Goal: Task Accomplishment & Management: Manage account settings

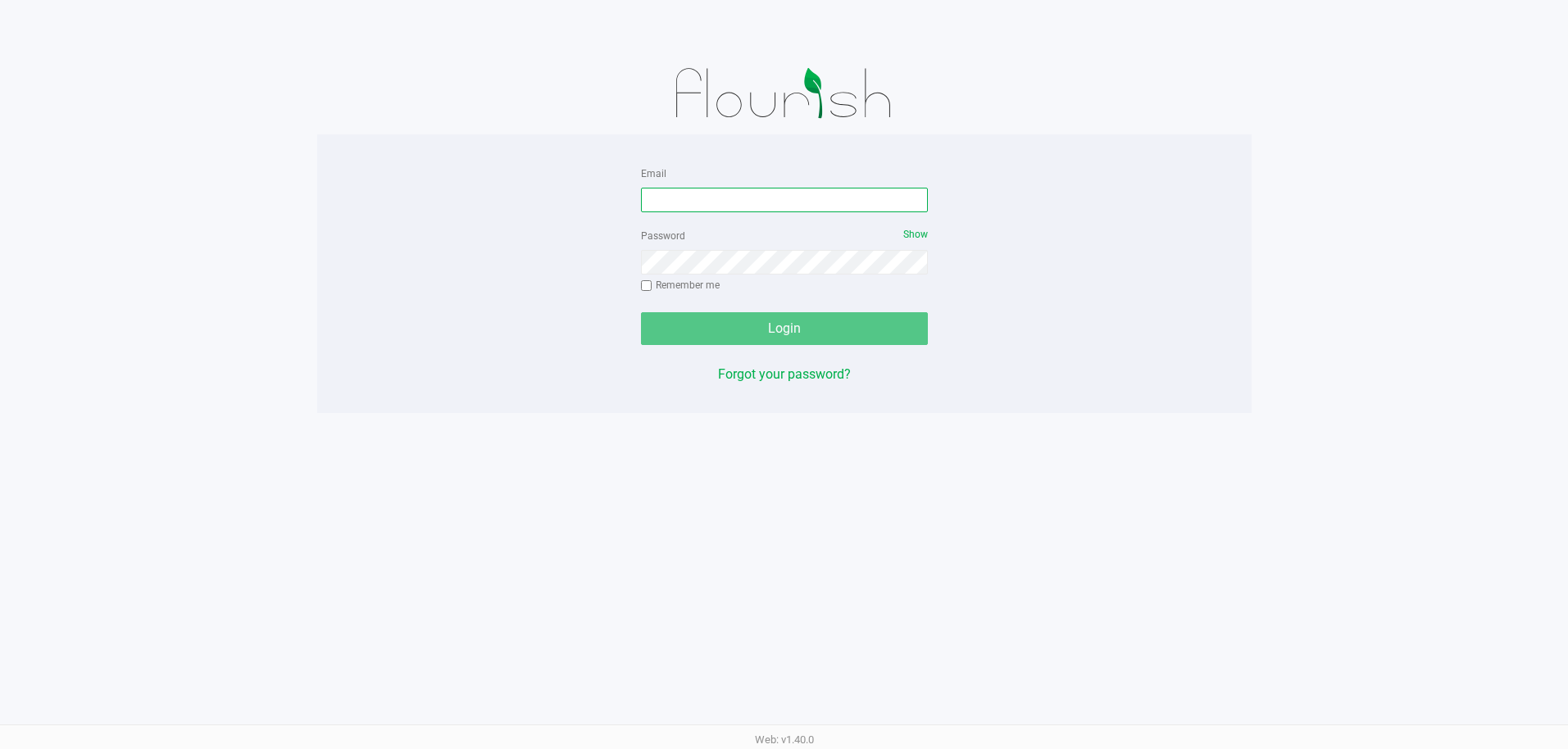
click at [740, 208] on input "Email" at bounding box center [784, 199] width 287 height 24
type input "pmicallef@Liveparallel.com"
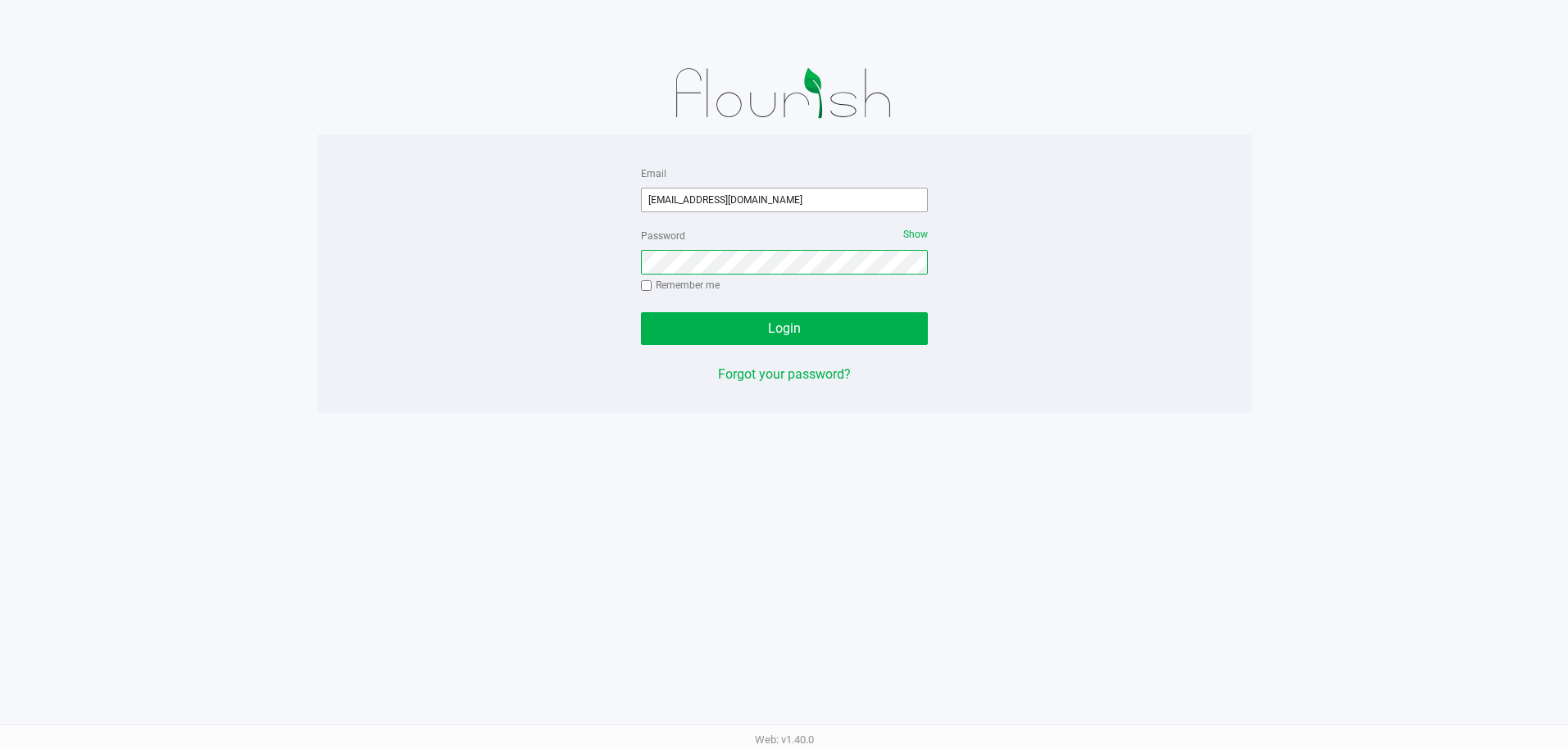
click at [641, 312] on button "Login" at bounding box center [784, 328] width 287 height 33
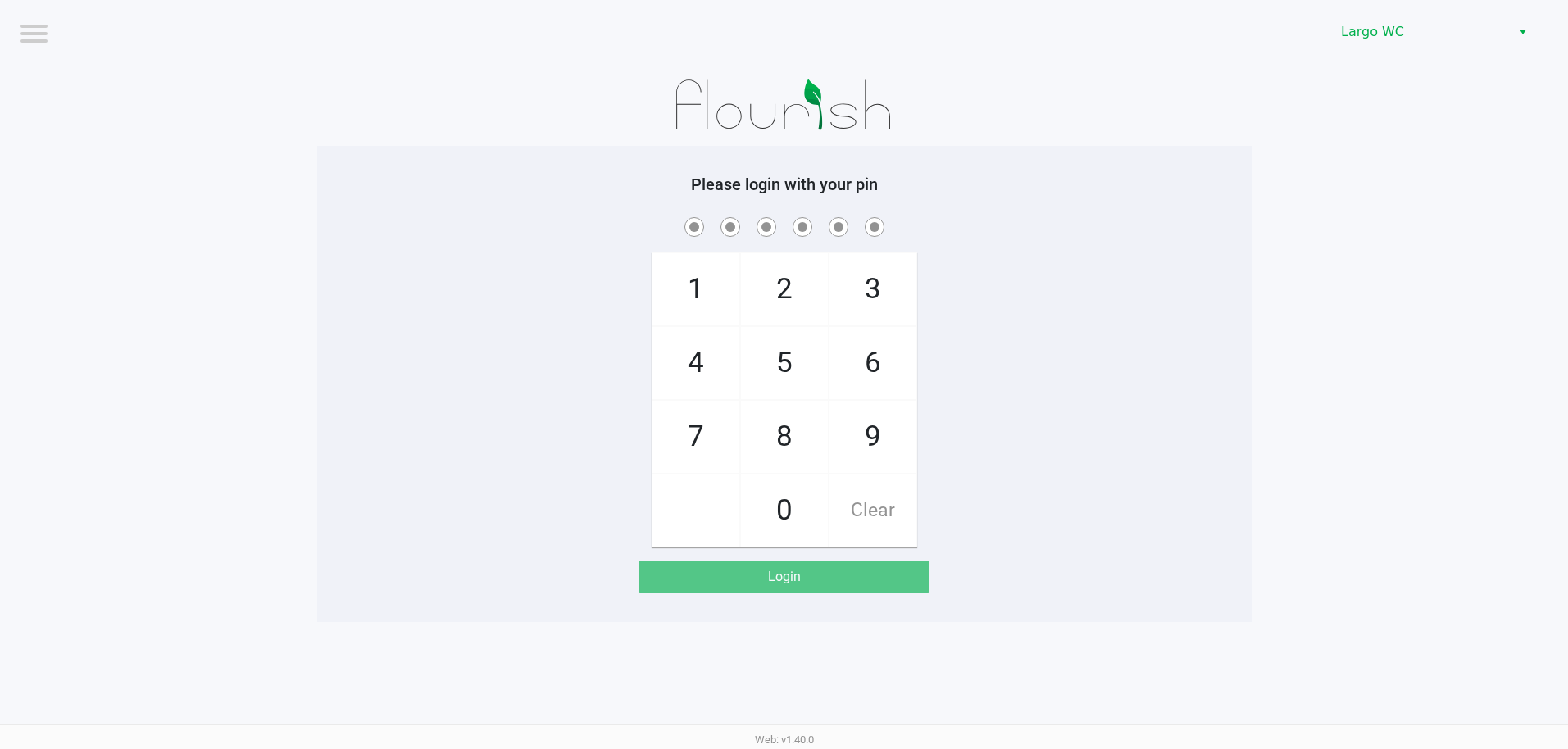
click at [1376, 50] on div "Largo WC" at bounding box center [1183, 32] width 772 height 64
click at [1386, 42] on span "Largo WC" at bounding box center [1421, 32] width 180 height 30
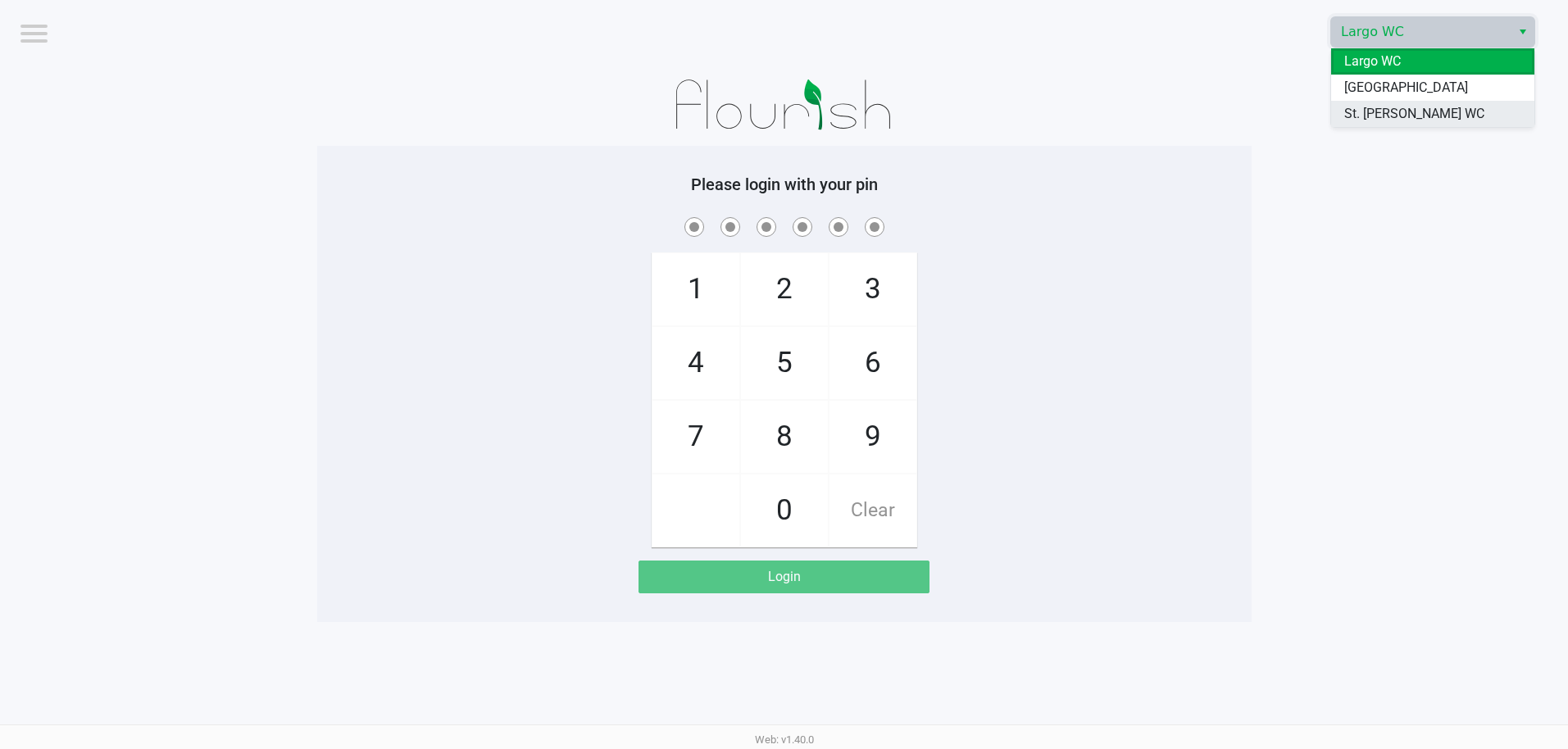
click at [1370, 112] on span "St. [PERSON_NAME] WC" at bounding box center [1414, 114] width 140 height 19
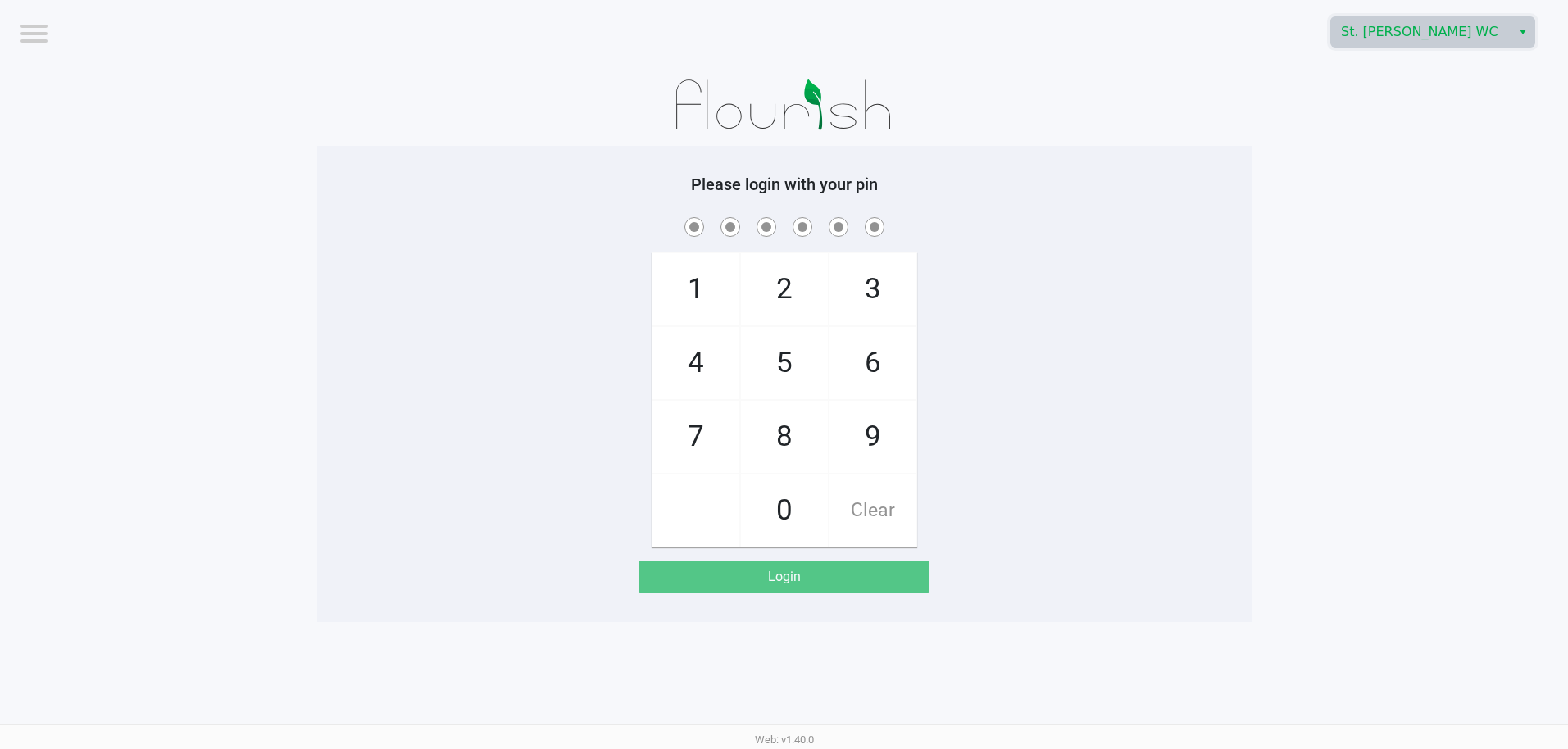
click at [1320, 133] on app-pos-login-wrapper "Logout St. Pete WC Please login with your pin 1 4 7 2 5 8 0 3 6 9 Clear Login" at bounding box center [784, 311] width 1568 height 622
checkbox input "true"
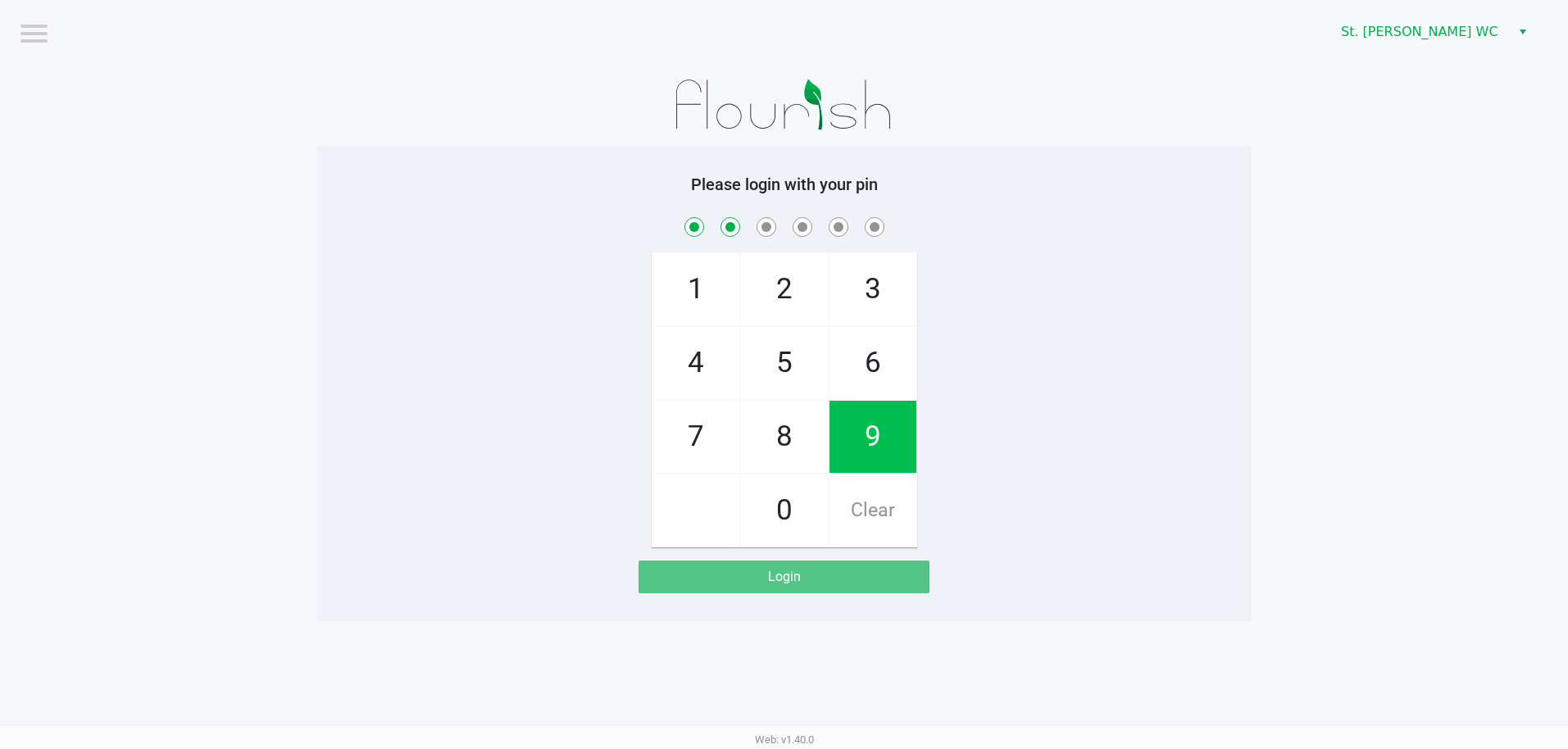
checkbox input "true"
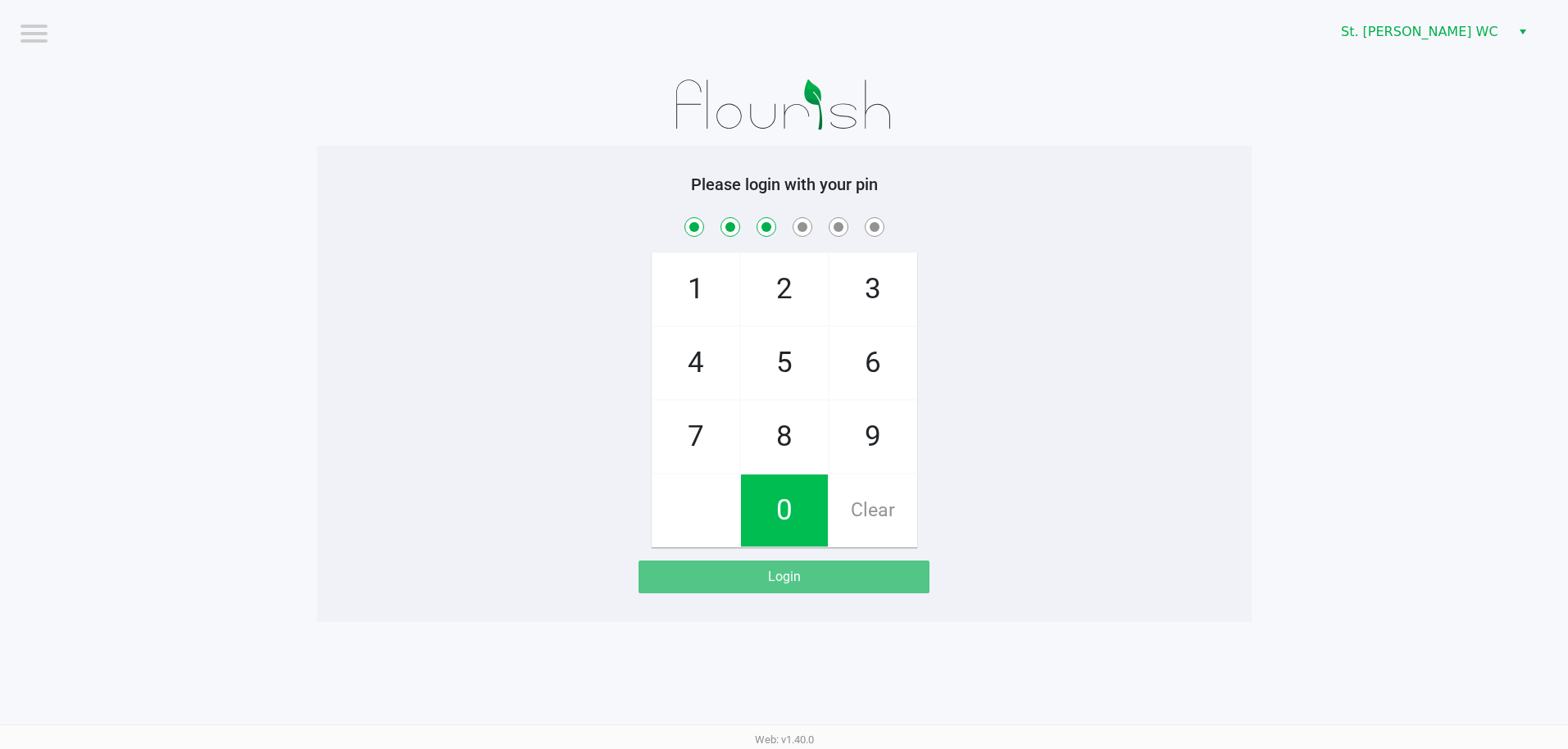
checkbox input "true"
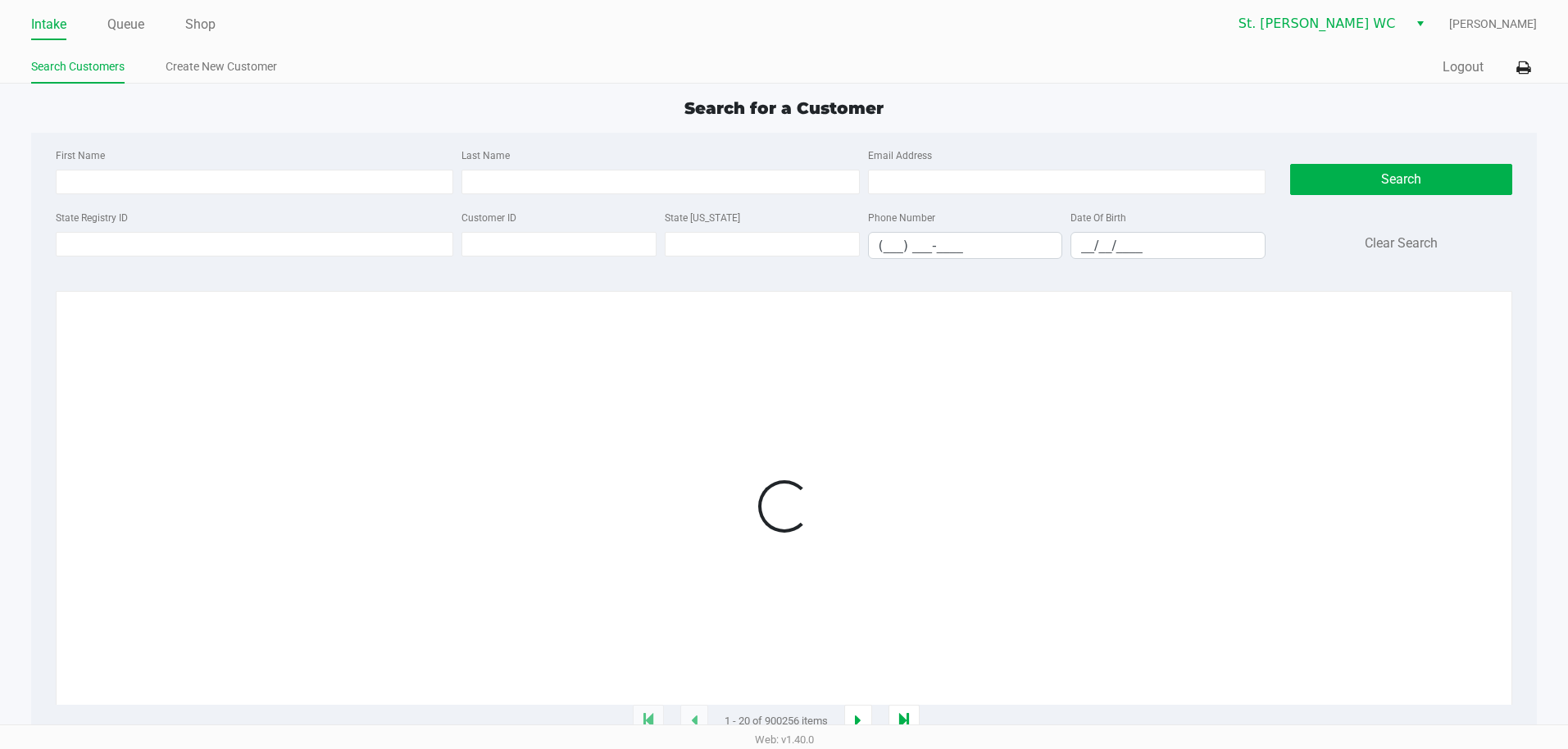
click at [1543, 80] on div "Intake Queue Shop St. Pete WC Paul Micallef Search Customers Create New Custome…" at bounding box center [784, 42] width 1568 height 84
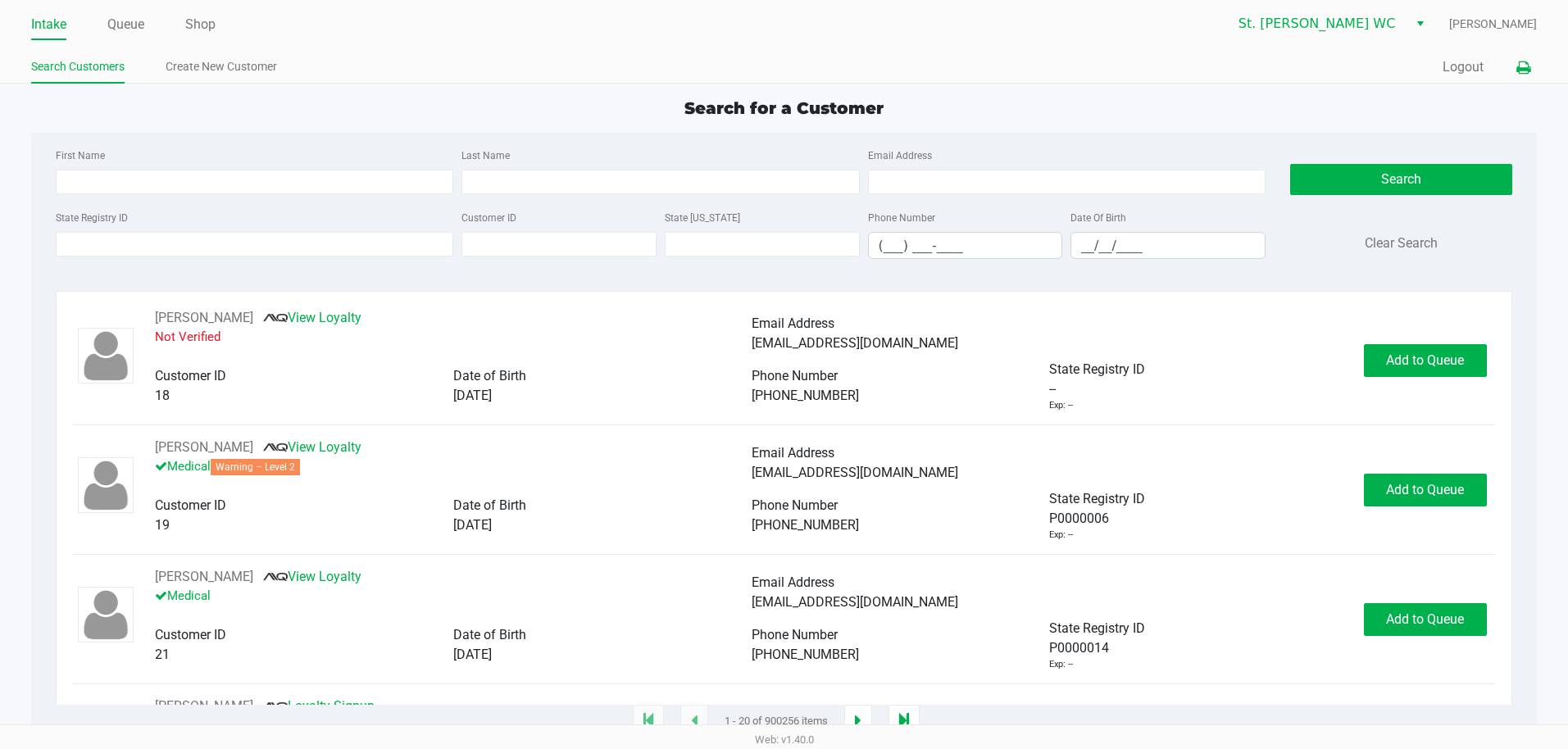
click at [1526, 71] on icon at bounding box center [1524, 69] width 14 height 12
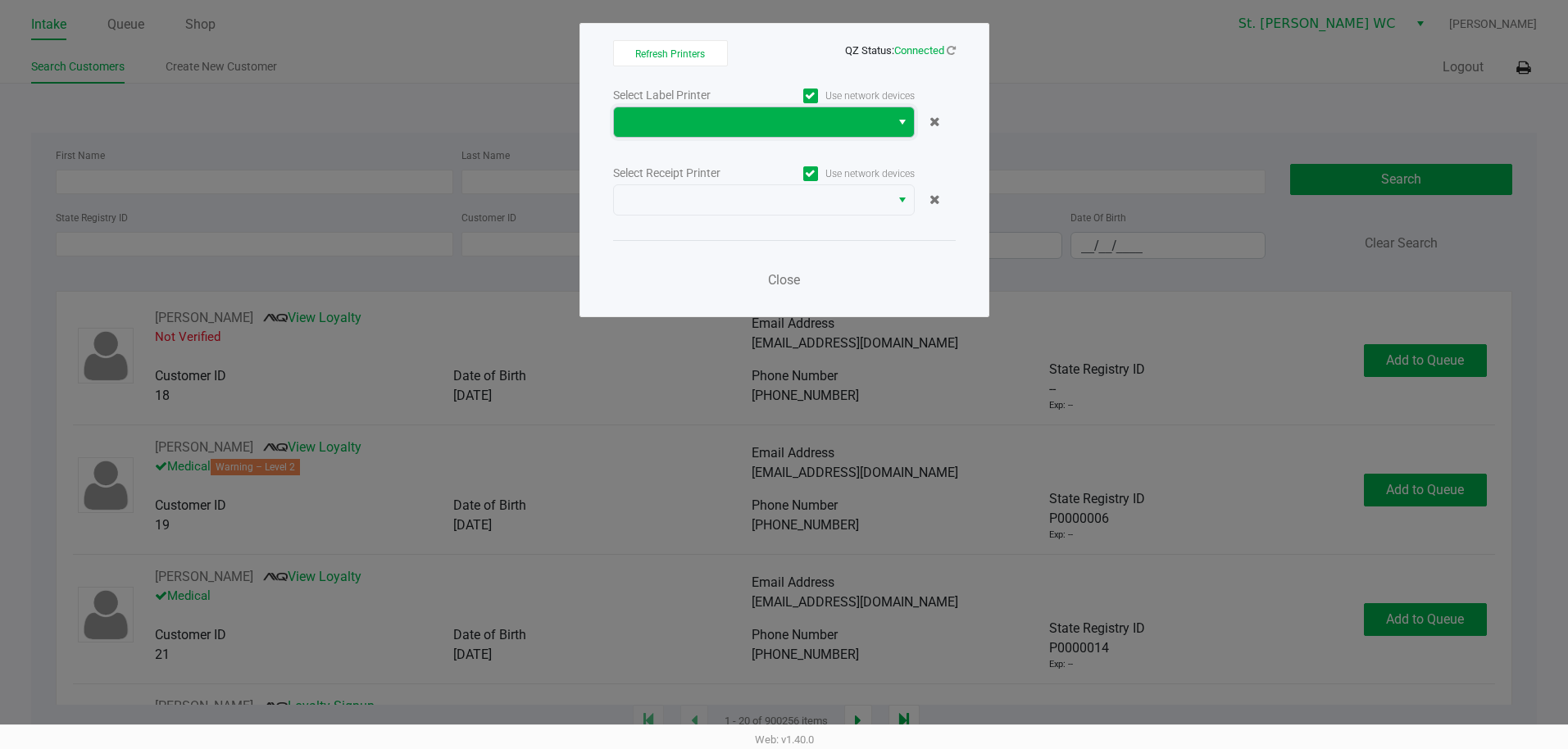
click at [854, 118] on span at bounding box center [752, 122] width 257 height 19
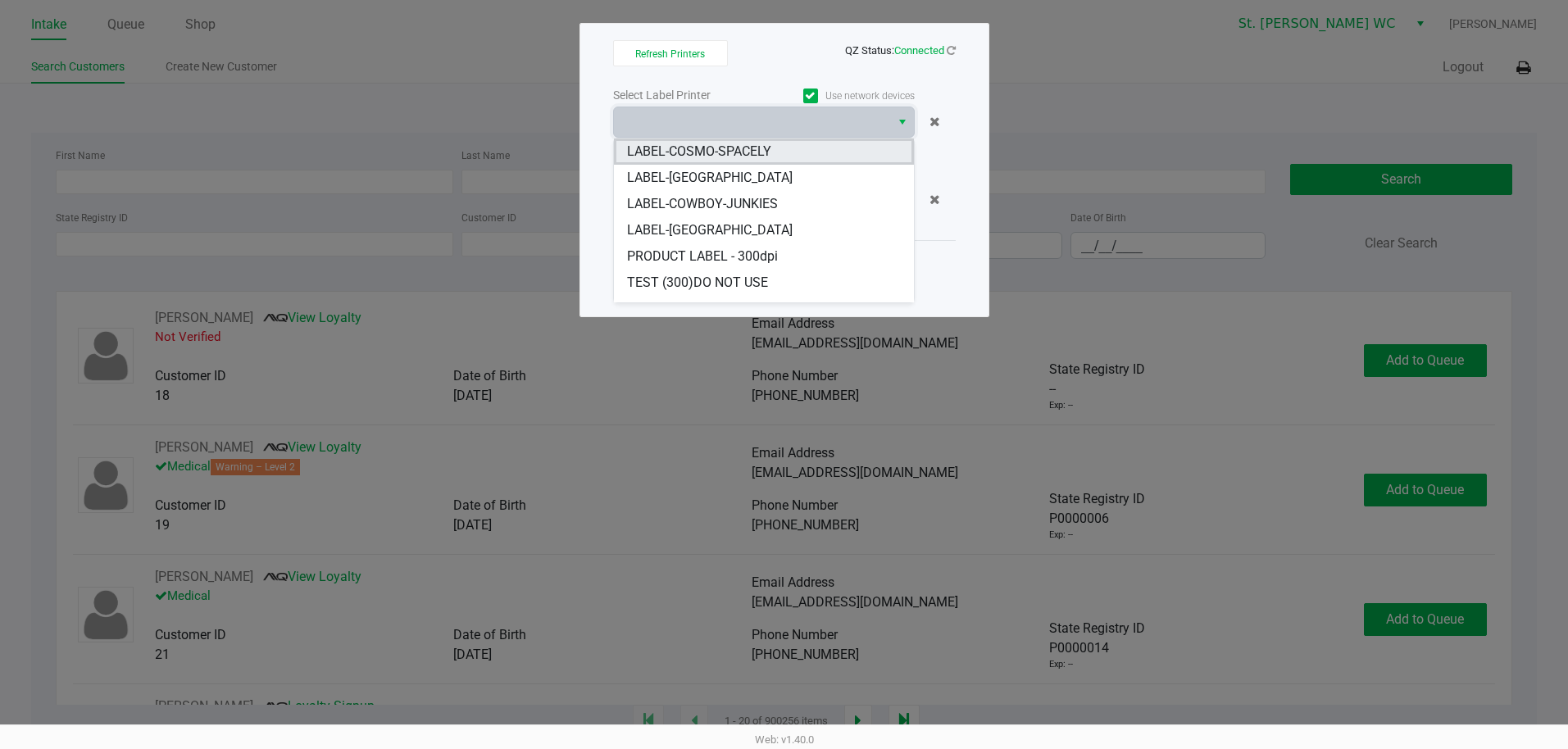
click at [775, 155] on li "LABEL-COSMO-SPACELY" at bounding box center [764, 151] width 300 height 26
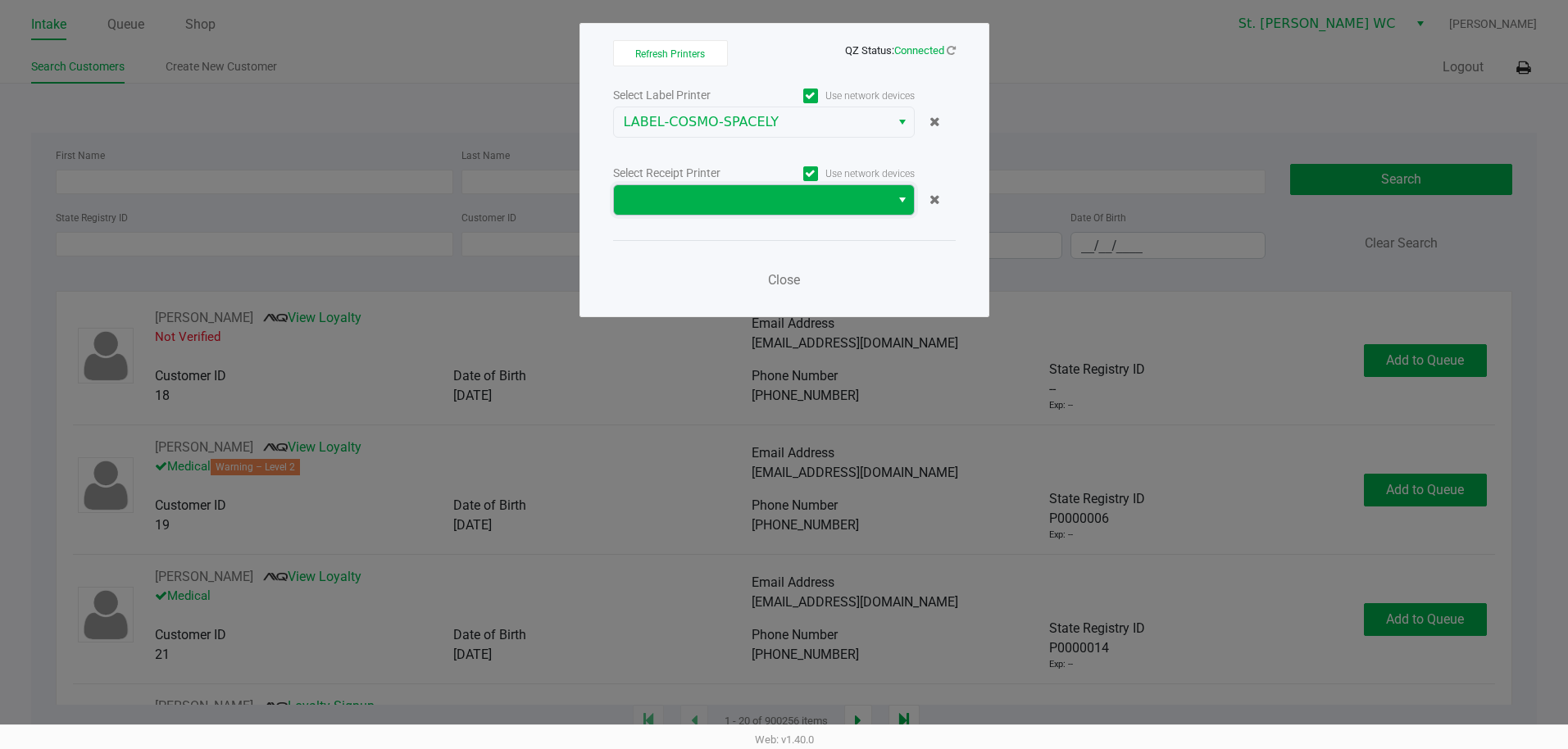
click at [773, 193] on span at bounding box center [752, 200] width 257 height 19
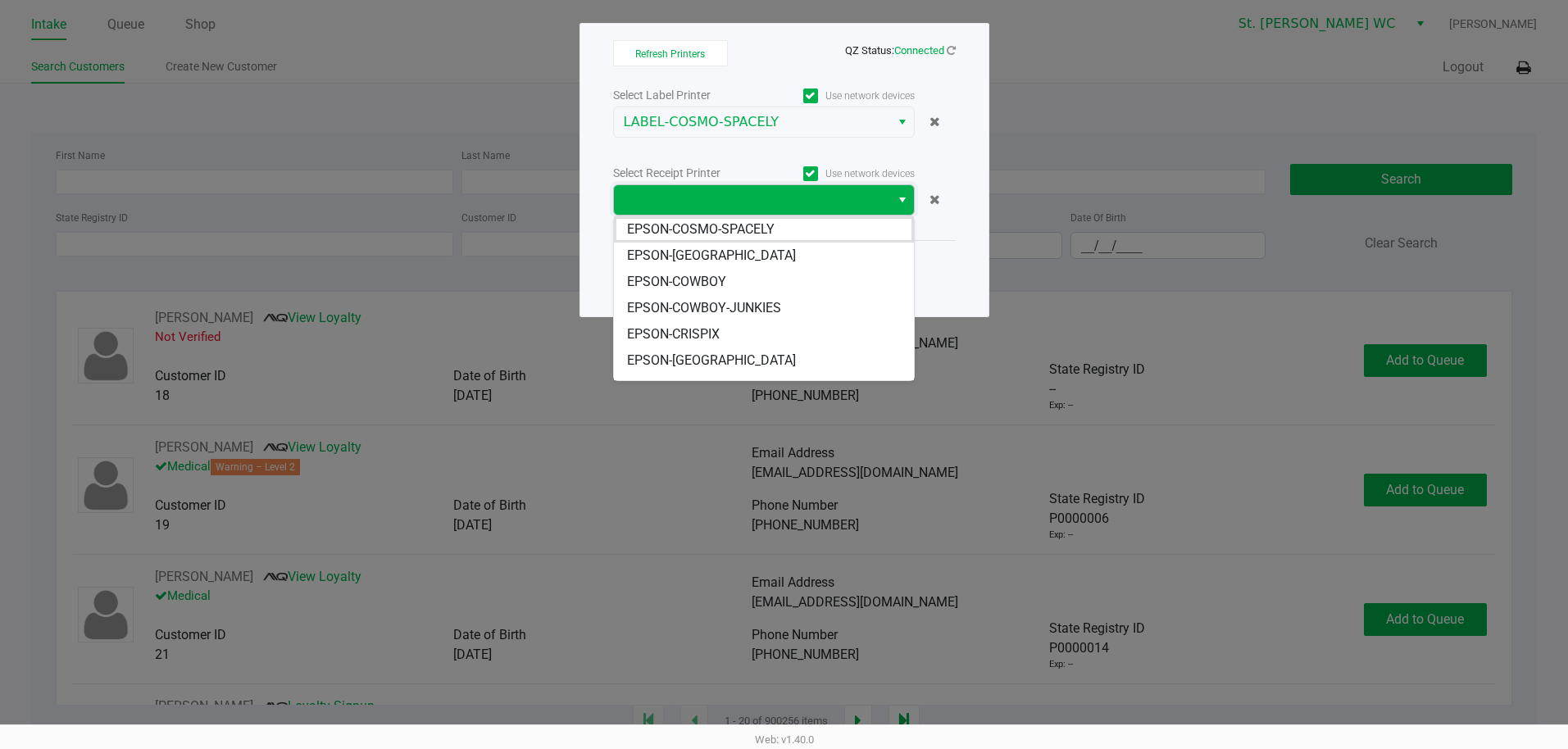
click at [770, 238] on span "EPSON-COSMO-SPACELY" at bounding box center [700, 230] width 148 height 19
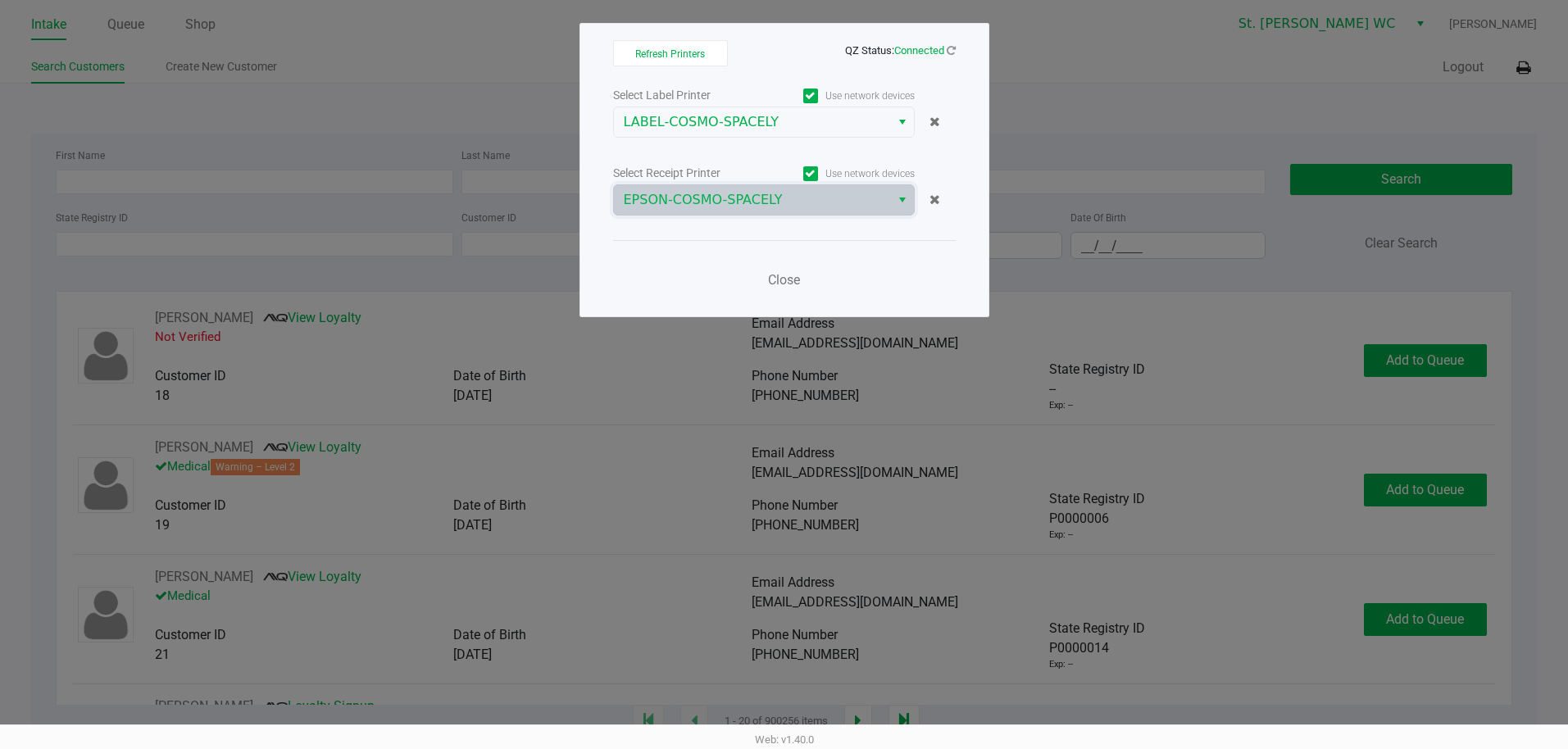
click at [752, 239] on div "Select Label Printer Use network devices LABEL-COSMO-SPACELY Select Receipt Pri…" at bounding box center [784, 191] width 343 height 215
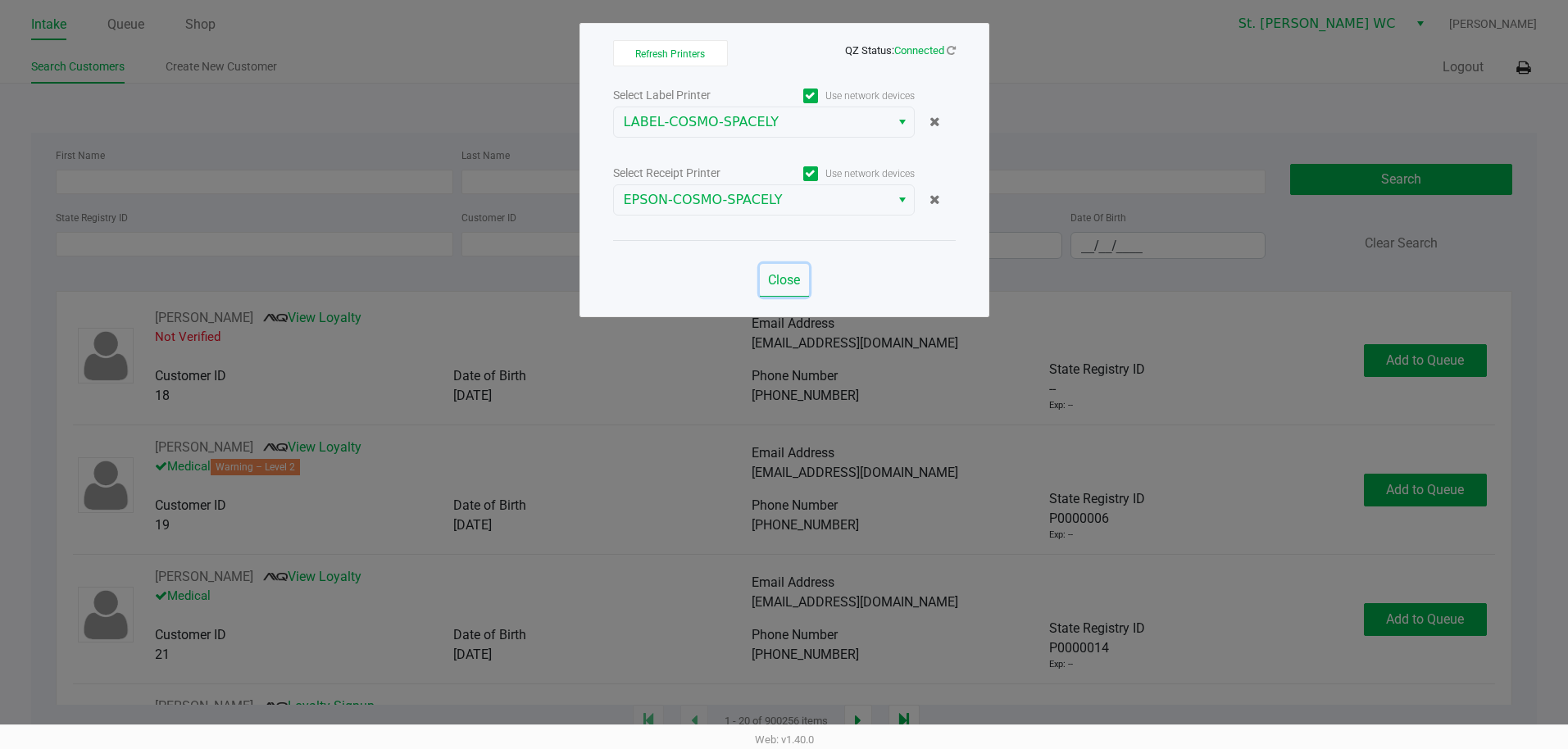
click at [787, 293] on button "Close" at bounding box center [784, 280] width 49 height 33
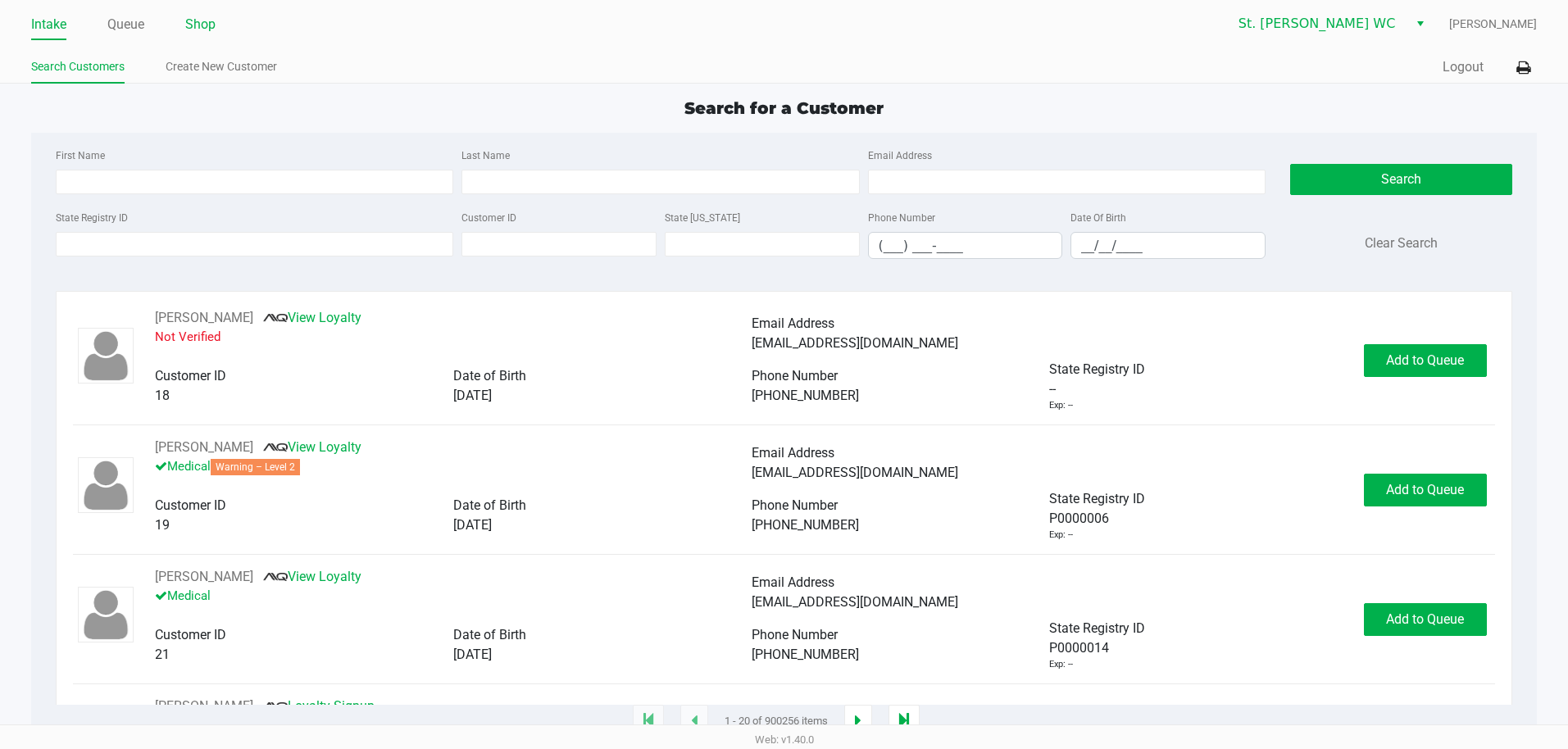
click at [189, 13] on li "Shop" at bounding box center [200, 26] width 30 height 29
click at [203, 22] on link "Shop" at bounding box center [200, 25] width 30 height 23
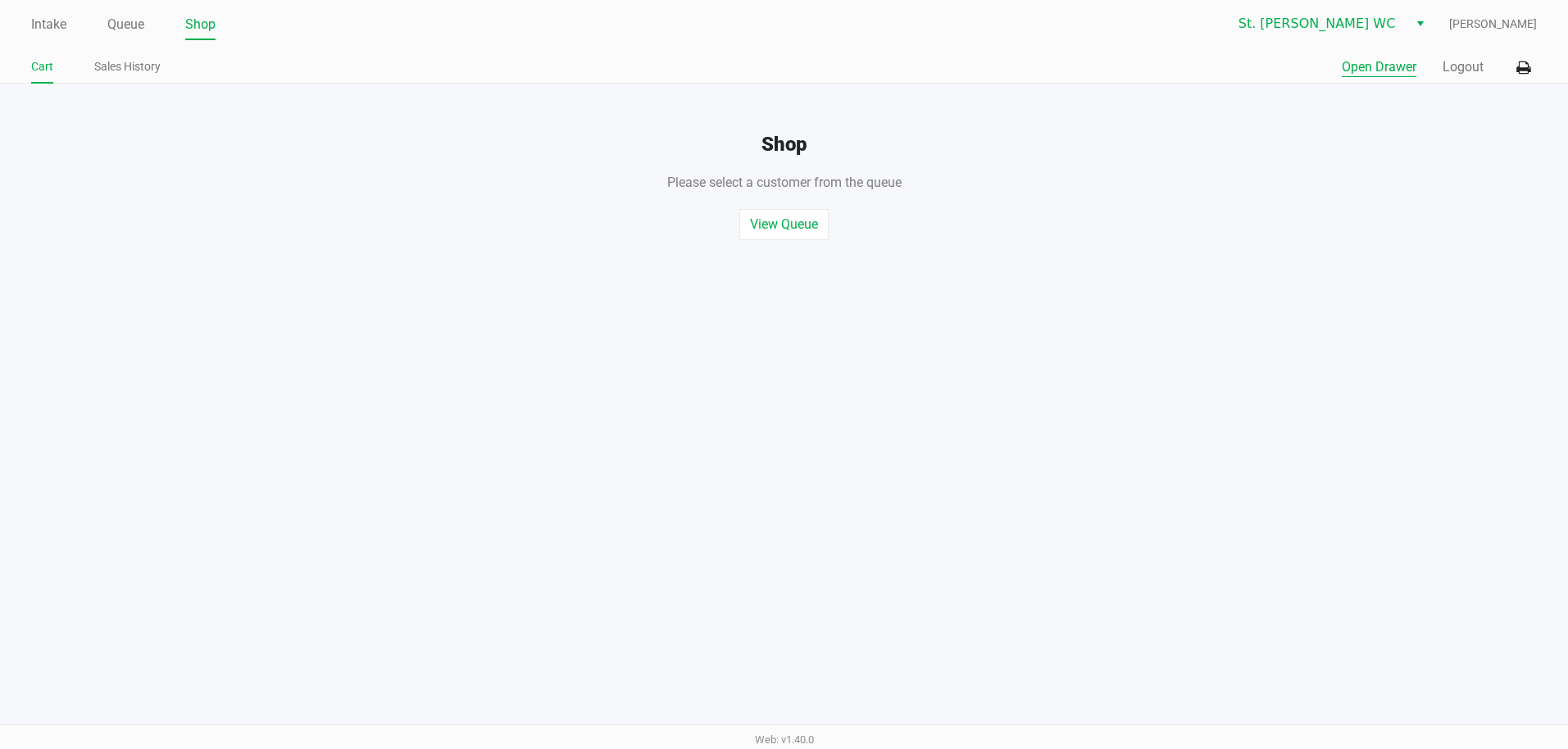
click at [1394, 69] on button "Open Drawer" at bounding box center [1379, 67] width 74 height 19
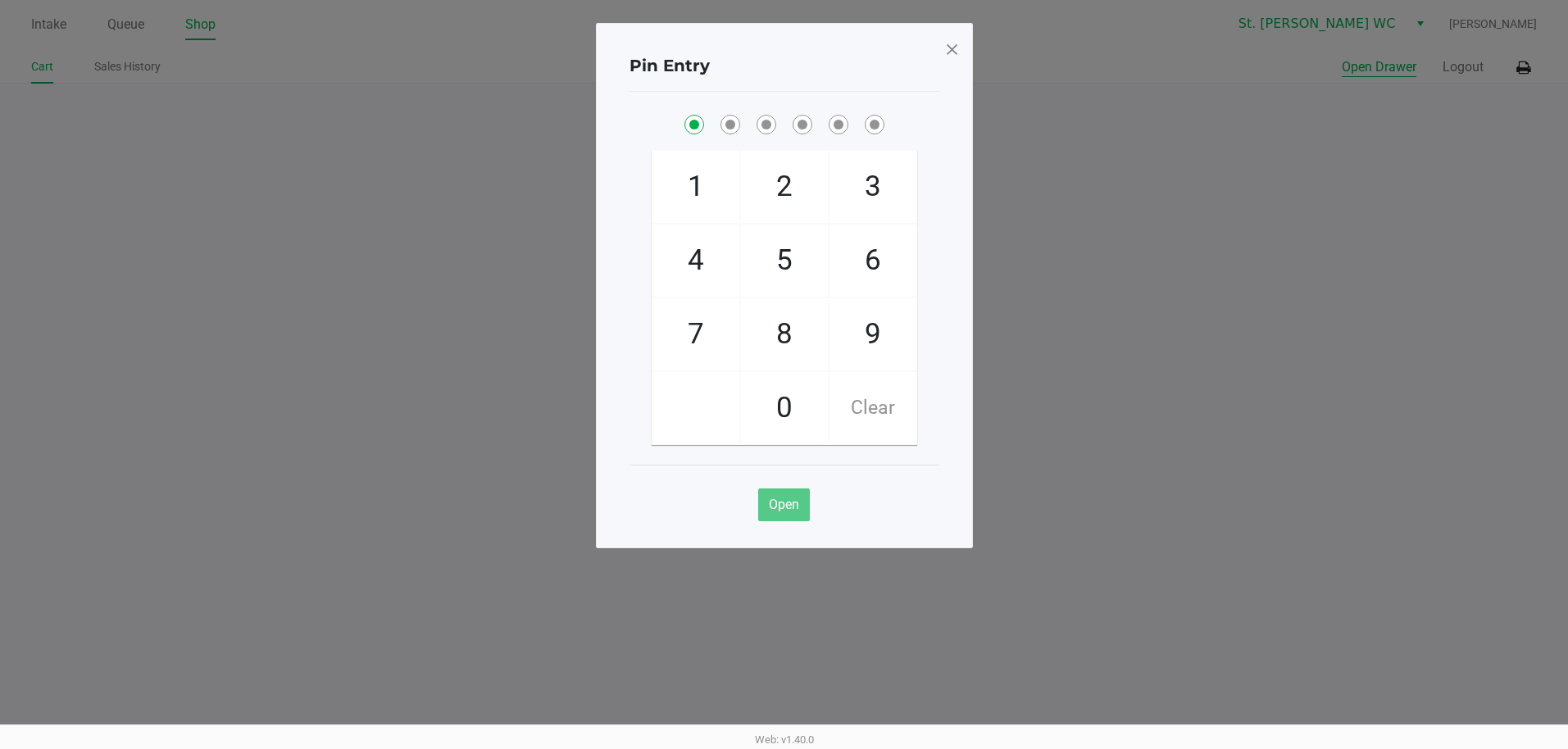
checkbox input "true"
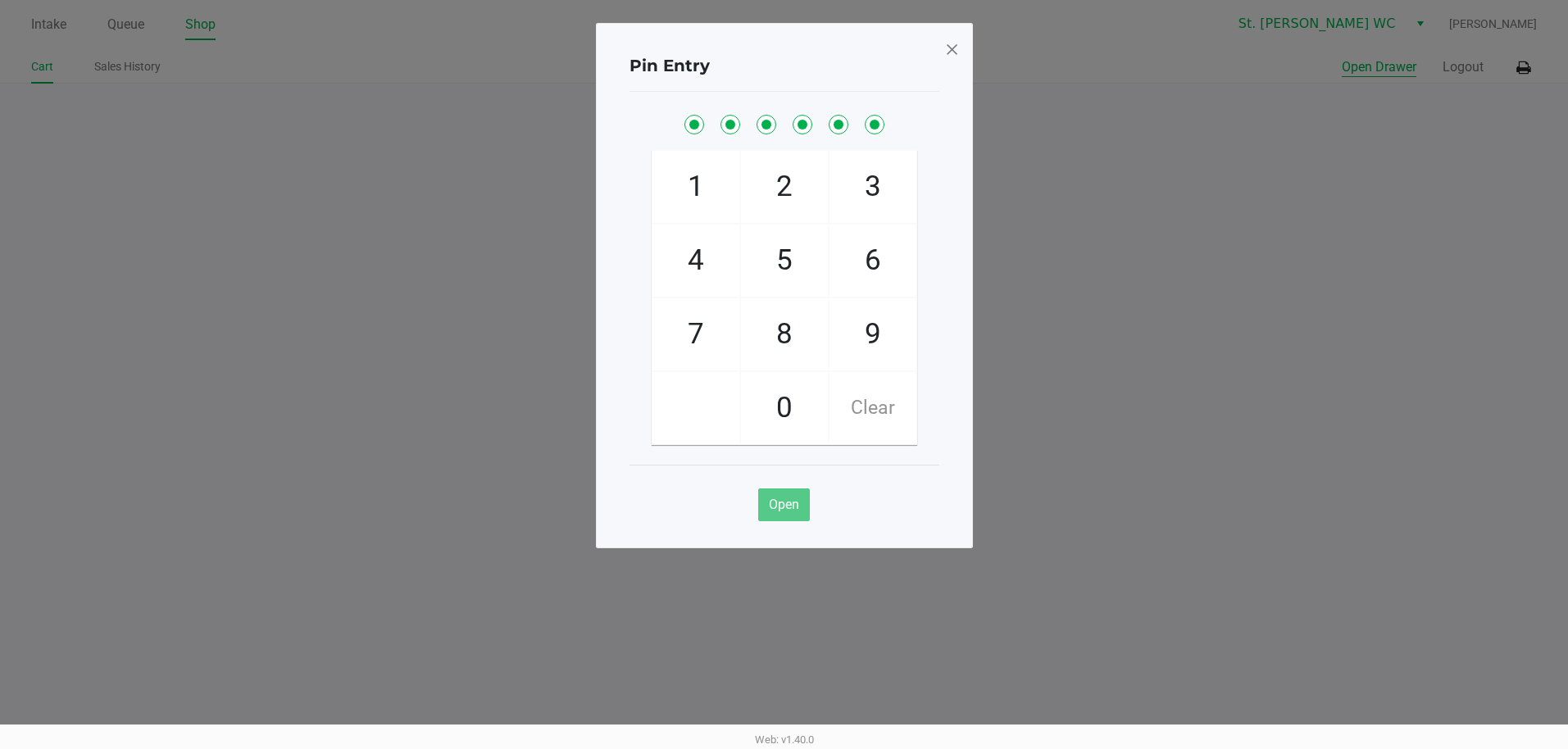
checkbox input "true"
click at [1342, 57] on button "Open Drawer" at bounding box center [1379, 67] width 74 height 19
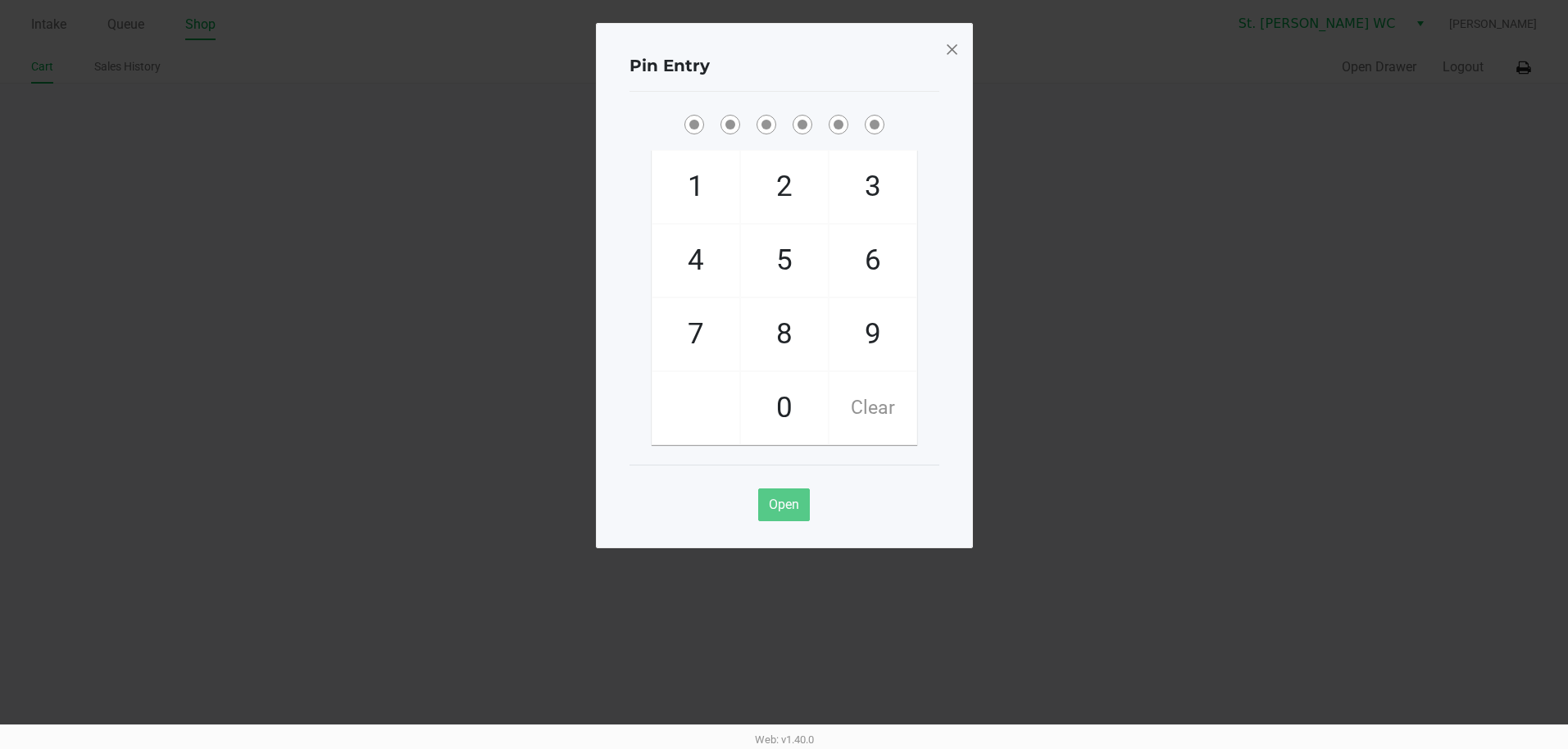
click at [938, 48] on div "Pin Entry" at bounding box center [784, 66] width 310 height 51
click at [946, 51] on span at bounding box center [951, 48] width 14 height 26
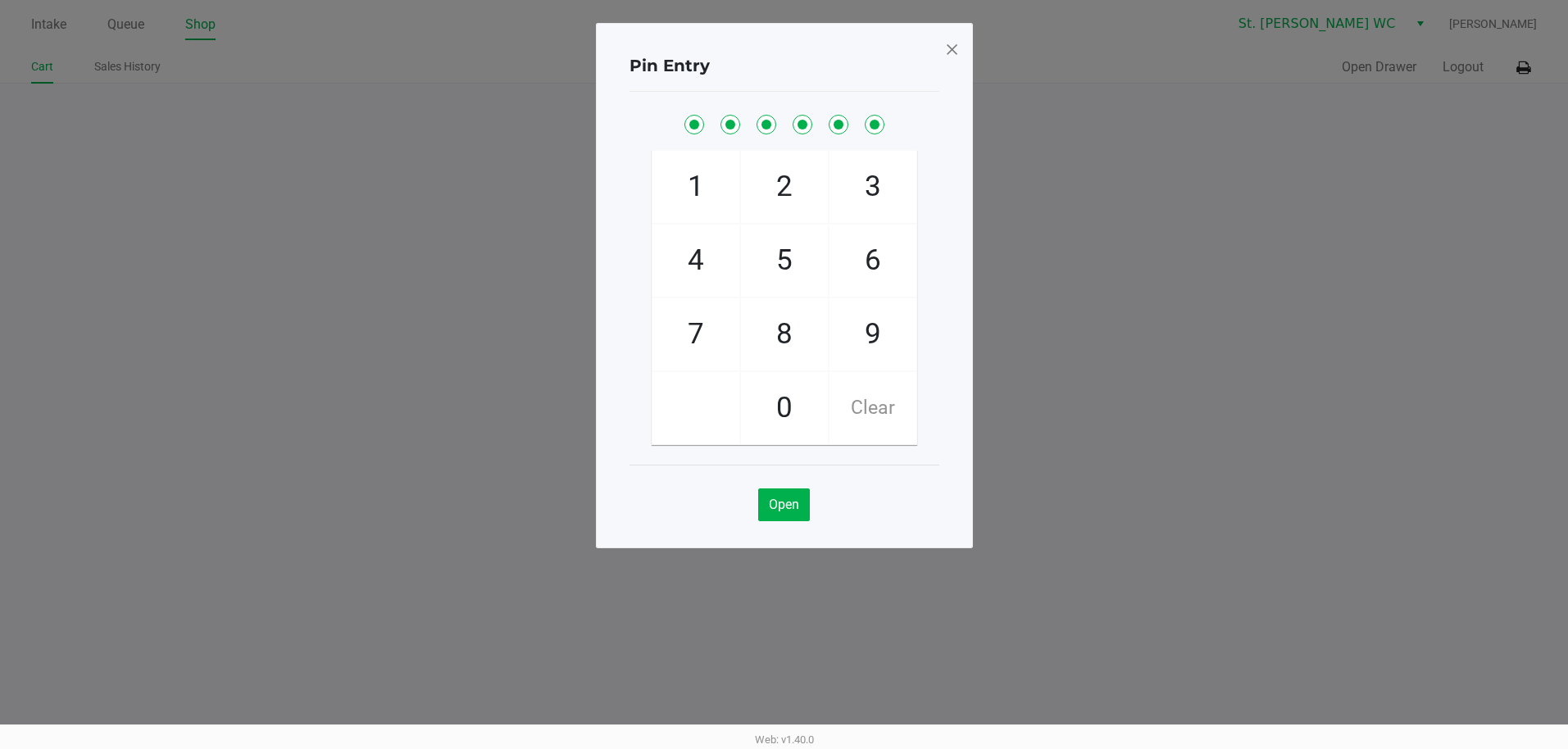
click at [946, 53] on div "Pin Entry 1 4 7 2 5 8 0 3 6 9 Clear Open" at bounding box center [784, 244] width 378 height 525
click at [947, 53] on span at bounding box center [951, 48] width 14 height 26
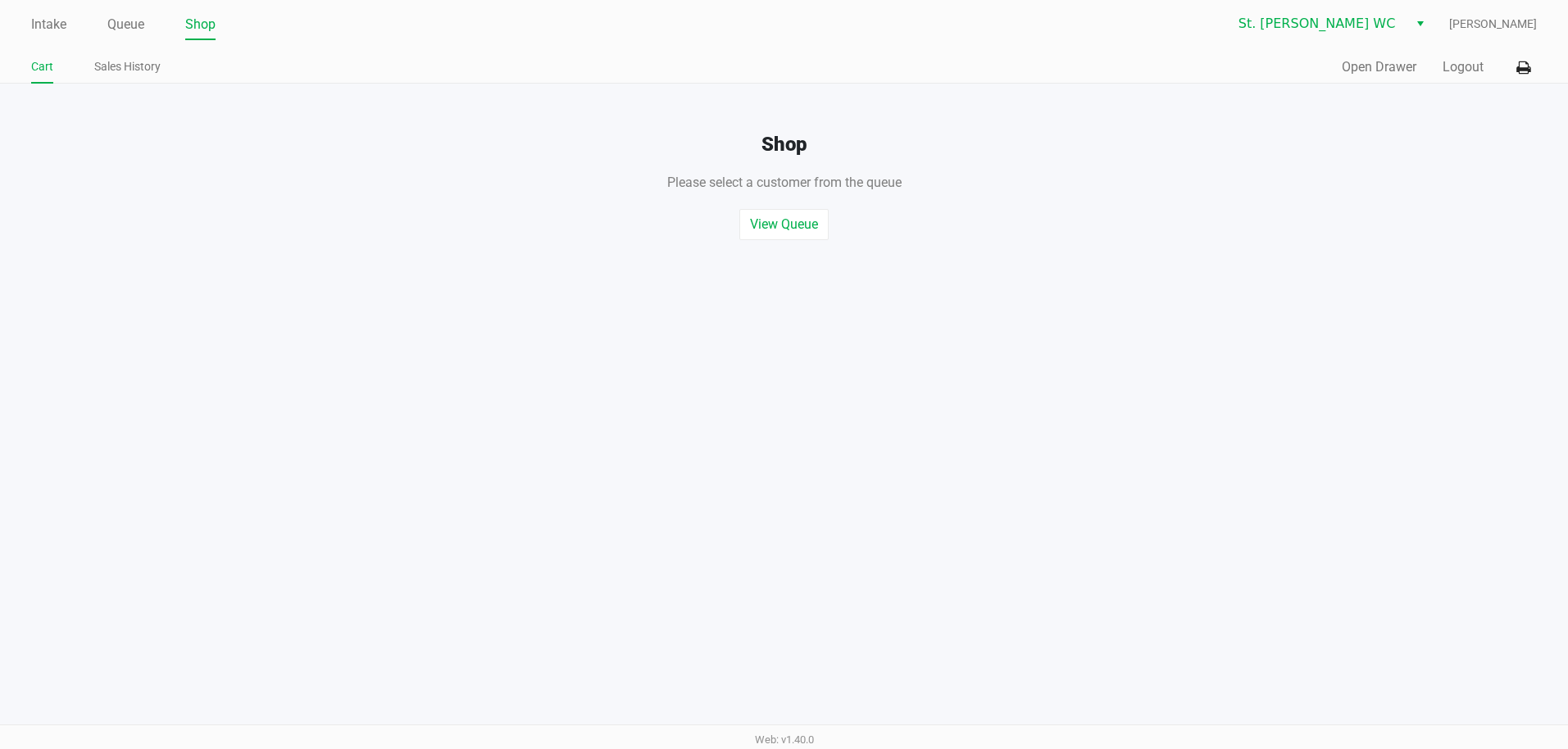
click at [947, 53] on div "Pin Entry 1 4 7 2 5 8 0 3 6 9 Clear Open" at bounding box center [784, 244] width 378 height 525
click at [1439, 70] on div "Quick Sale Open Drawer Logout" at bounding box center [1160, 67] width 752 height 30
click at [1444, 70] on button "Logout" at bounding box center [1463, 67] width 41 height 19
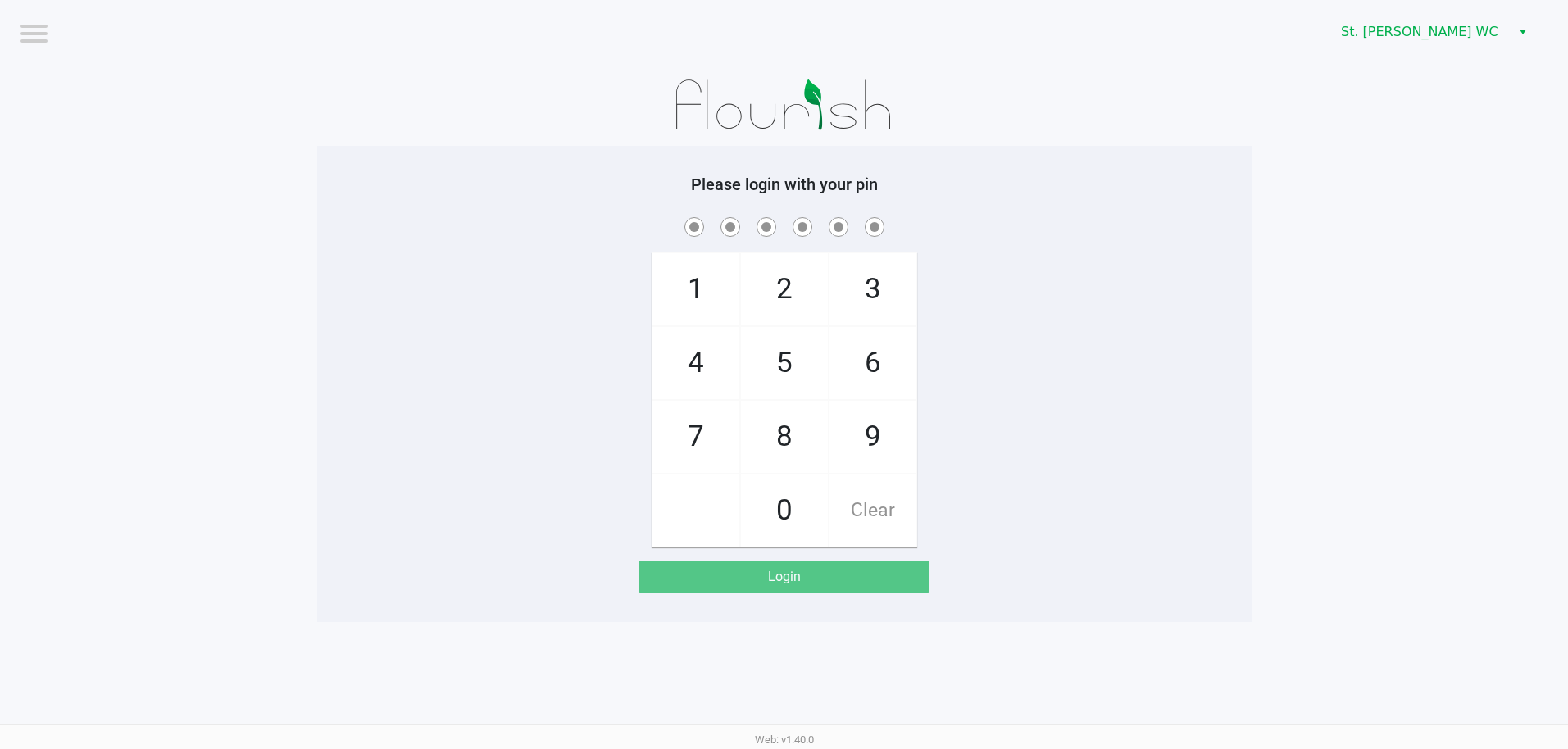
click at [1156, 135] on div at bounding box center [785, 104] width 935 height 82
click at [190, 82] on app-pos-login-wrapper "Logout St. Pete WC Please login with your pin 1 4 7 2 5 8 0 3 6 9 Clear Login" at bounding box center [787, 311] width 1574 height 622
checkbox input "true"
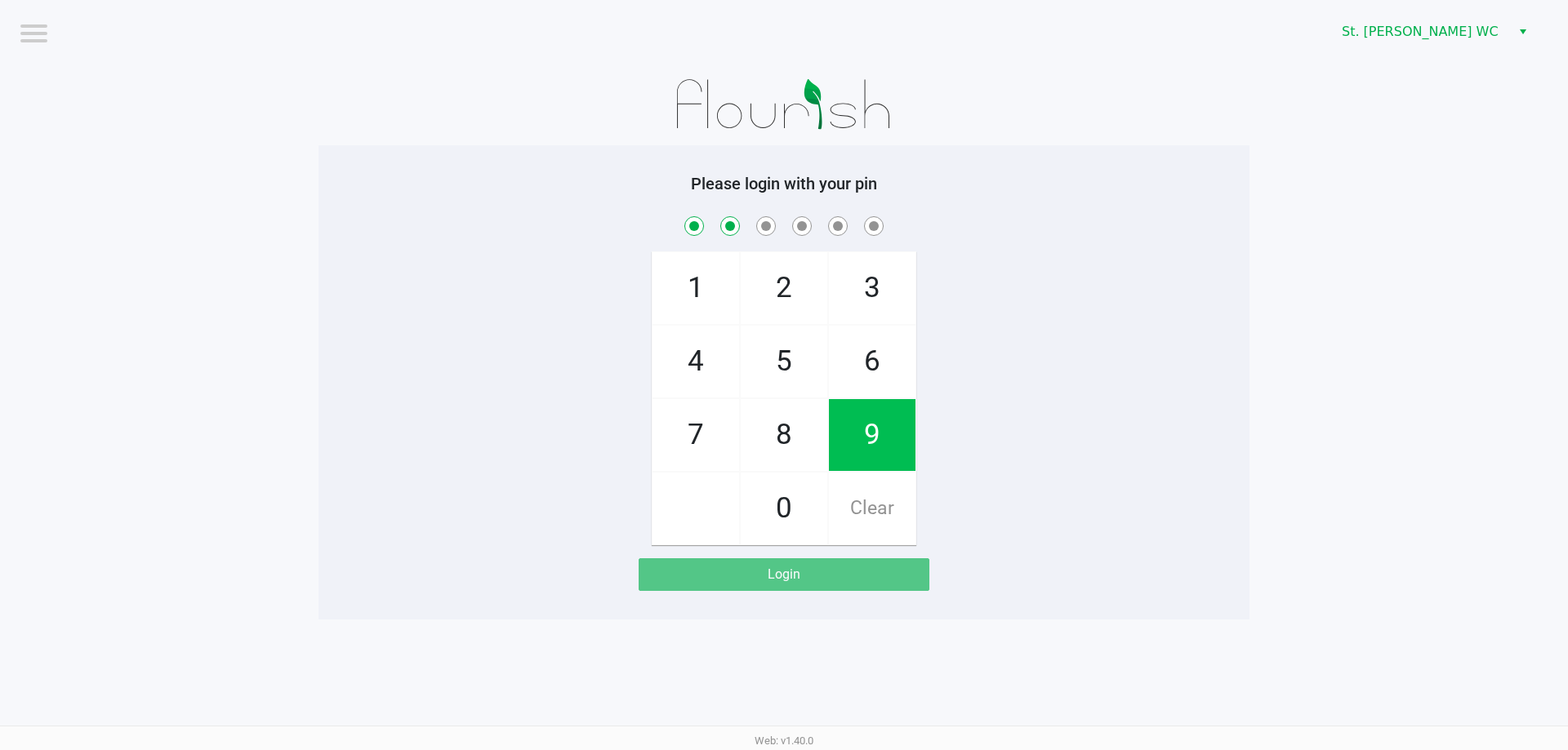
checkbox input "true"
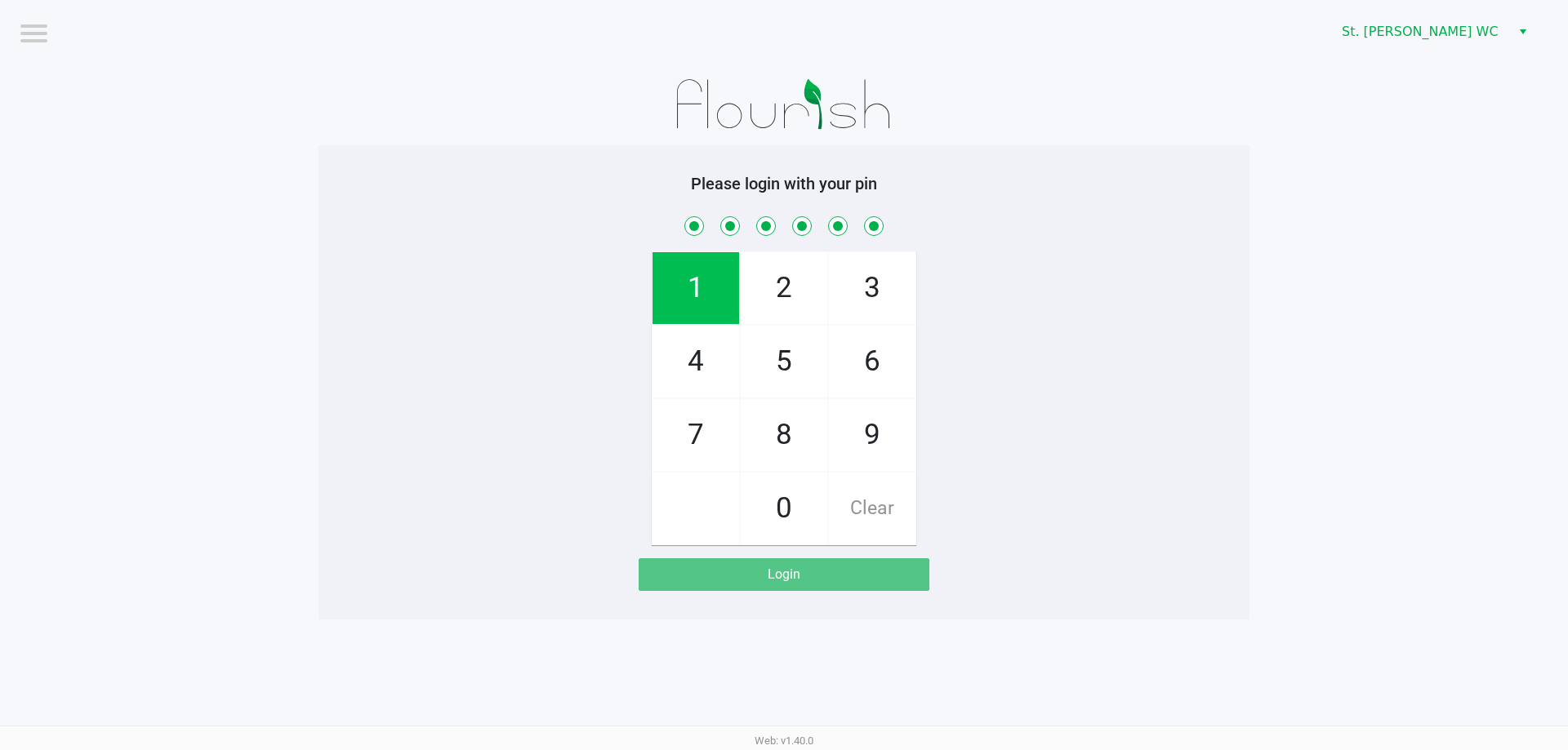
checkbox input "true"
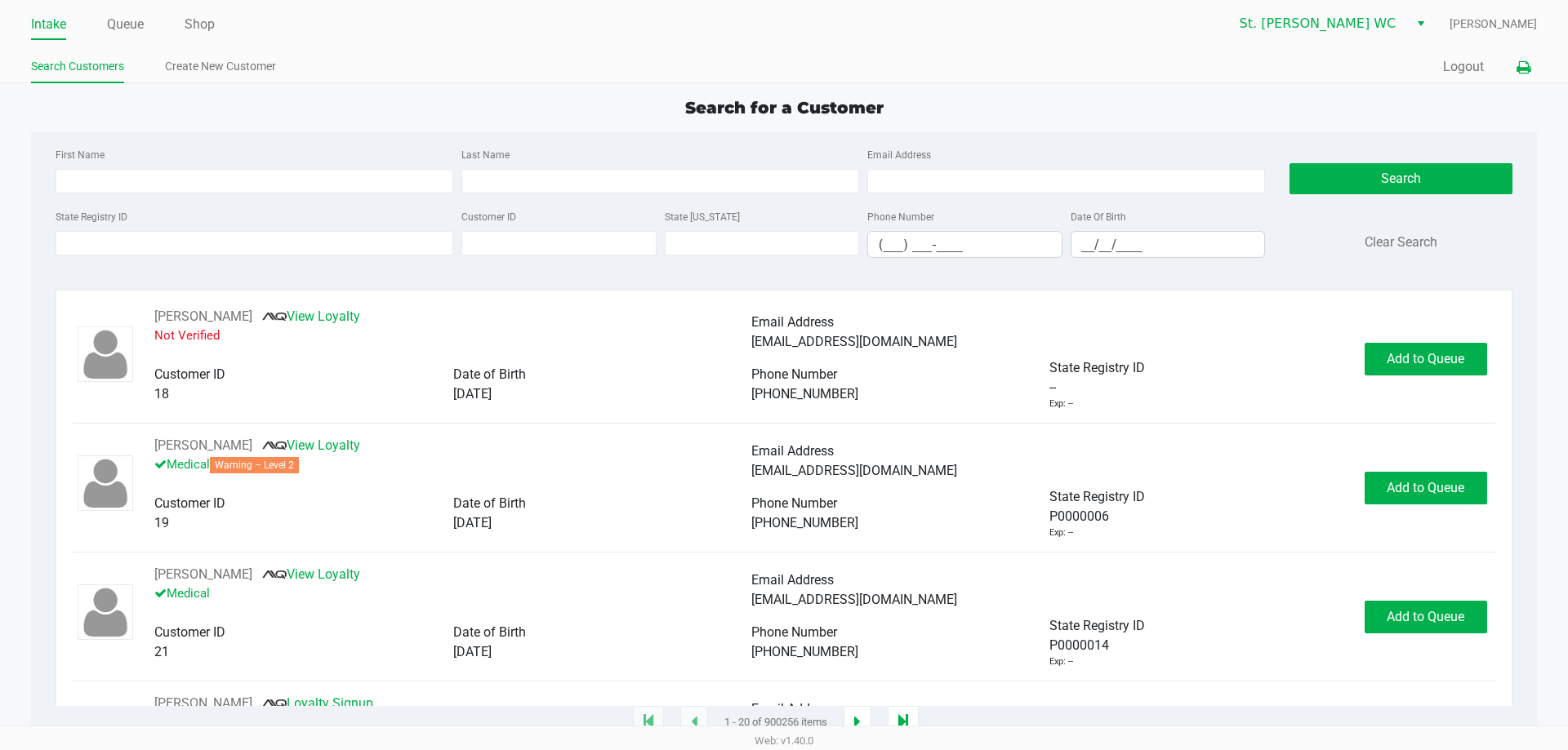
click at [1517, 59] on button at bounding box center [1524, 66] width 27 height 30
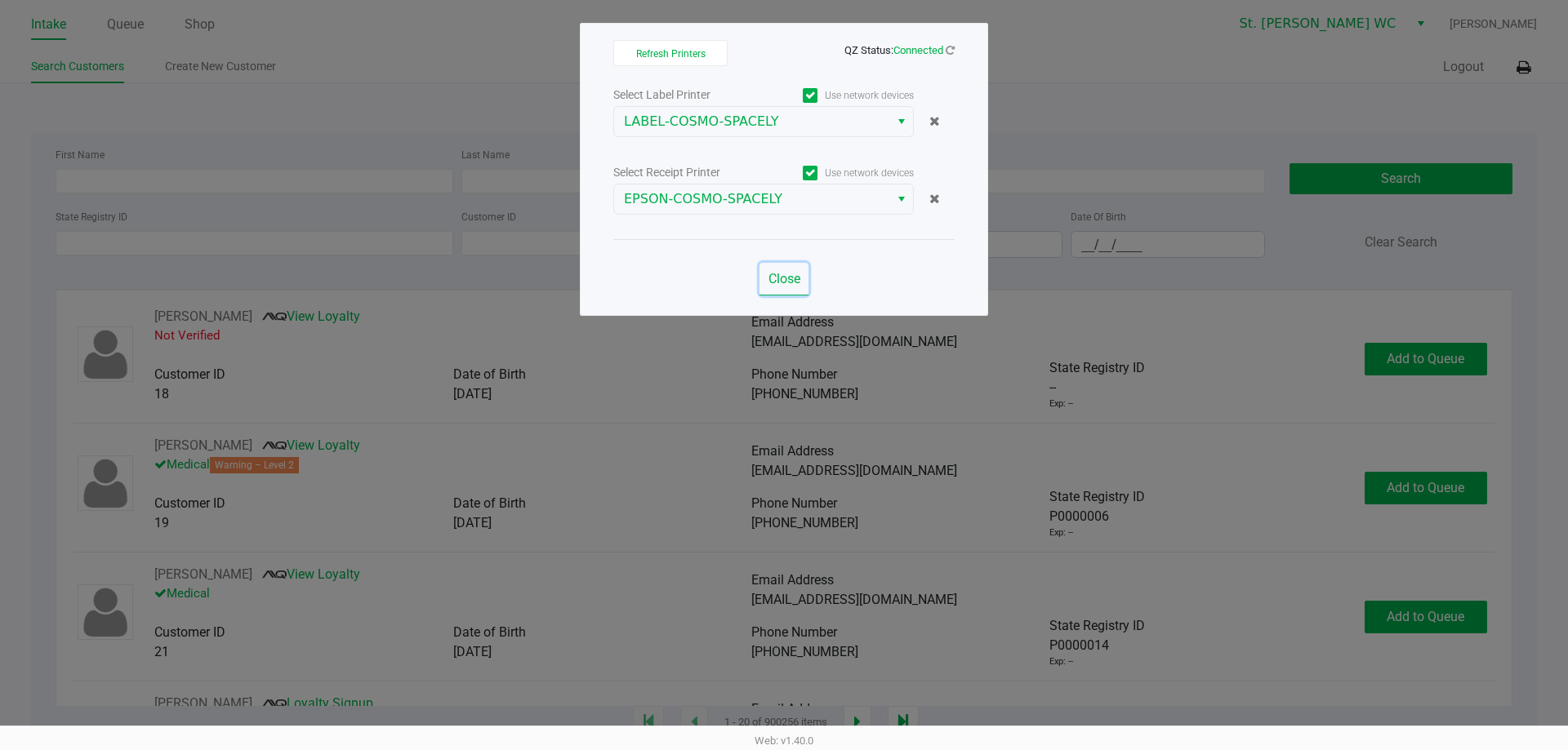
click at [773, 289] on button "Close" at bounding box center [784, 279] width 49 height 33
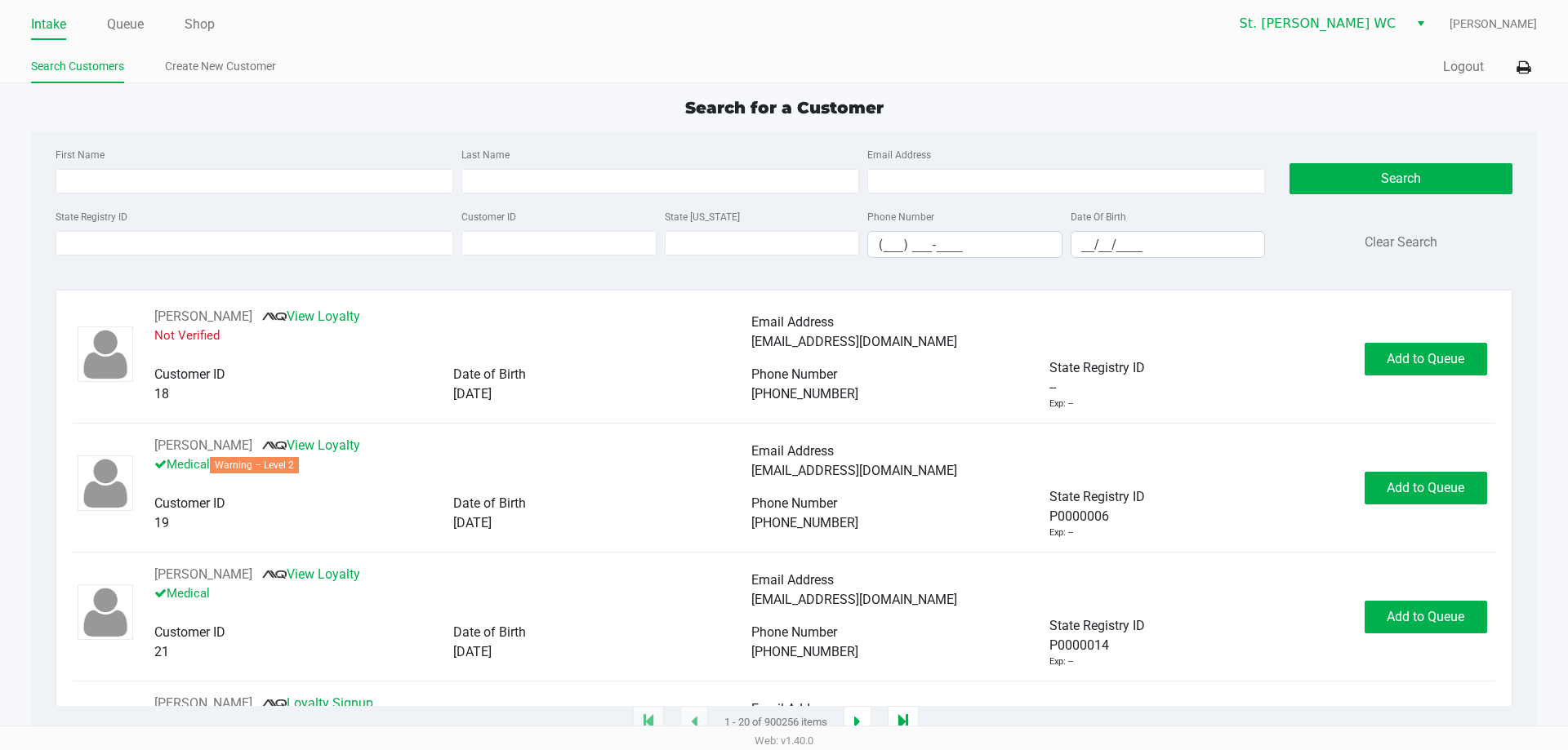
click at [495, 112] on div "Search for a Customer" at bounding box center [784, 107] width 1530 height 24
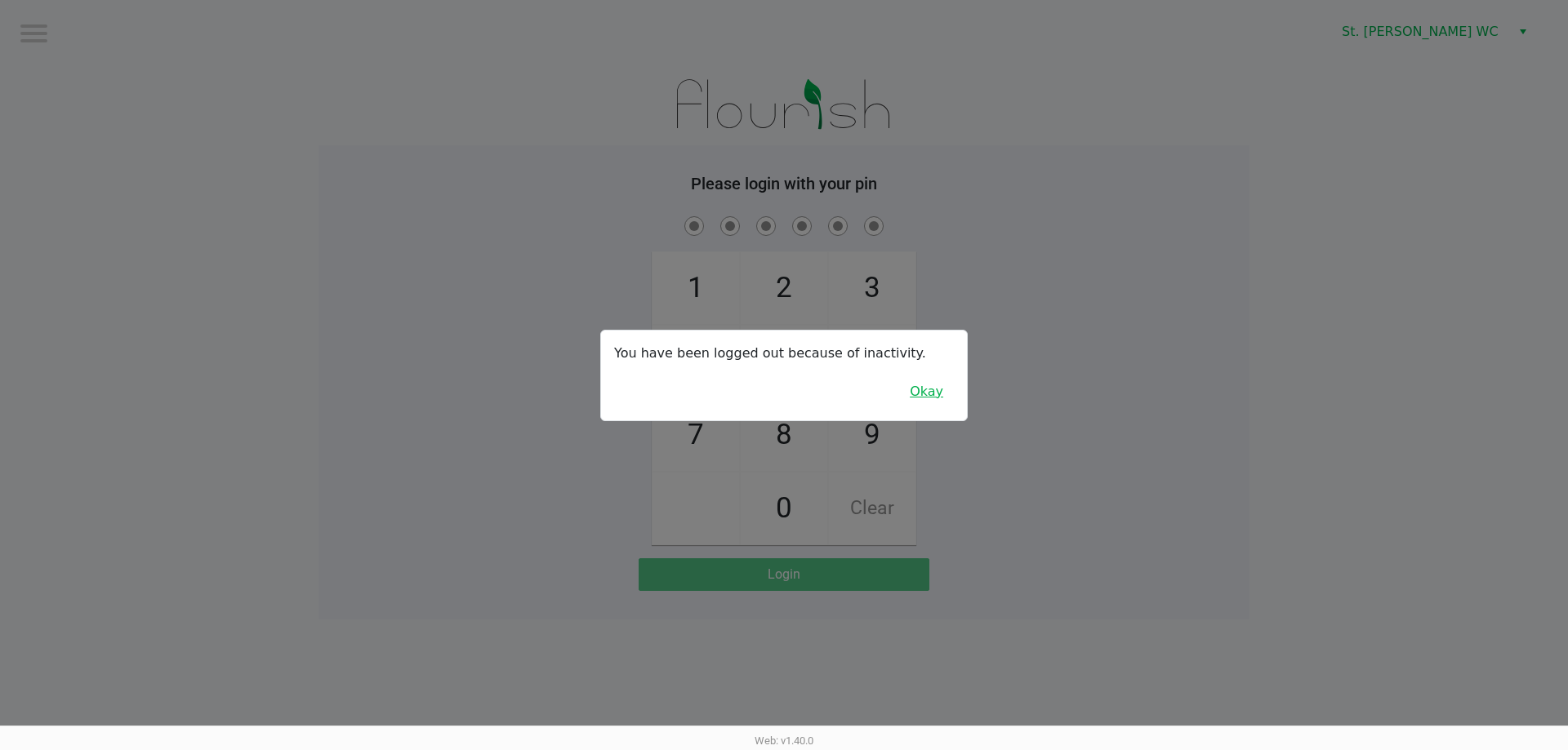
click at [926, 389] on button "Okay" at bounding box center [926, 391] width 55 height 31
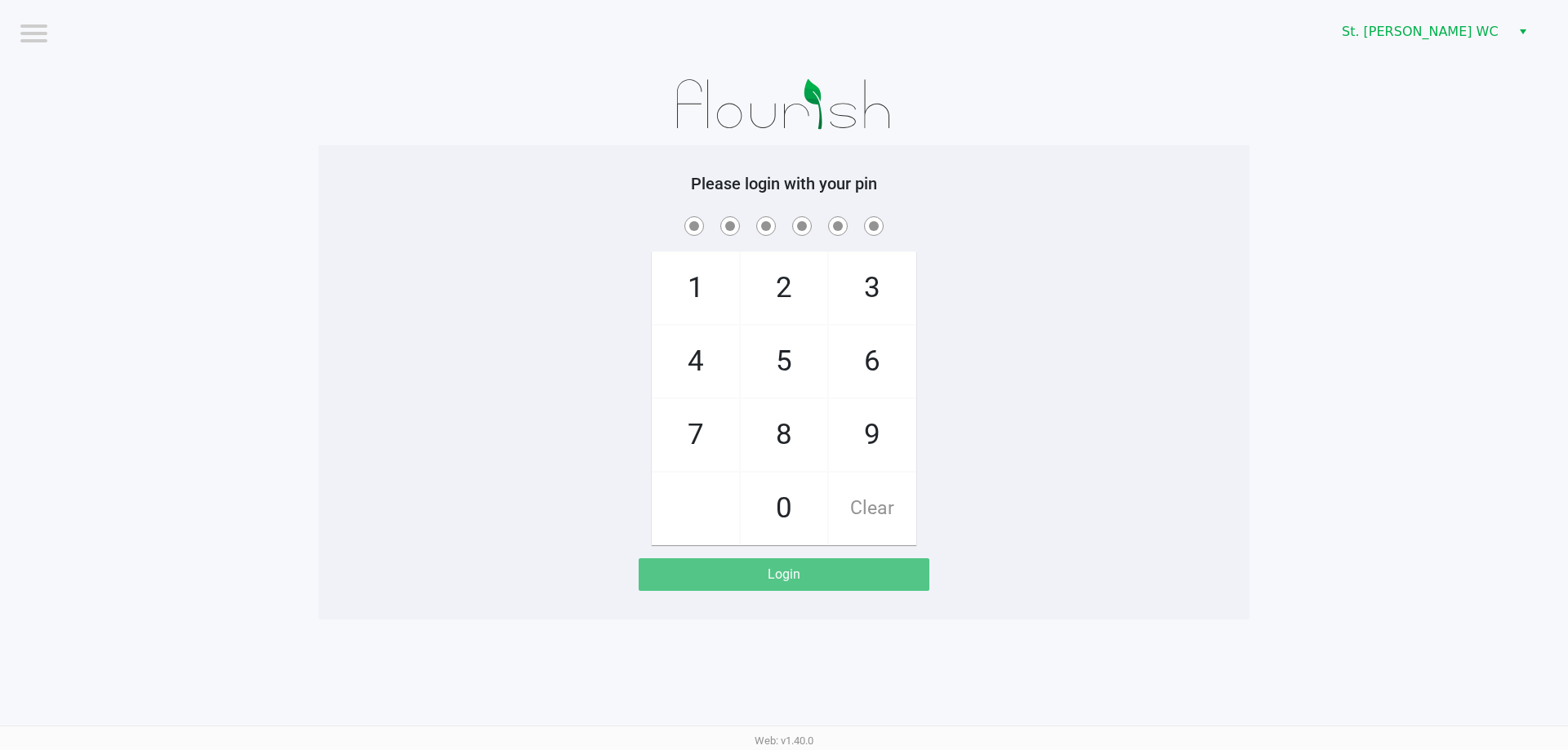
click at [947, 368] on div "1 4 7 2 5 8 0 3 6 9 Clear" at bounding box center [784, 380] width 931 height 333
click at [259, 174] on app-pos-login-wrapper "Logout St. Pete WC Please login with your pin 1 4 7 2 5 8 0 3 6 9 Clear Login" at bounding box center [784, 310] width 1568 height 619
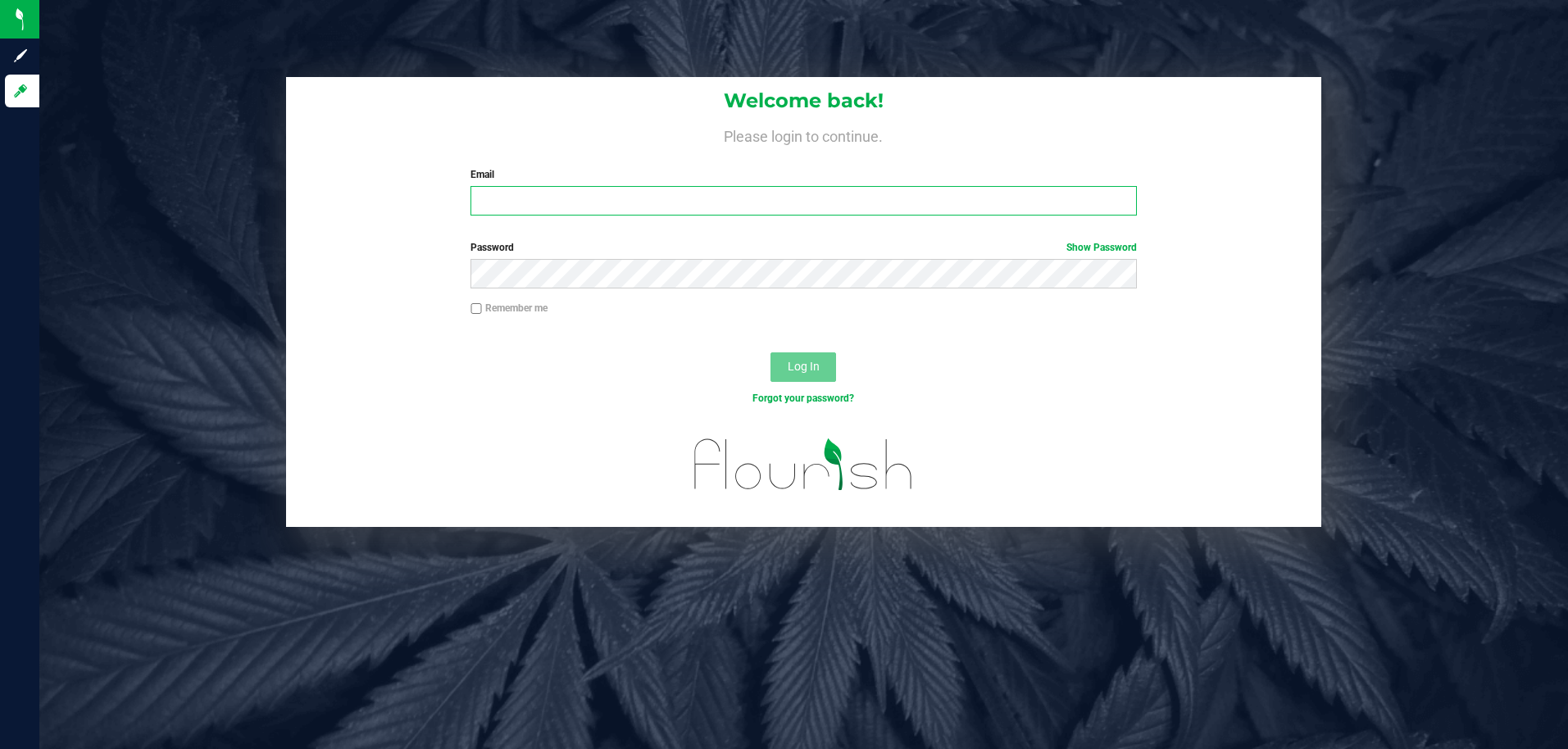
click at [720, 207] on input "Email" at bounding box center [802, 201] width 665 height 30
type input "pmicallef@Liveparallel.com"
click at [770, 352] on button "Log In" at bounding box center [803, 367] width 66 height 30
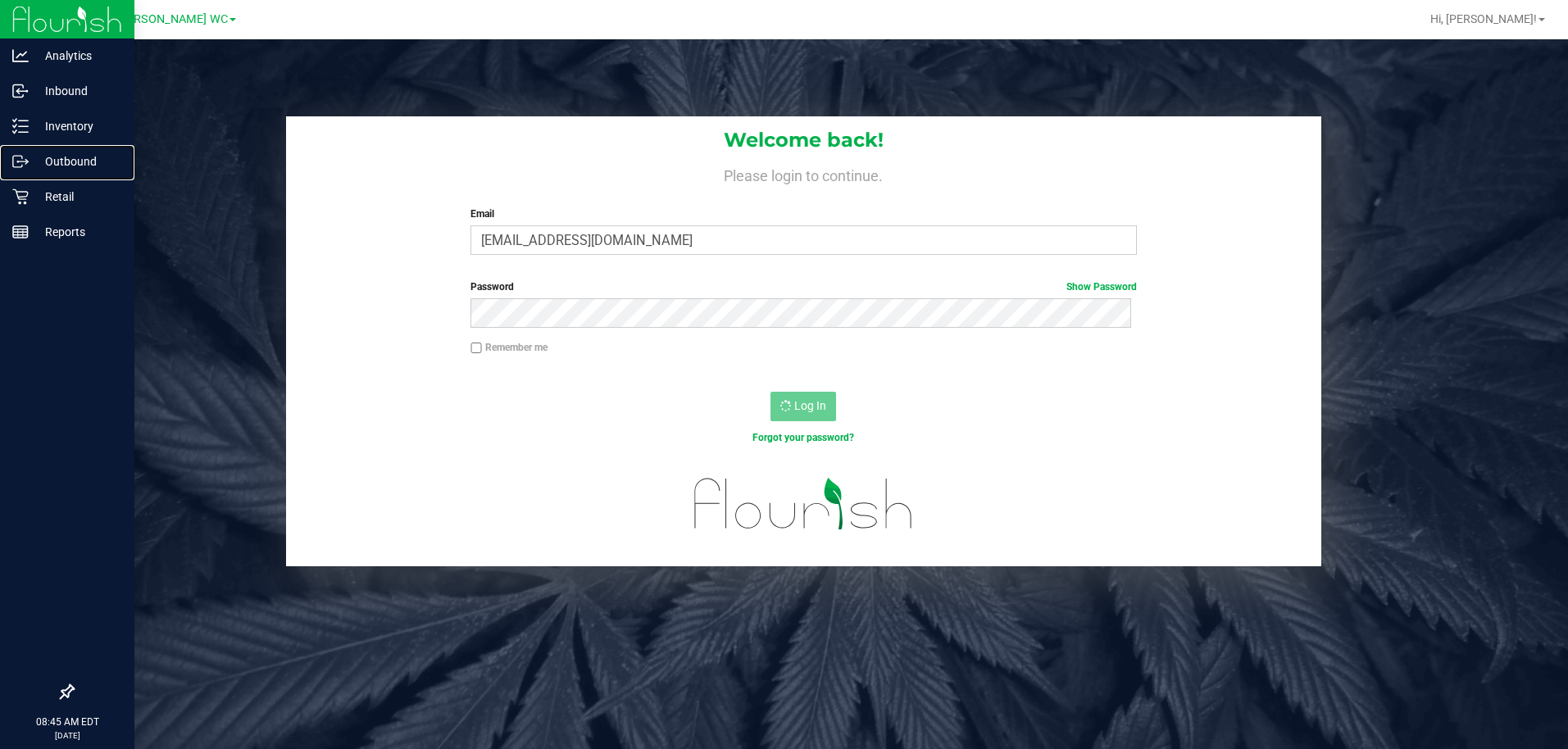
click at [3, 171] on link "Outbound" at bounding box center [67, 162] width 134 height 36
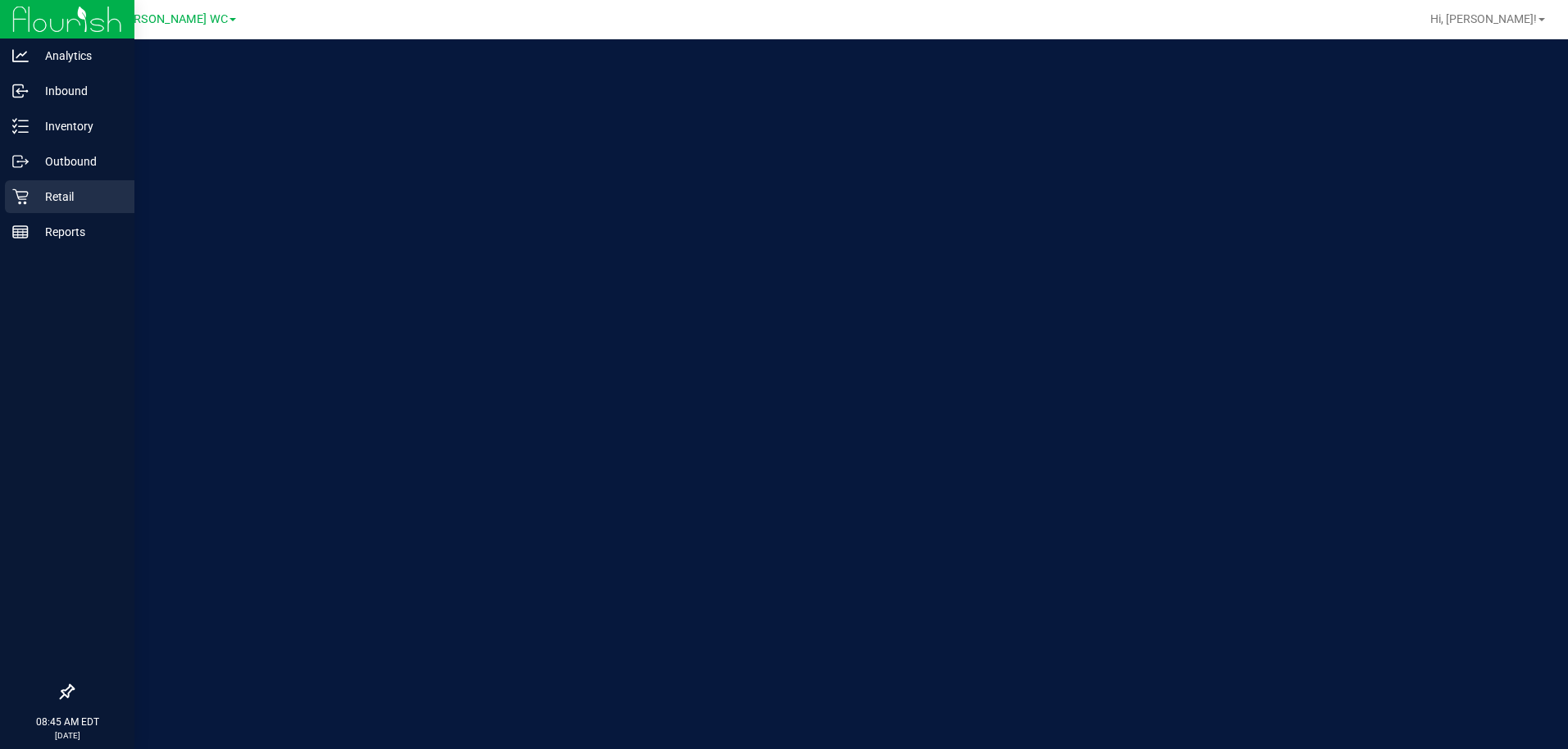
click at [39, 196] on p "Retail" at bounding box center [78, 197] width 98 height 19
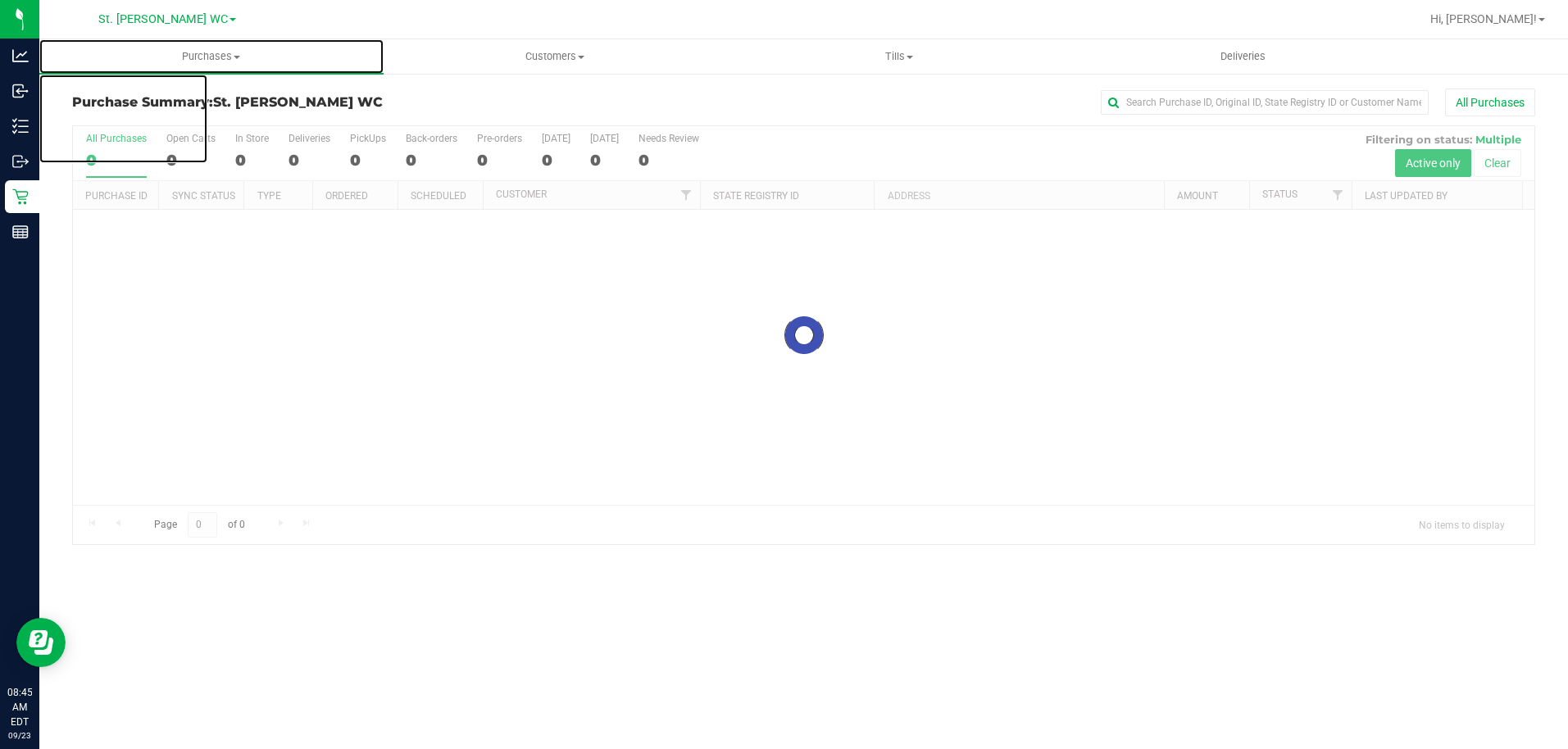
click at [183, 64] on uib-tab-heading "Purchases Summary of purchases Fulfillment All purchases" at bounding box center [211, 57] width 345 height 35
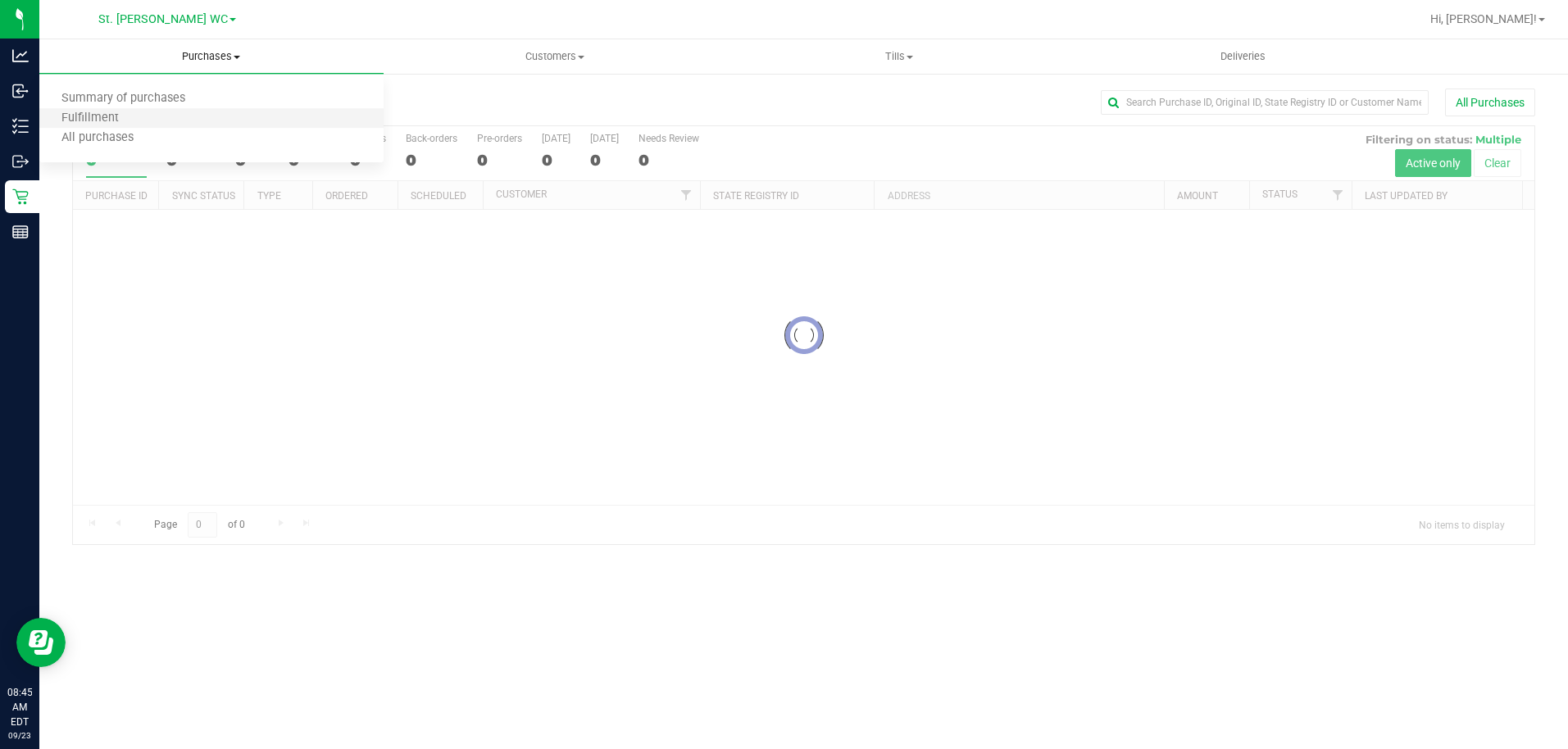
click at [160, 109] on li "Fulfillment" at bounding box center [211, 119] width 345 height 19
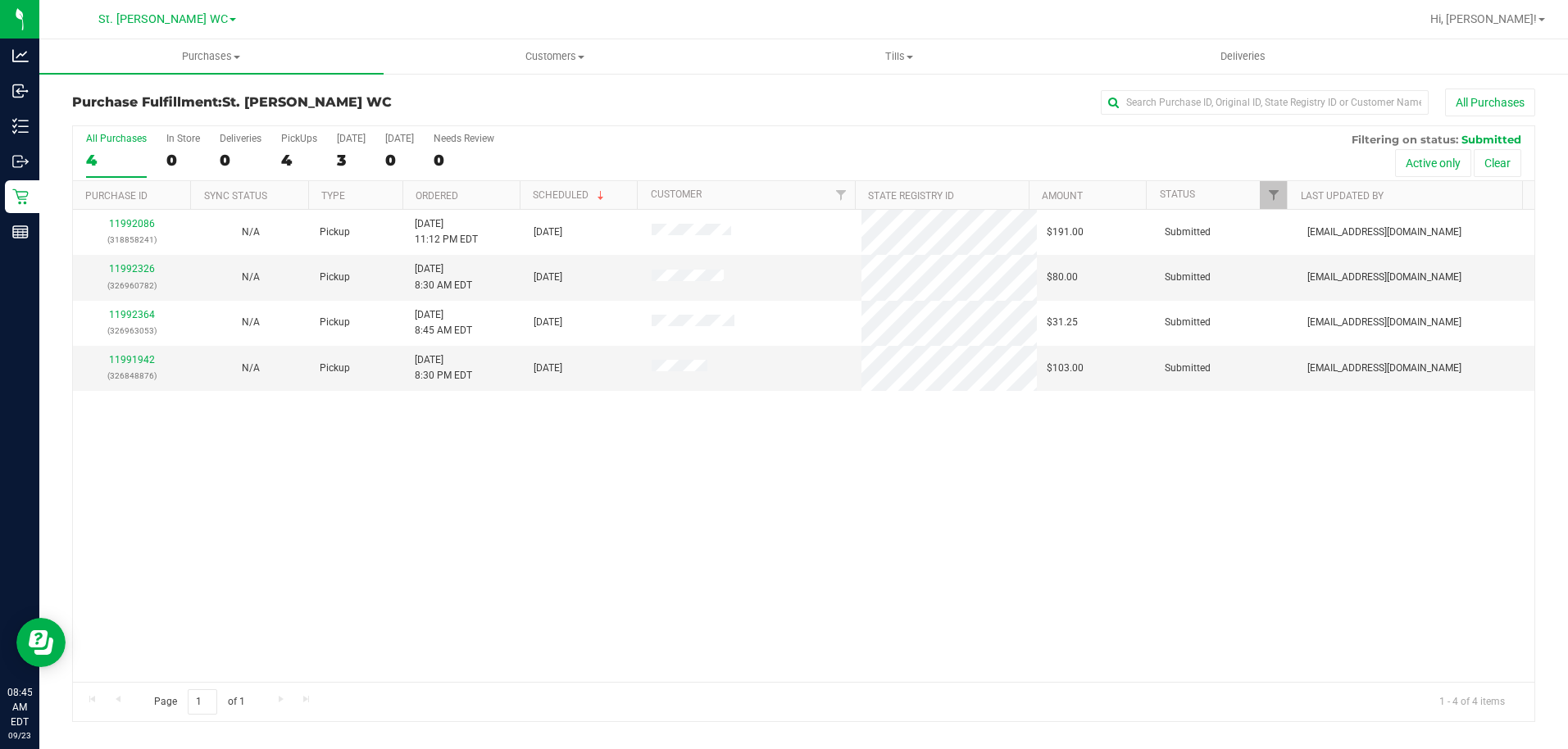
click at [567, 474] on div "11992086 (318858241) N/A Pickup 9/22/2025 11:12 PM EDT 9/23/2025 $191.00 Submit…" at bounding box center [804, 445] width 1462 height 472
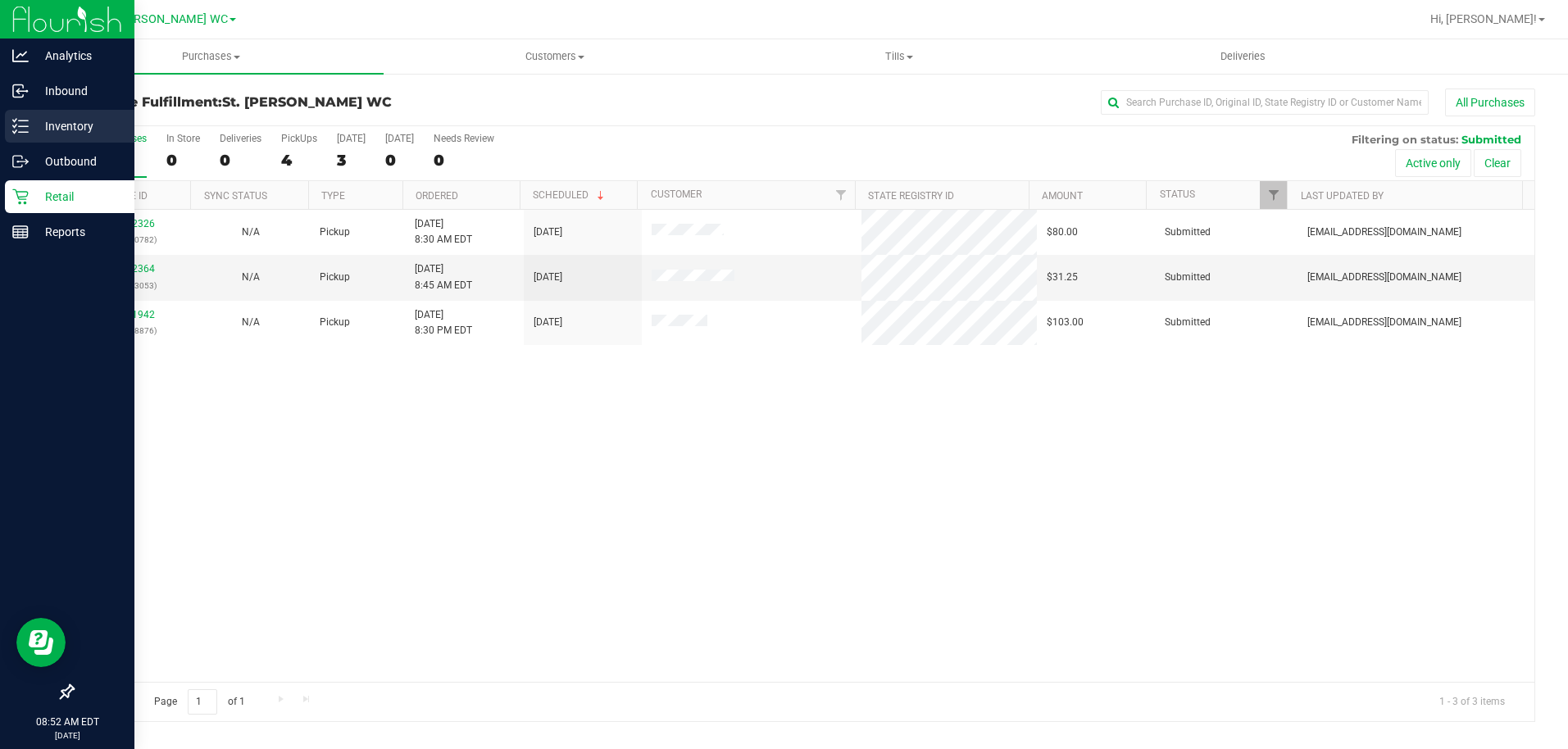
click at [7, 114] on div "Inventory" at bounding box center [70, 126] width 129 height 33
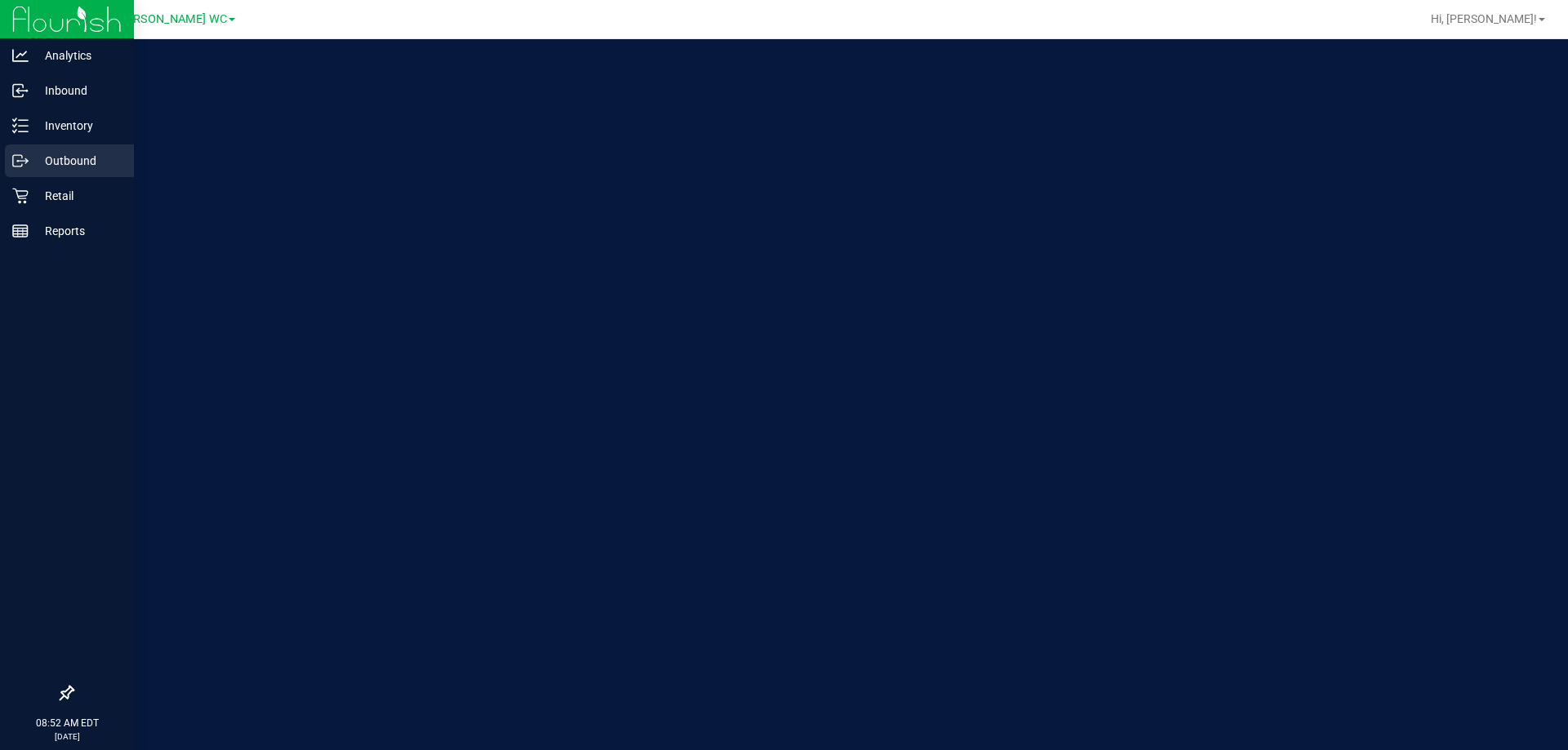
click at [18, 155] on icon at bounding box center [17, 161] width 9 height 12
click at [33, 178] on link "Outbound" at bounding box center [66, 162] width 134 height 36
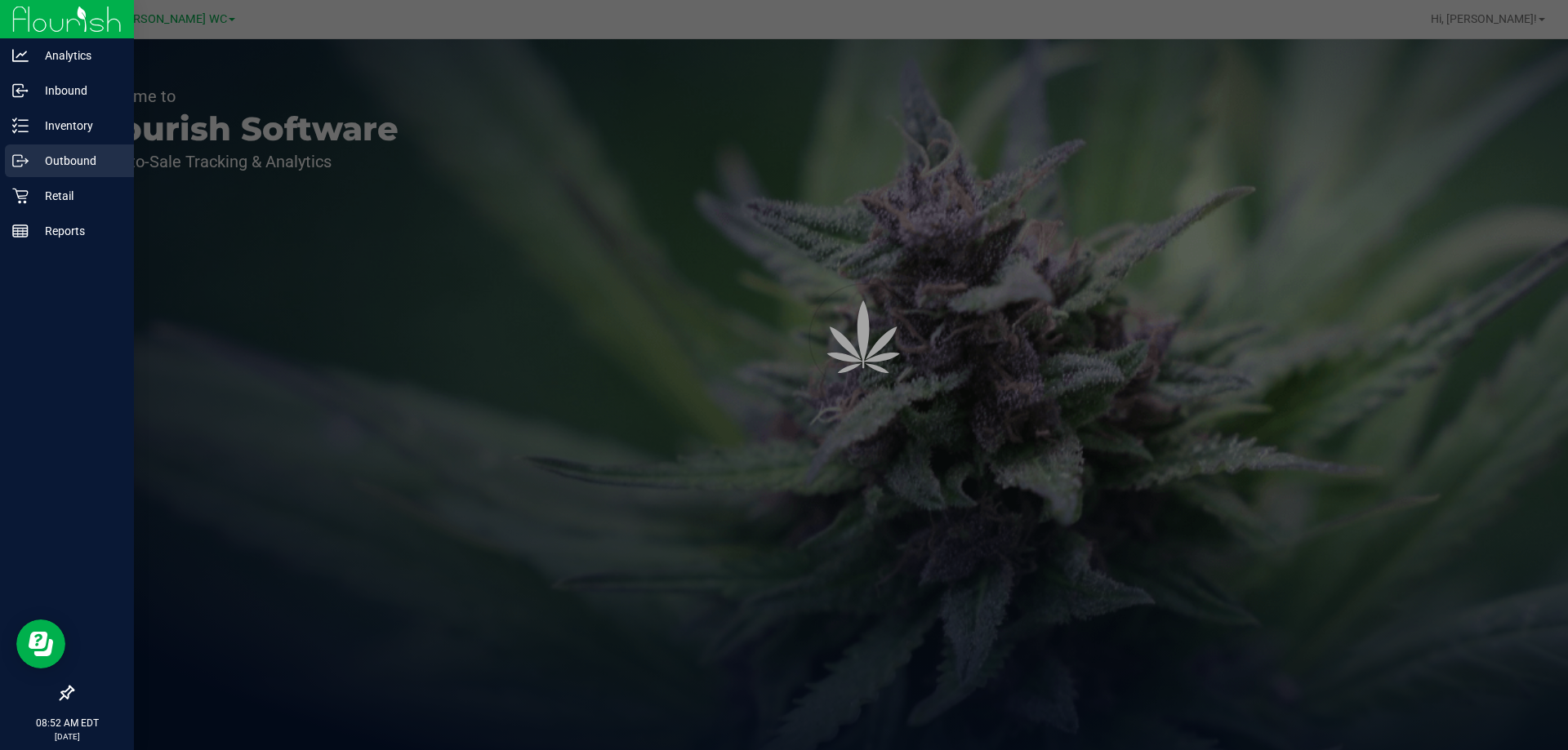
click at [33, 178] on link "Outbound" at bounding box center [66, 162] width 134 height 36
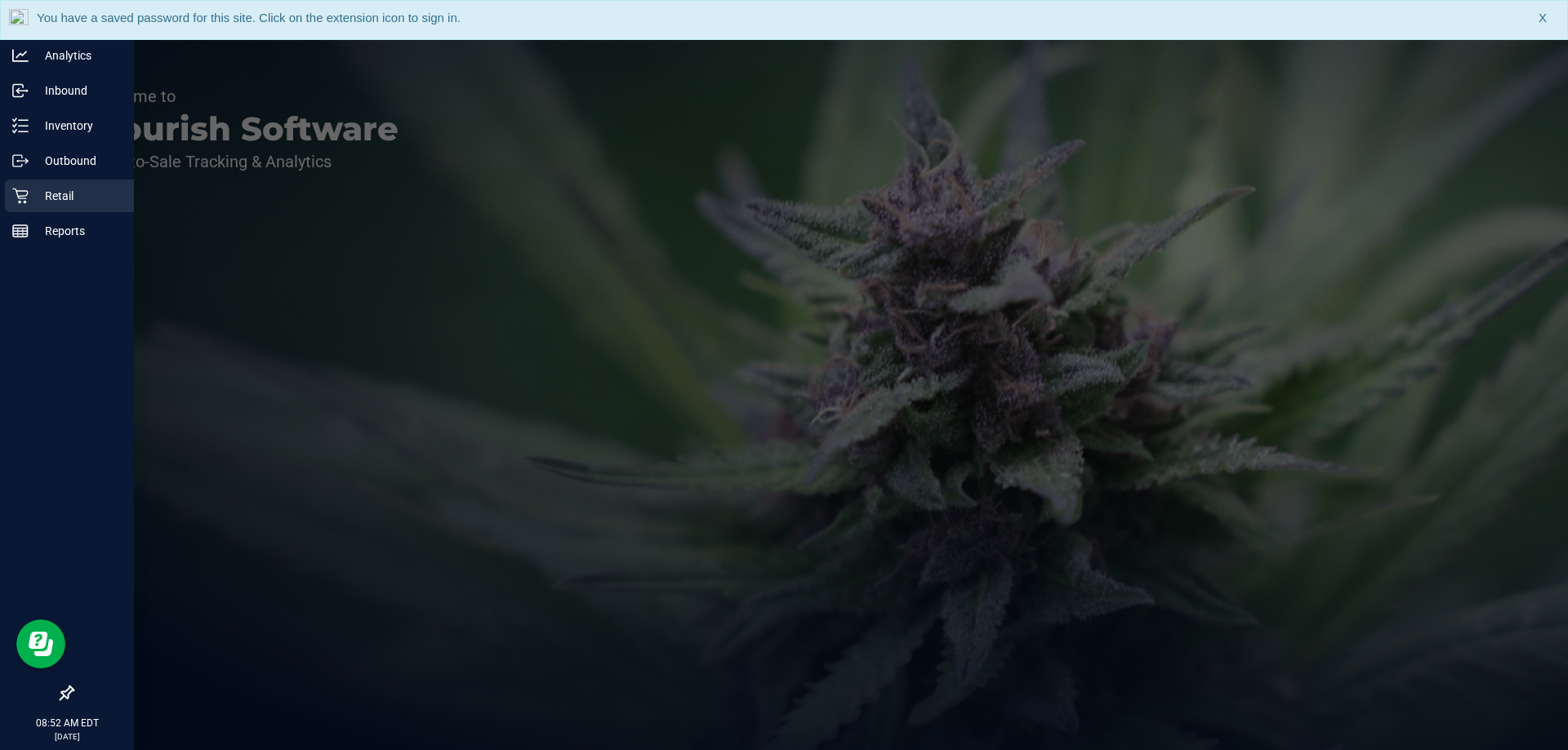
click at [37, 193] on p "Retail" at bounding box center [78, 196] width 98 height 19
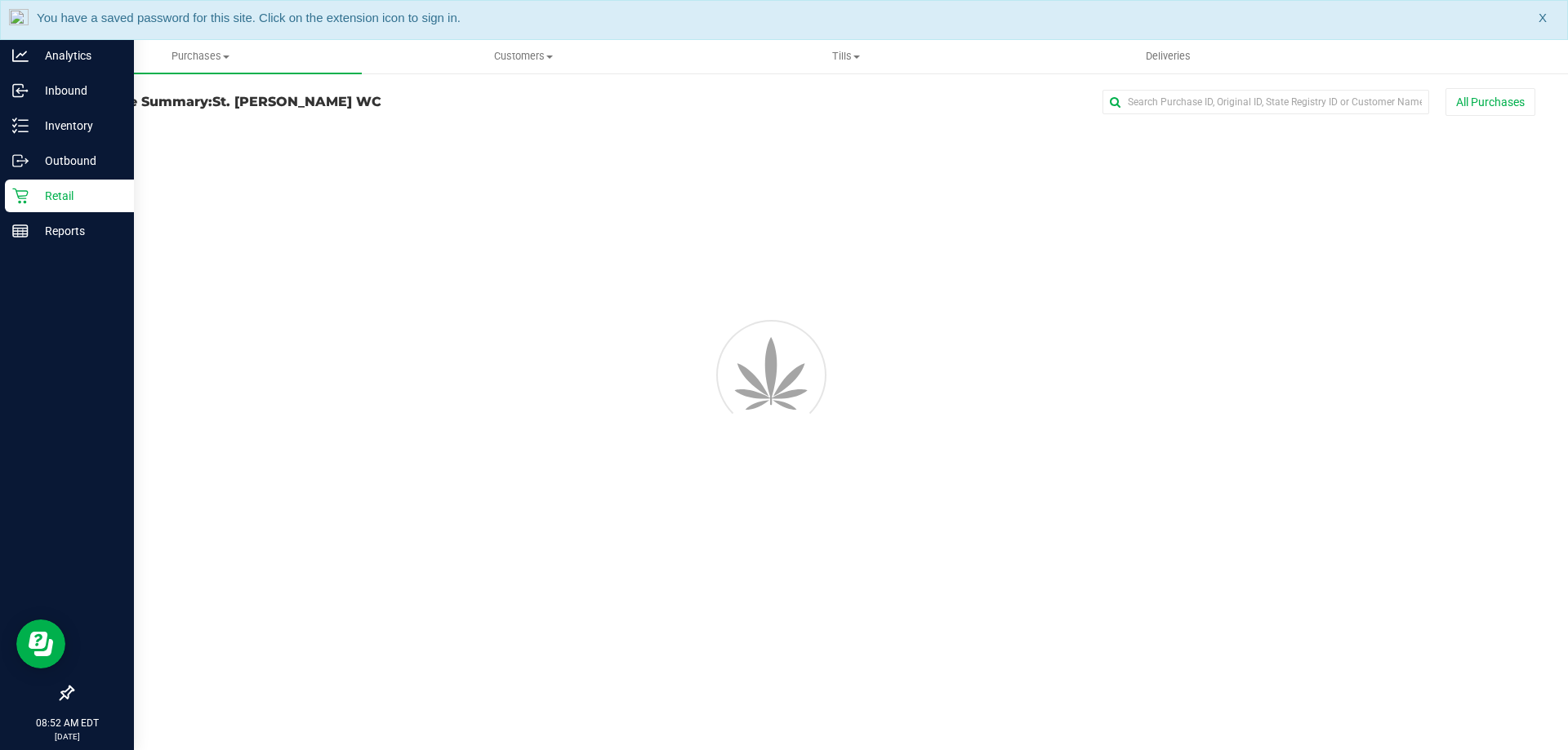
click at [37, 193] on p "Retail" at bounding box center [78, 196] width 98 height 19
click at [38, 194] on p "Retail" at bounding box center [78, 196] width 98 height 19
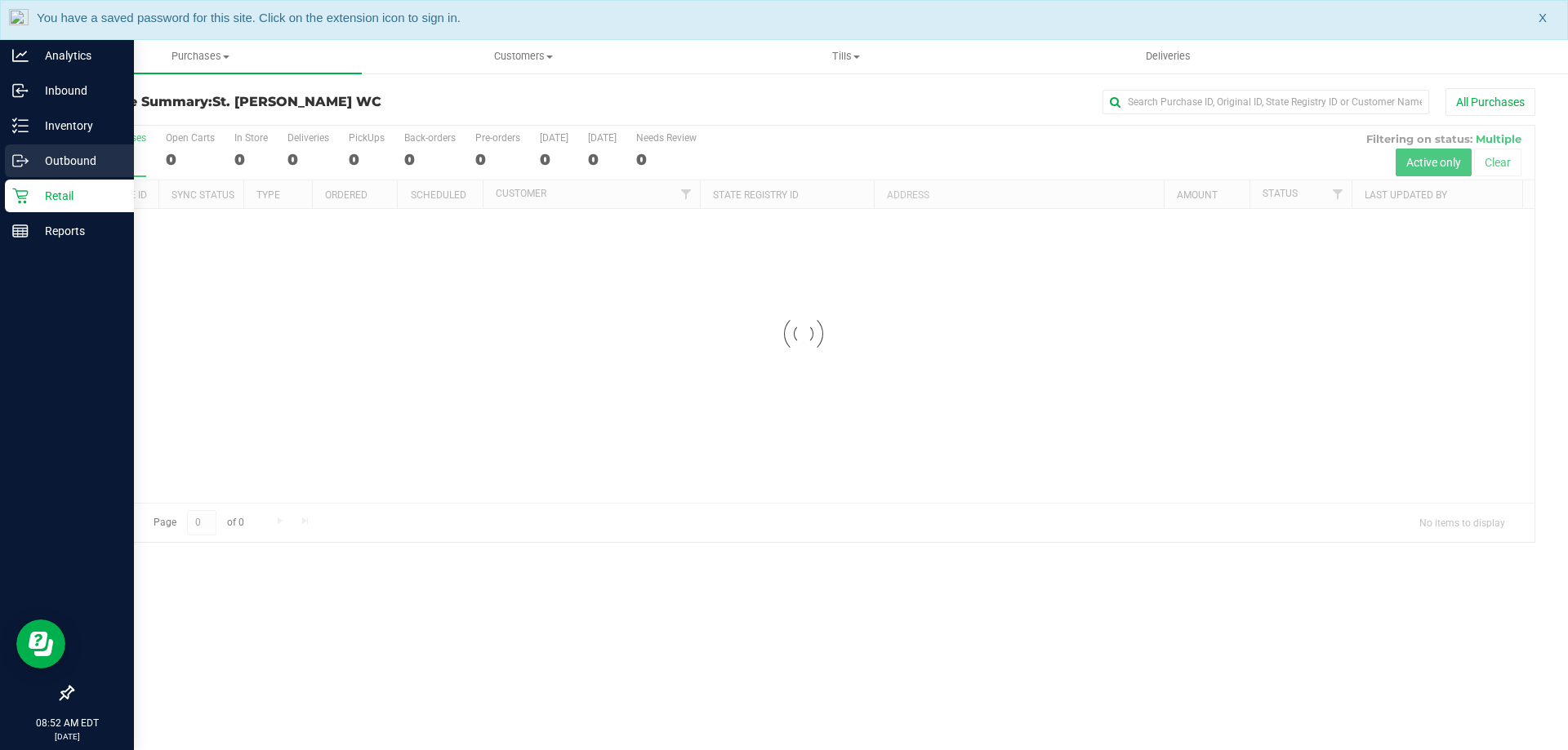
click at [0, 174] on link "Outbound" at bounding box center [66, 162] width 134 height 36
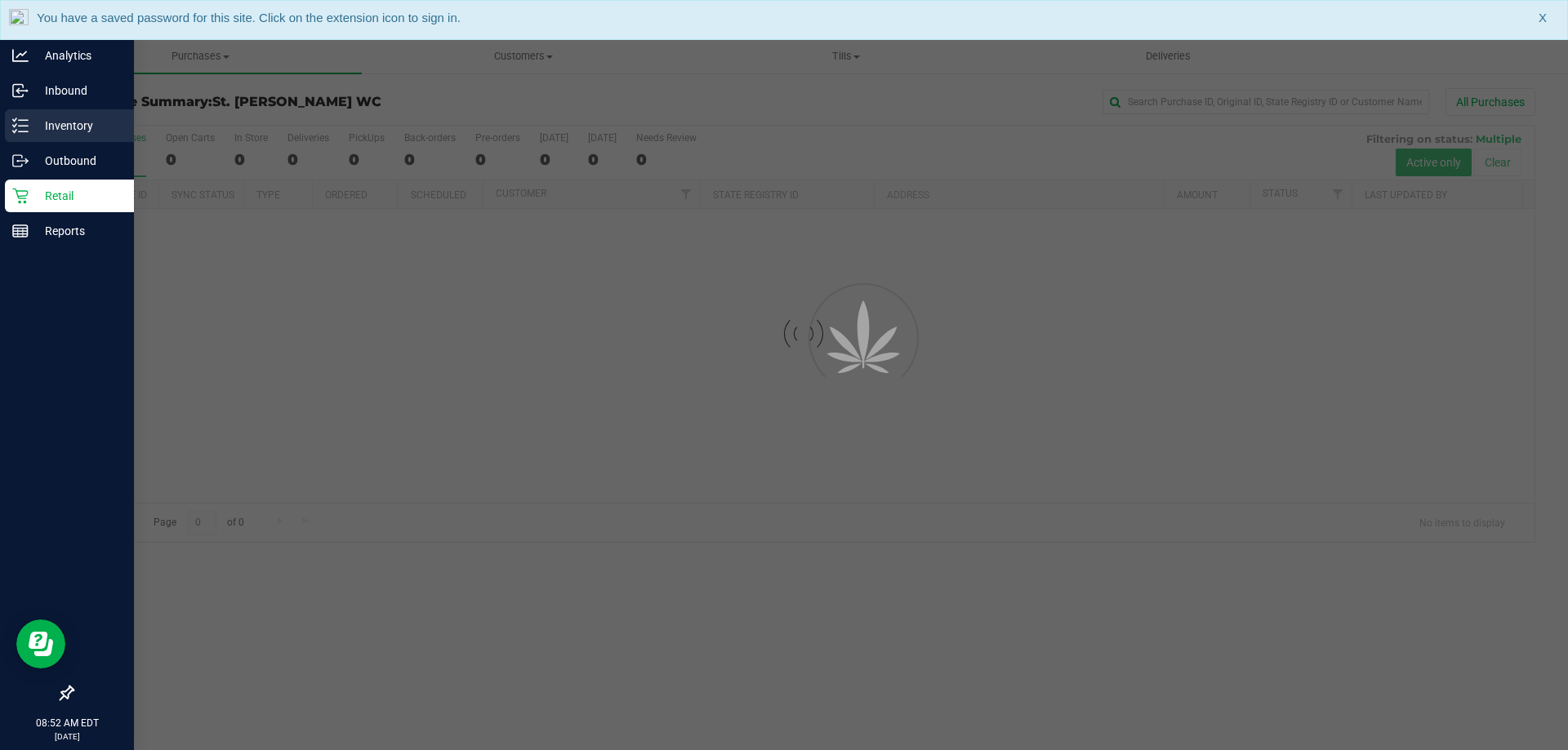
click at [65, 131] on p "Inventory" at bounding box center [78, 126] width 98 height 19
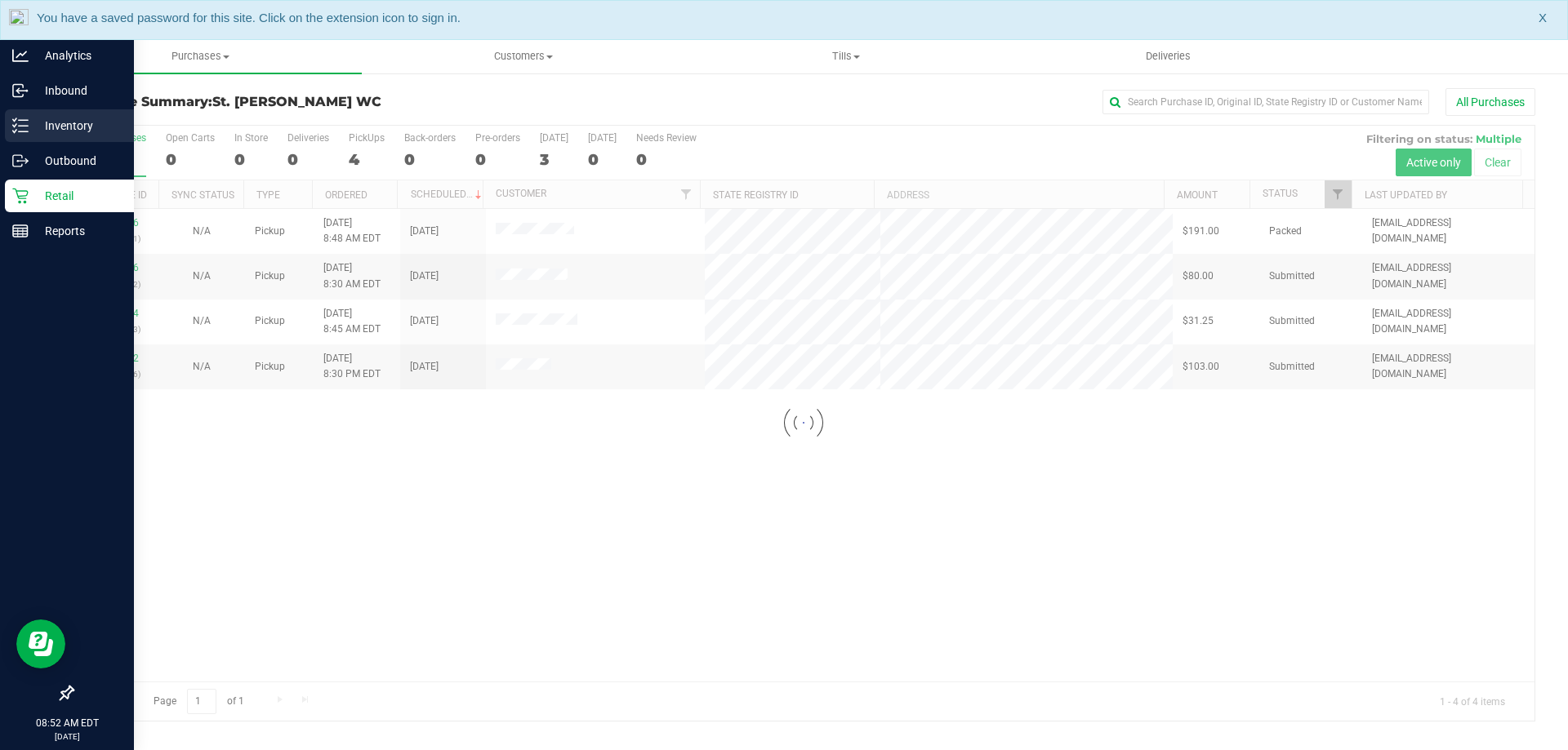
click at [65, 131] on p "Inventory" at bounding box center [78, 126] width 98 height 19
click at [74, 127] on p "Inventory" at bounding box center [78, 126] width 98 height 19
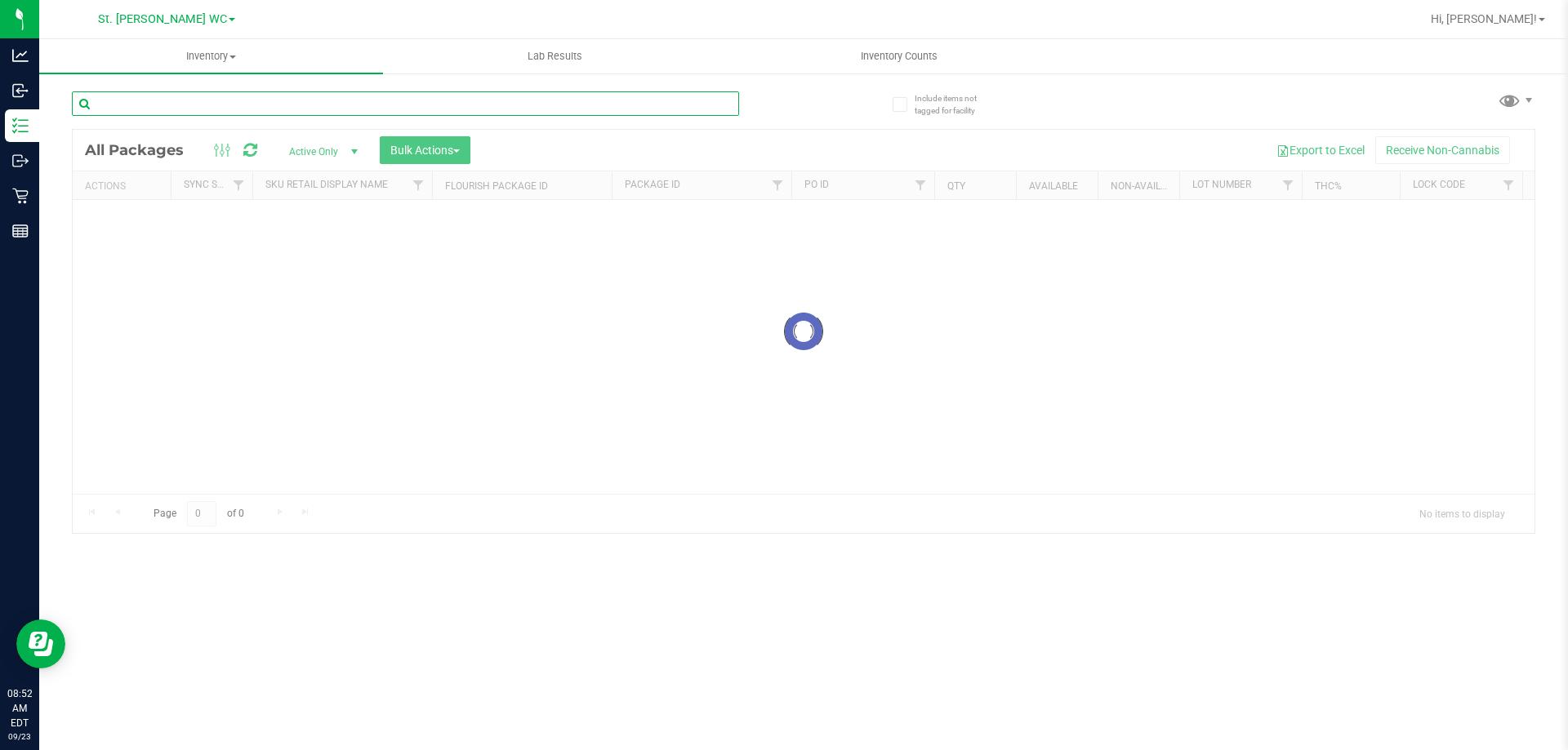
click at [247, 93] on div "Inventory All packages All inventory Waste log Create inventory Lab Results Inv…" at bounding box center [803, 394] width 1529 height 711
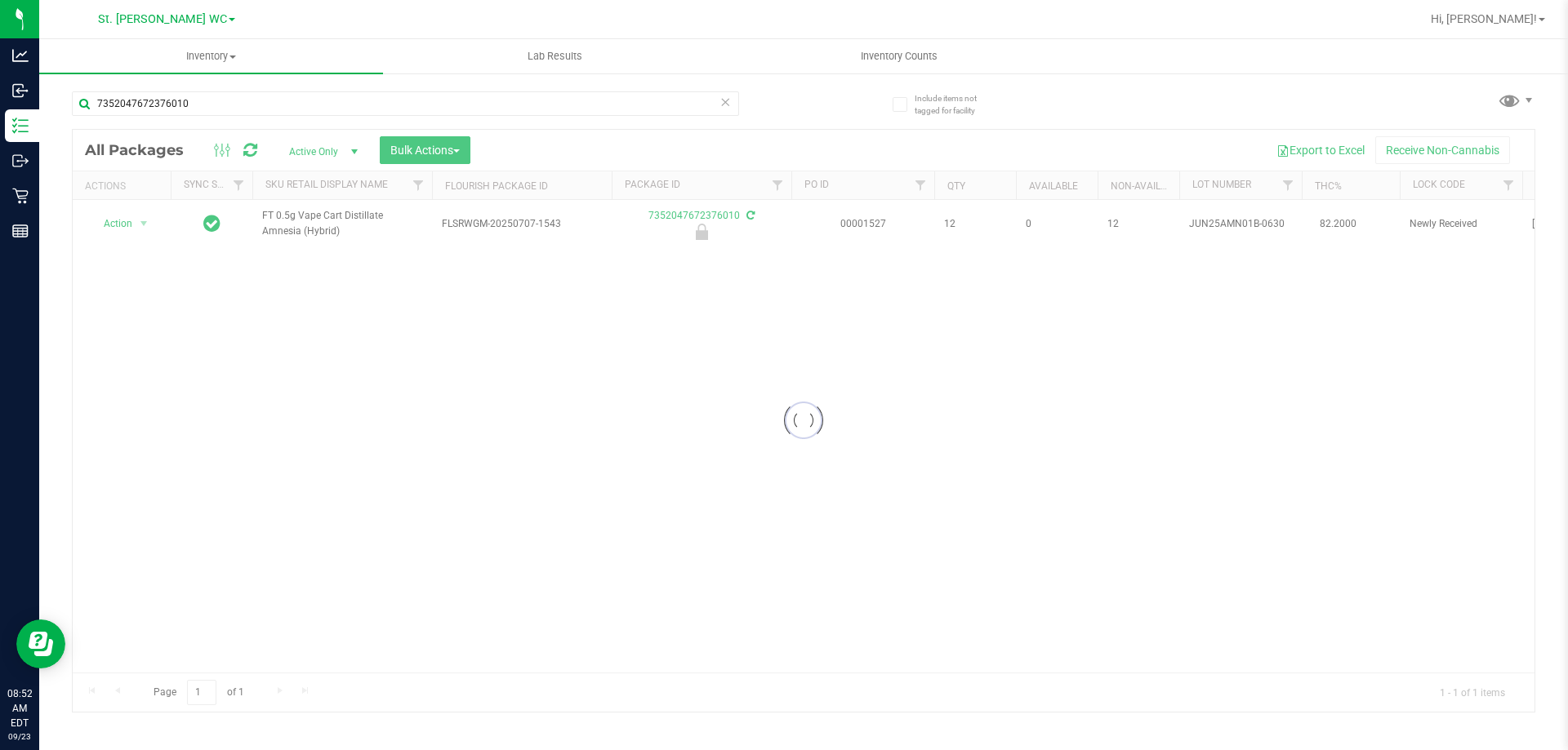
click at [315, 219] on div at bounding box center [804, 420] width 1462 height 582
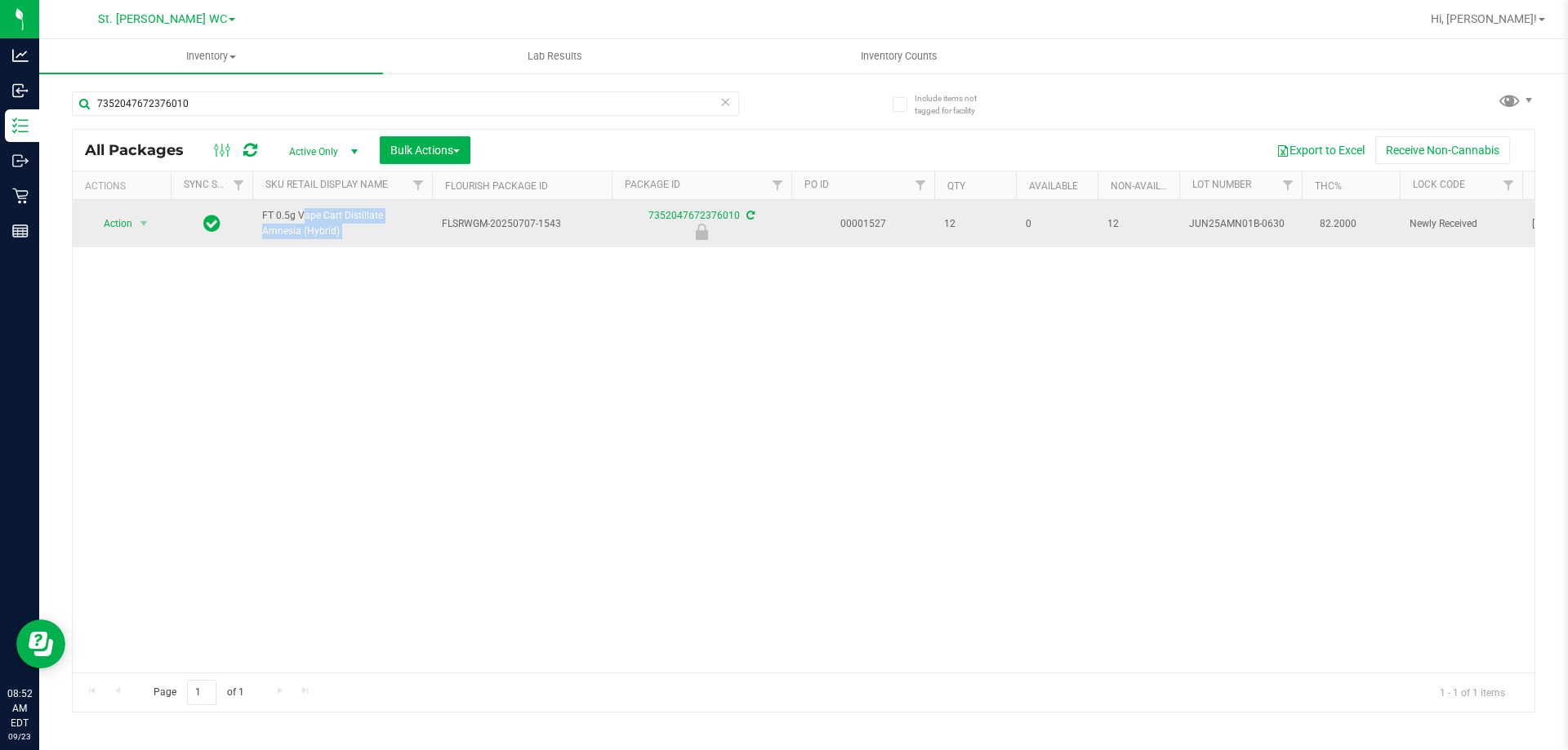
click at [319, 219] on span "FT 0.5g Vape Cart Distillate Amnesia (Hybrid)" at bounding box center [342, 223] width 160 height 31
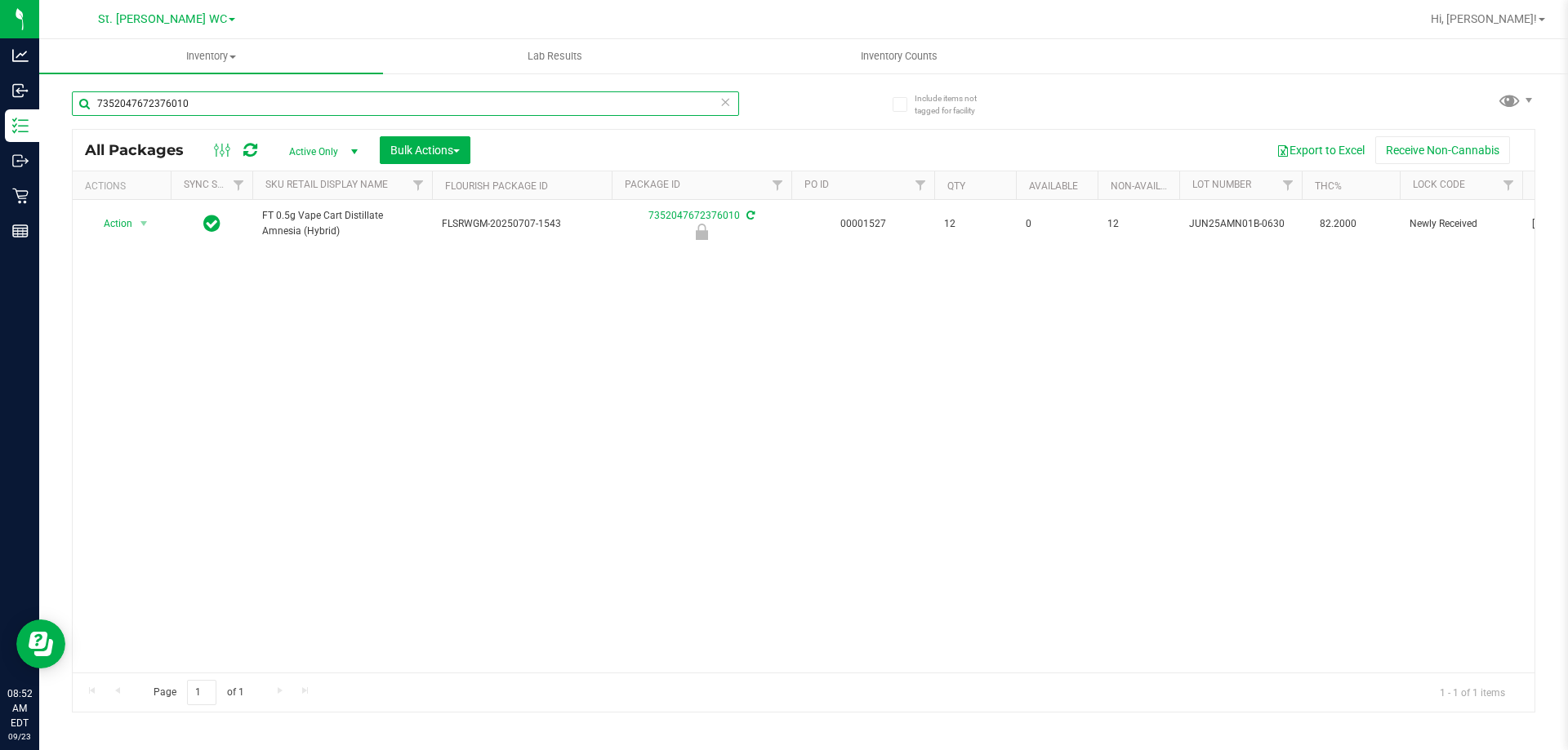
click at [335, 106] on input "7352047672376010" at bounding box center [406, 103] width 668 height 24
paste input "FT 0.5g Vape Cart Distillate Amnesia (Hybrid)"
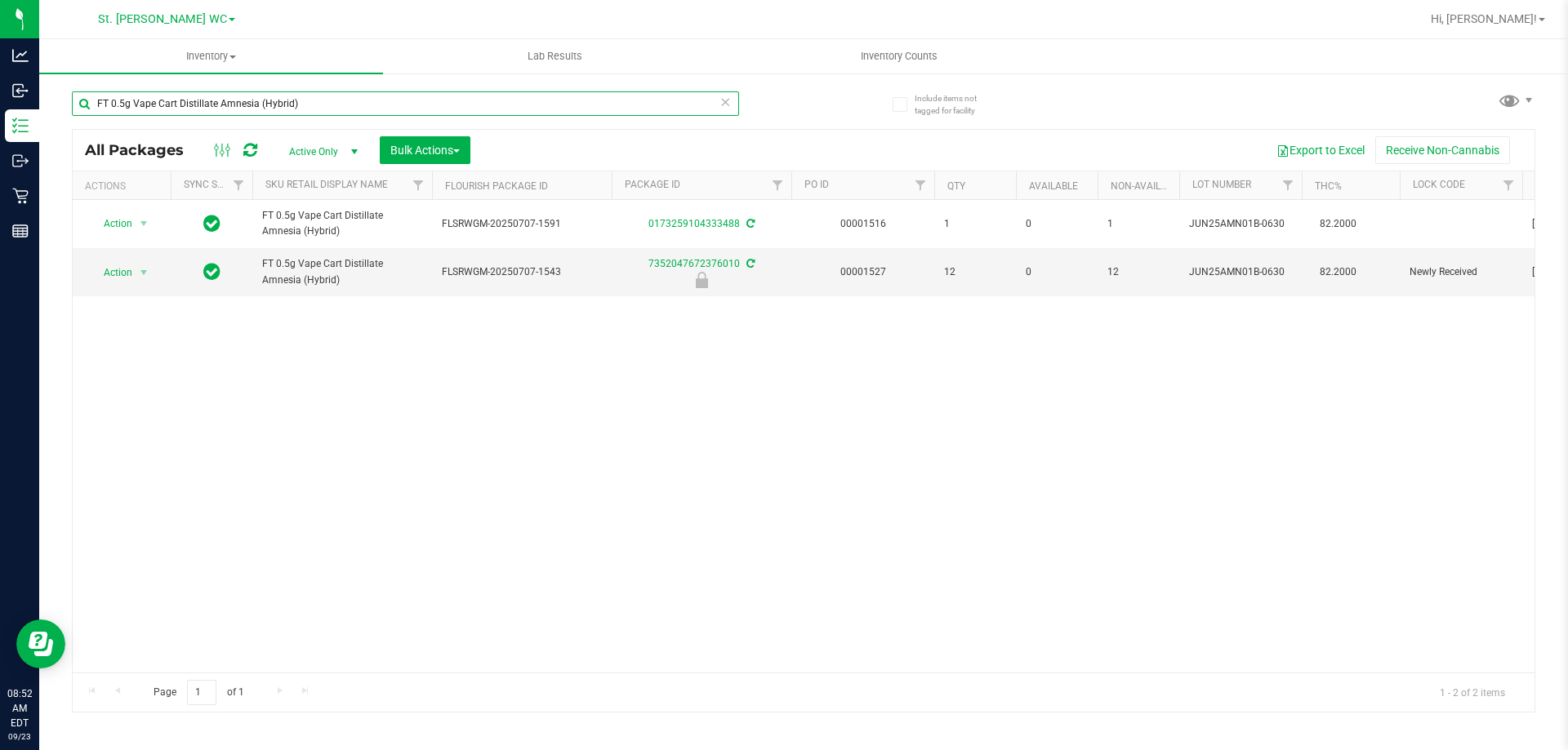
type input "FT 0.5g Vape Cart Distillate Amnesia (Hybrid)"
click at [477, 407] on div "Action Action Adjust qty Create package Edit attributes Global inventory Locate…" at bounding box center [804, 437] width 1462 height 473
click at [117, 271] on span "Action" at bounding box center [112, 273] width 44 height 23
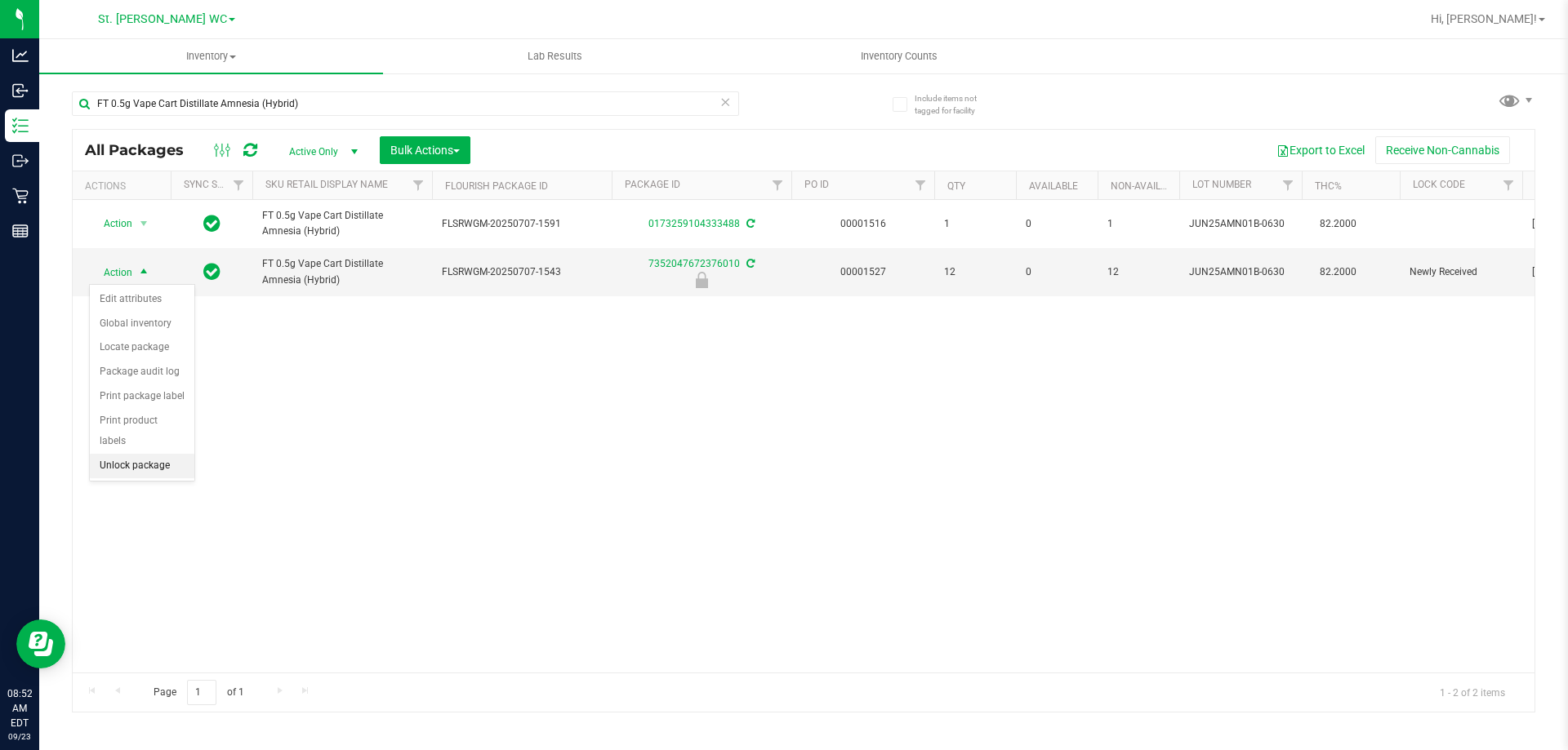
click at [138, 457] on li "Unlock package" at bounding box center [141, 465] width 105 height 24
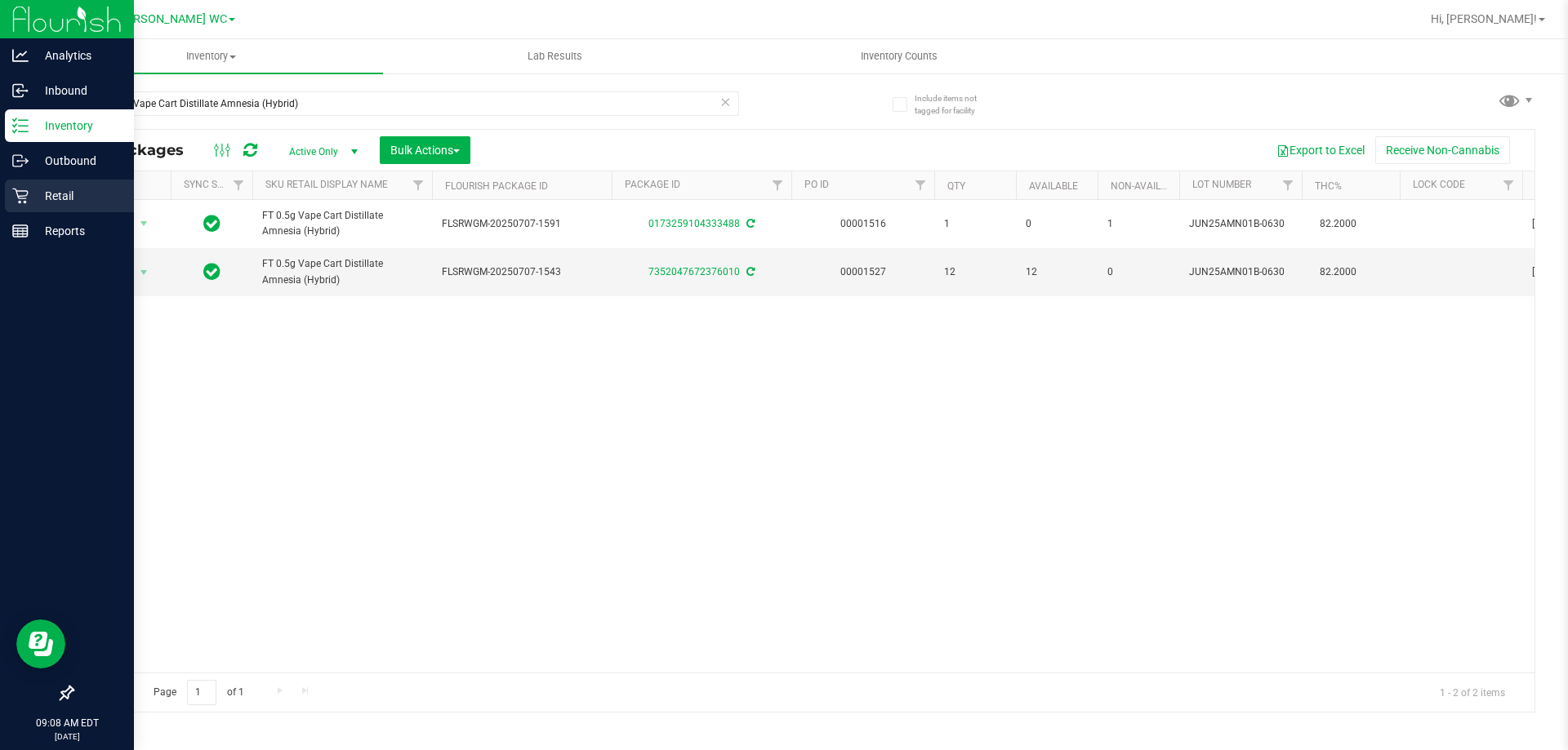
click at [24, 201] on icon at bounding box center [20, 196] width 15 height 15
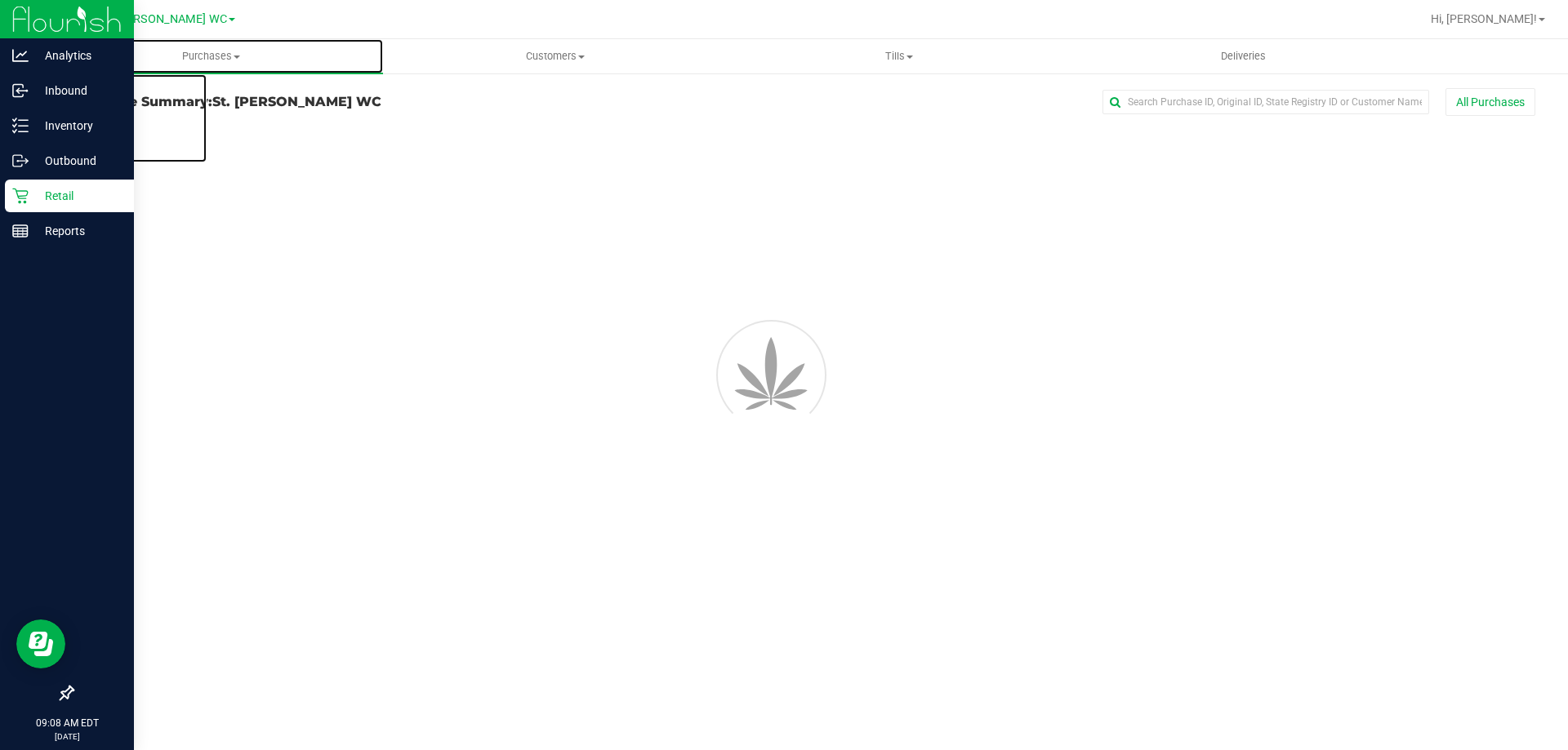
click at [217, 57] on span "Purchases" at bounding box center [211, 56] width 343 height 14
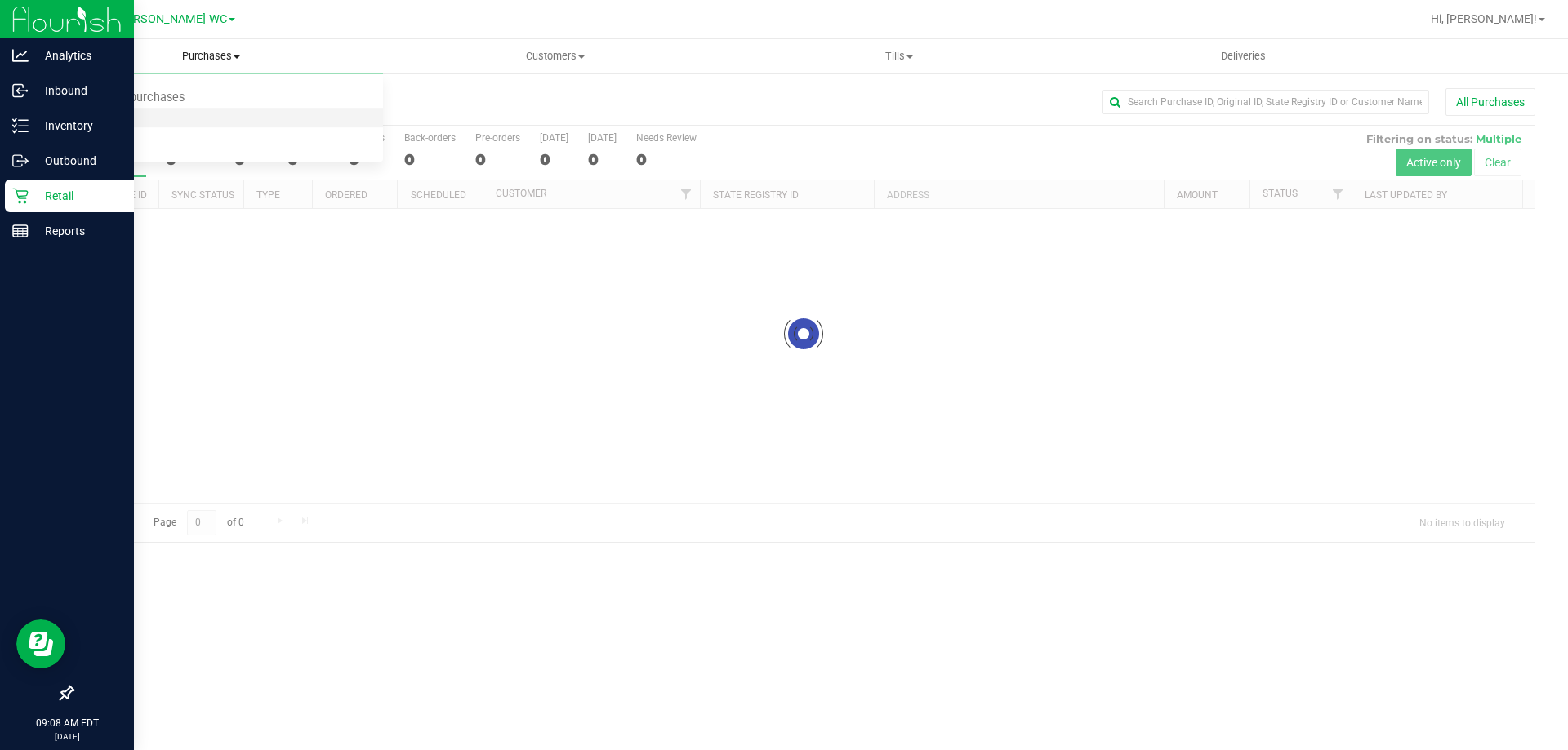
click at [209, 122] on li "Fulfillment" at bounding box center [211, 118] width 343 height 19
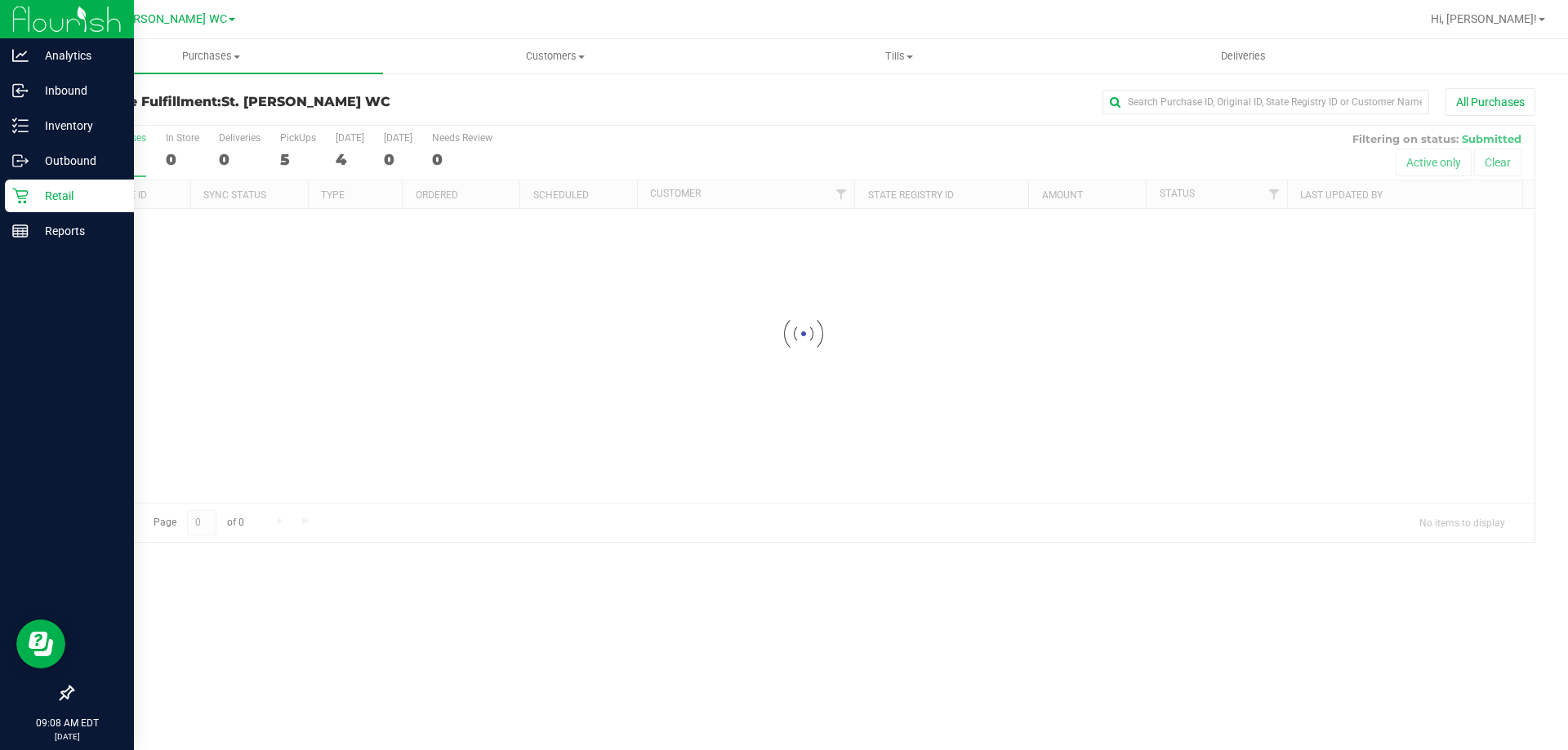
click at [317, 333] on div "Loading..." at bounding box center [804, 356] width 1462 height 294
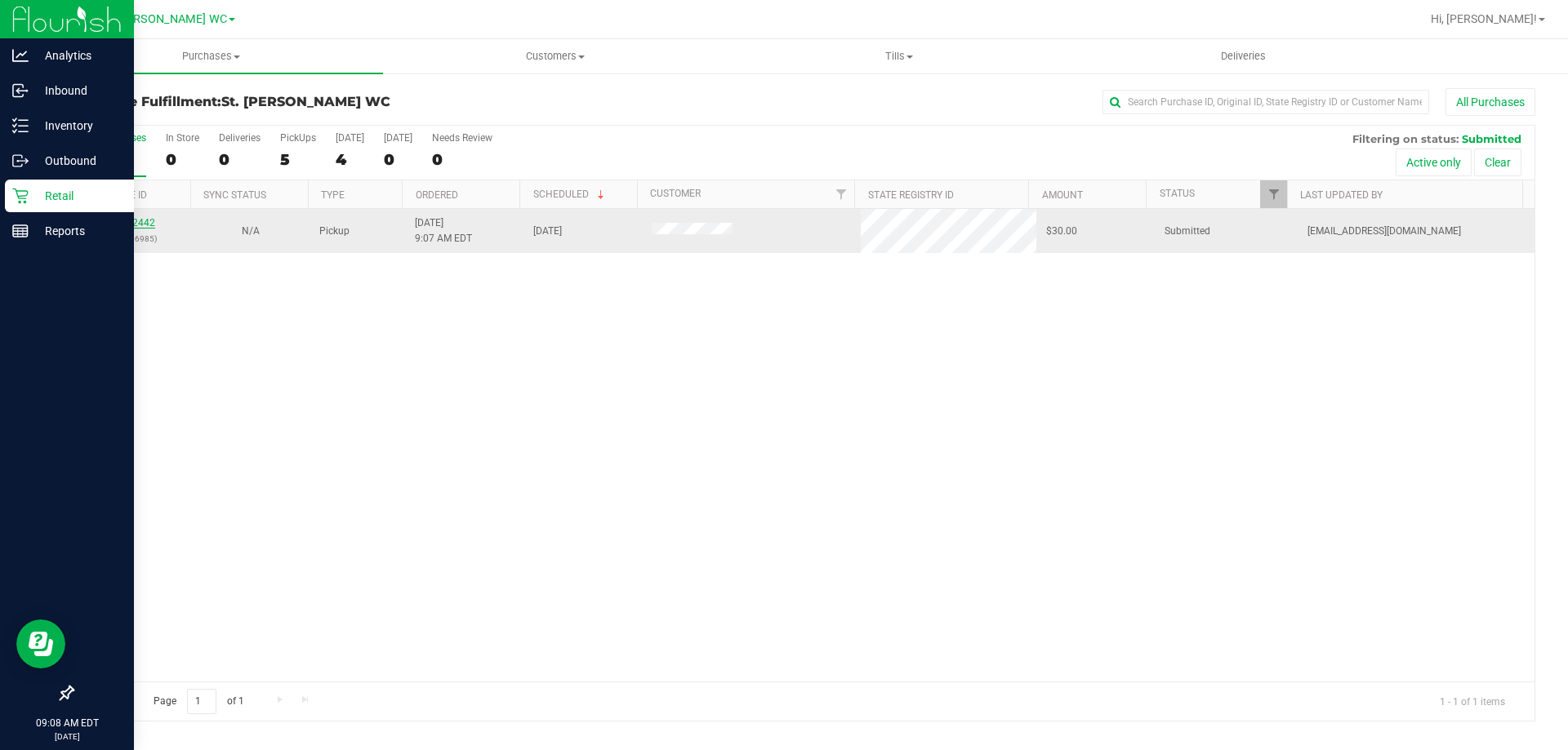
click at [128, 221] on link "11992442" at bounding box center [133, 223] width 46 height 12
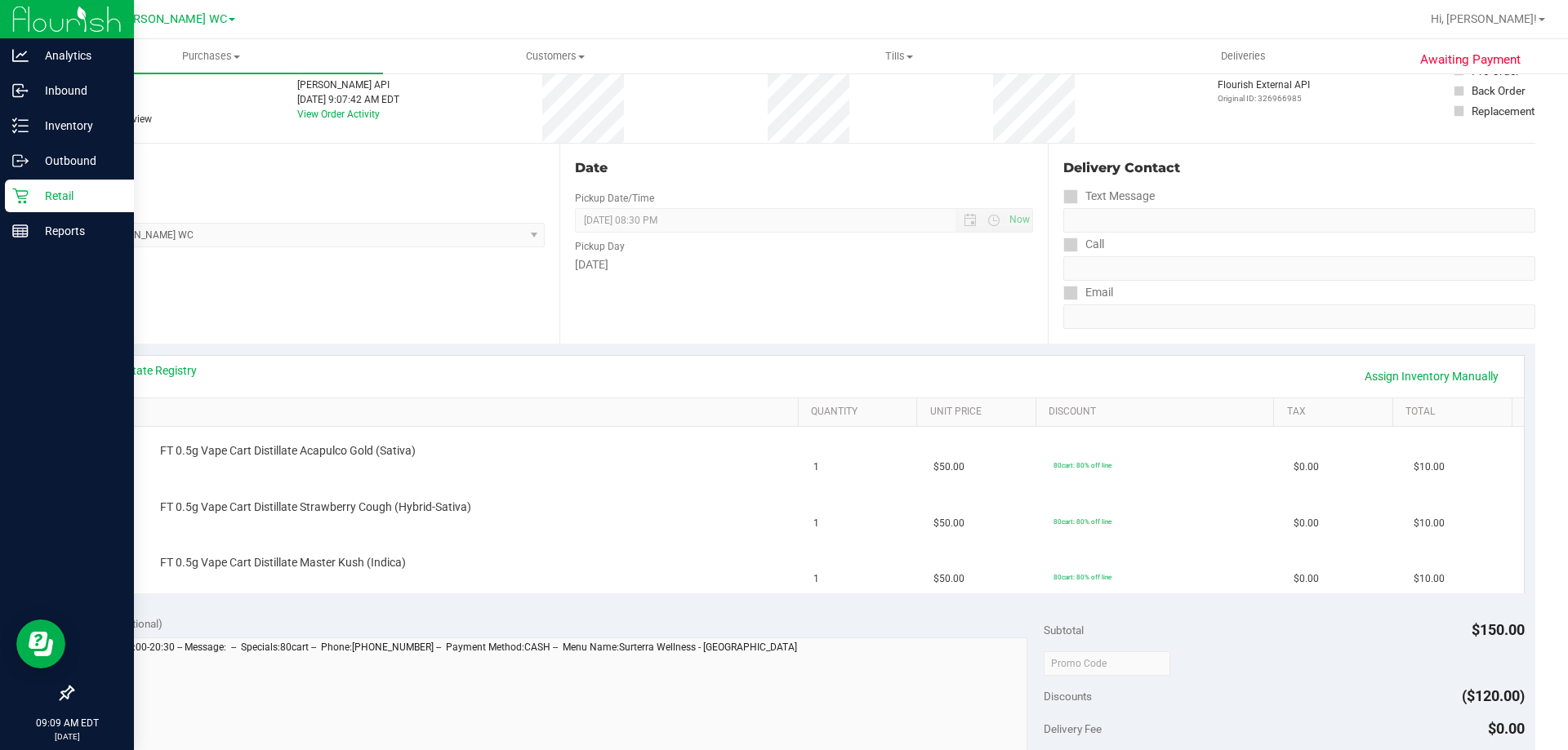
scroll to position [327, 0]
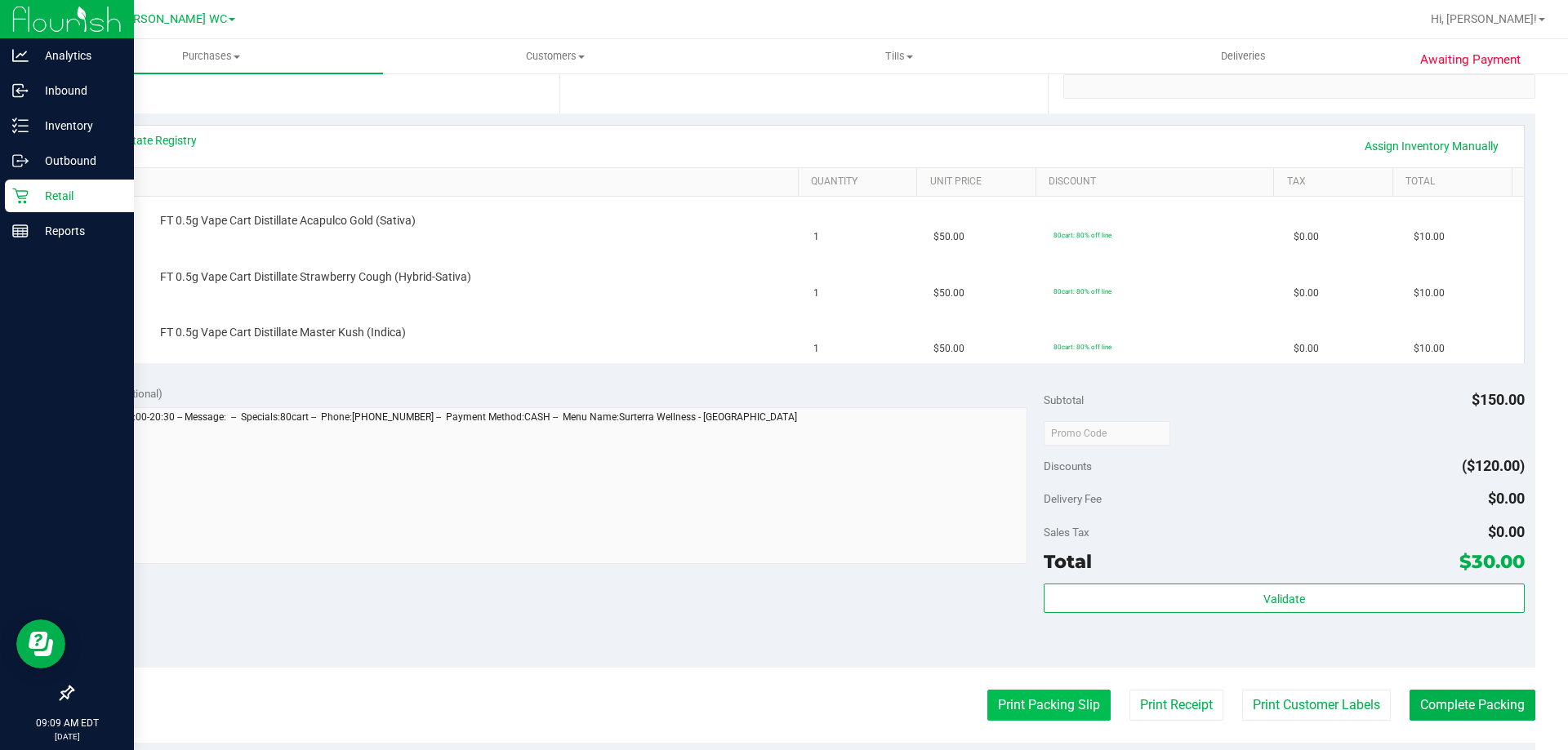
click at [1027, 698] on button "Print Packing Slip" at bounding box center [1049, 705] width 123 height 31
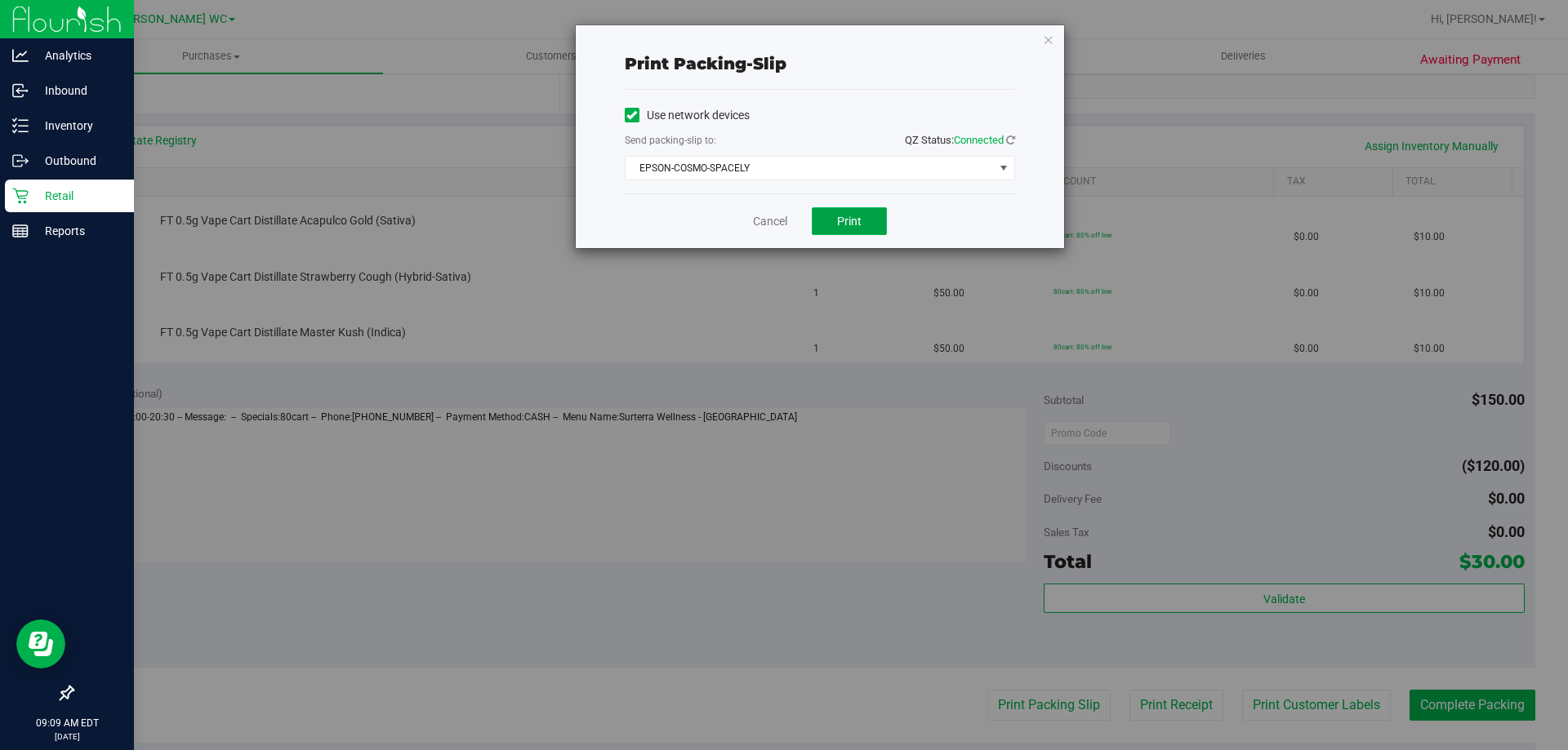
click at [841, 230] on button "Print" at bounding box center [849, 221] width 75 height 28
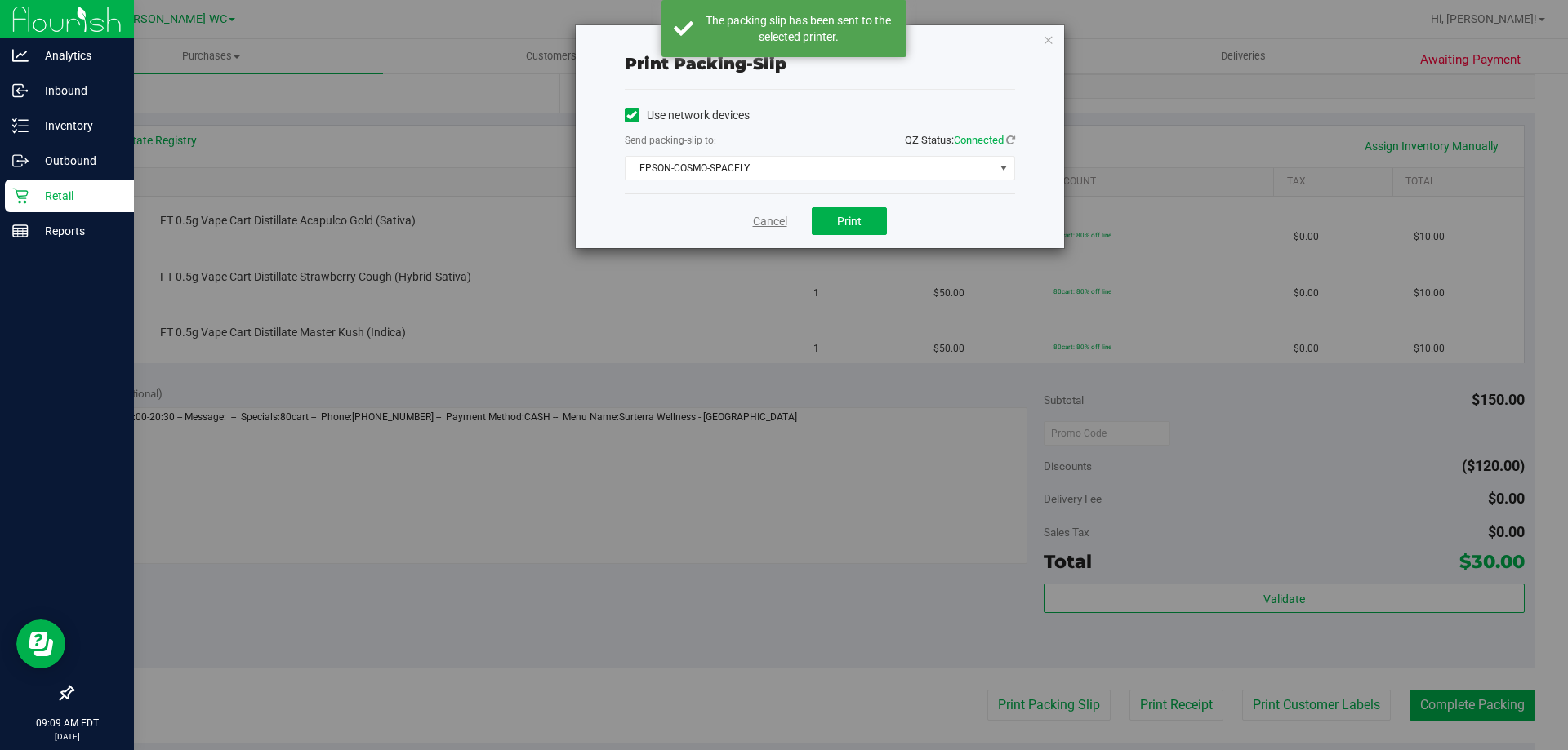
click at [766, 216] on link "Cancel" at bounding box center [771, 222] width 35 height 17
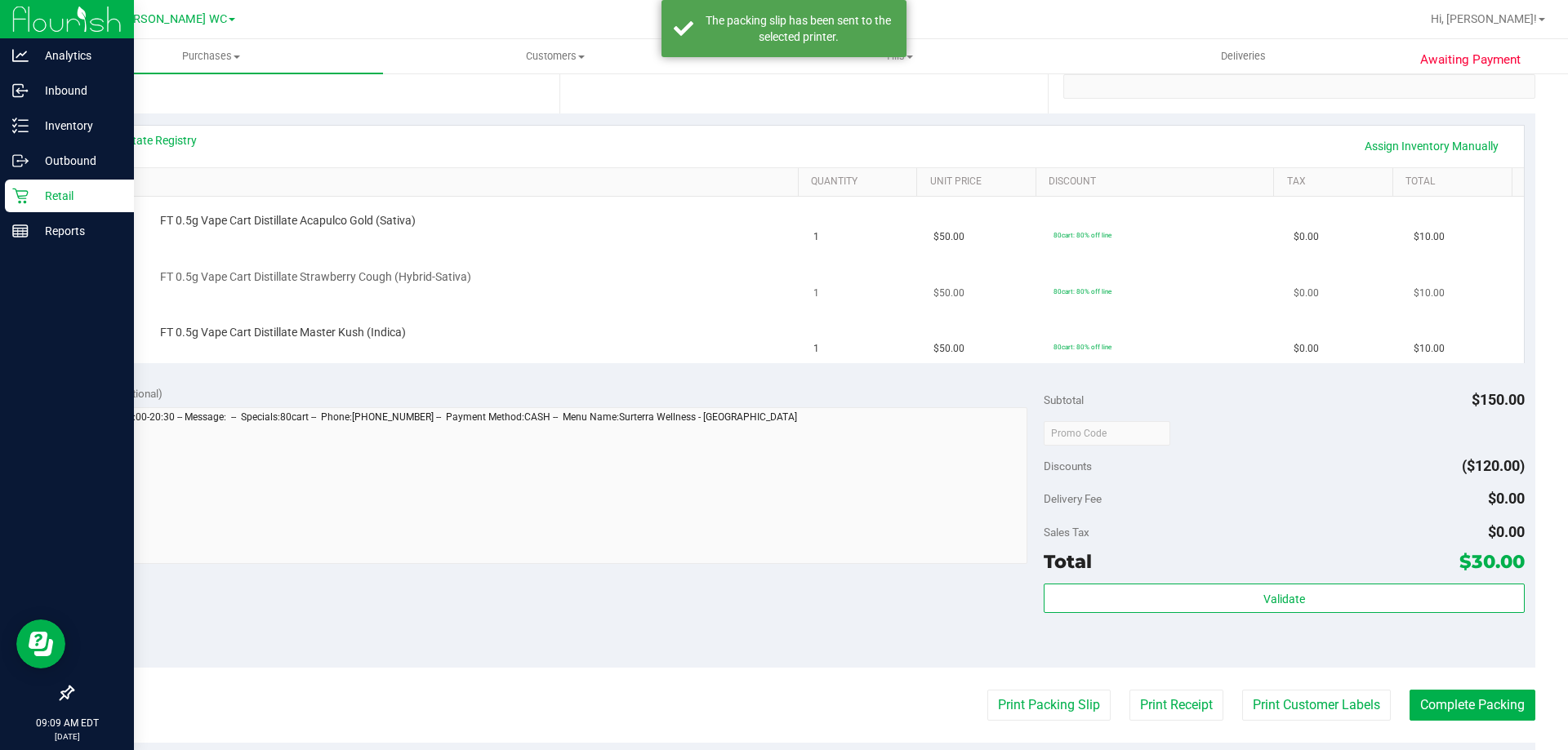
click at [751, 267] on td "FT 0.5g Vape Cart Distillate Strawberry Cough (Hybrid-Sativa)" at bounding box center [443, 281] width 721 height 56
click at [337, 215] on span "FT 0.5g Vape Cart Distillate Acapulco Gold (Sativa)" at bounding box center [288, 221] width 256 height 15
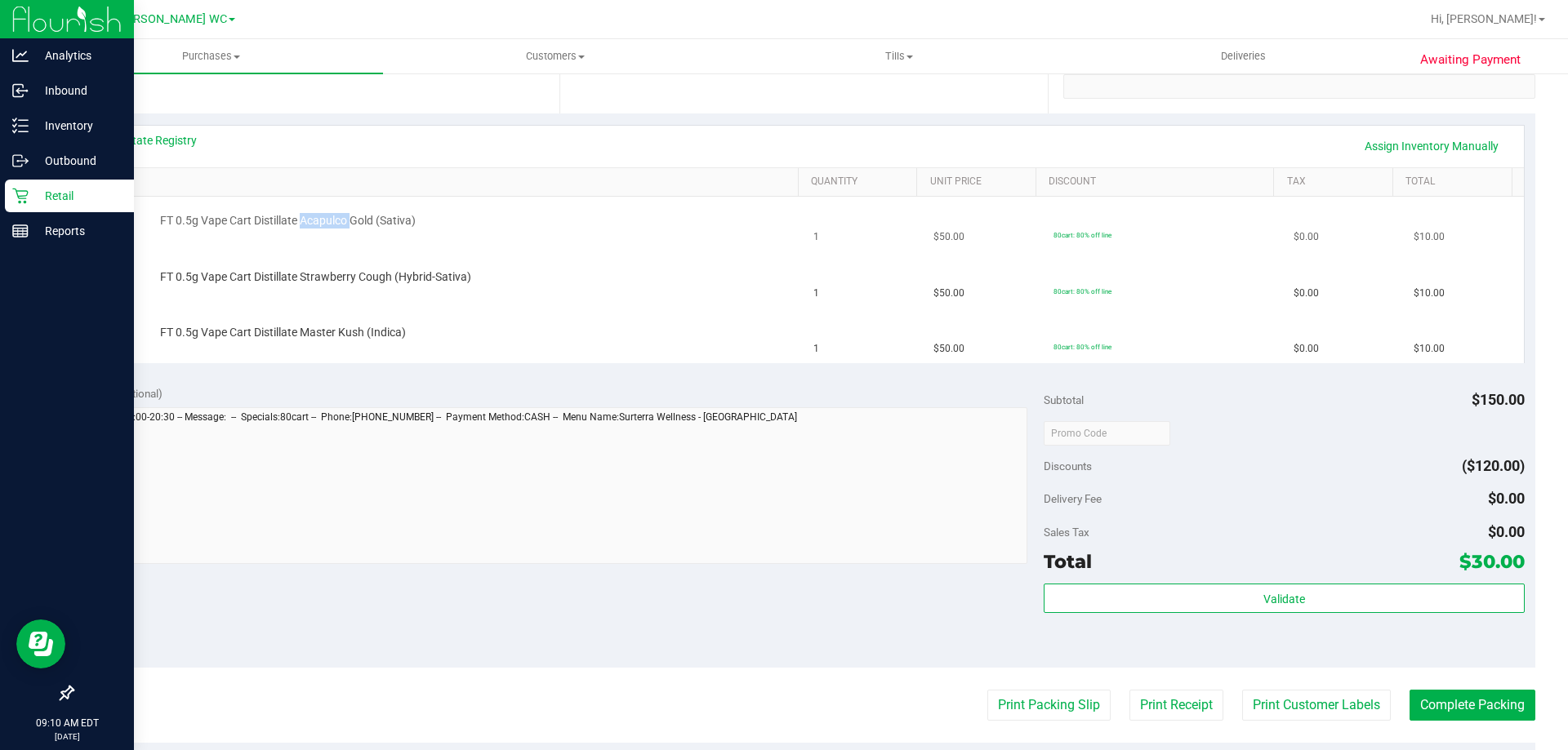
click at [337, 215] on span "FT 0.5g Vape Cart Distillate Acapulco Gold (Sativa)" at bounding box center [288, 221] width 256 height 15
copy div "FT 0.5g Vape Cart Distillate Acapulco Gold (Sativa)"
click at [47, 122] on p "Inventory" at bounding box center [78, 126] width 98 height 19
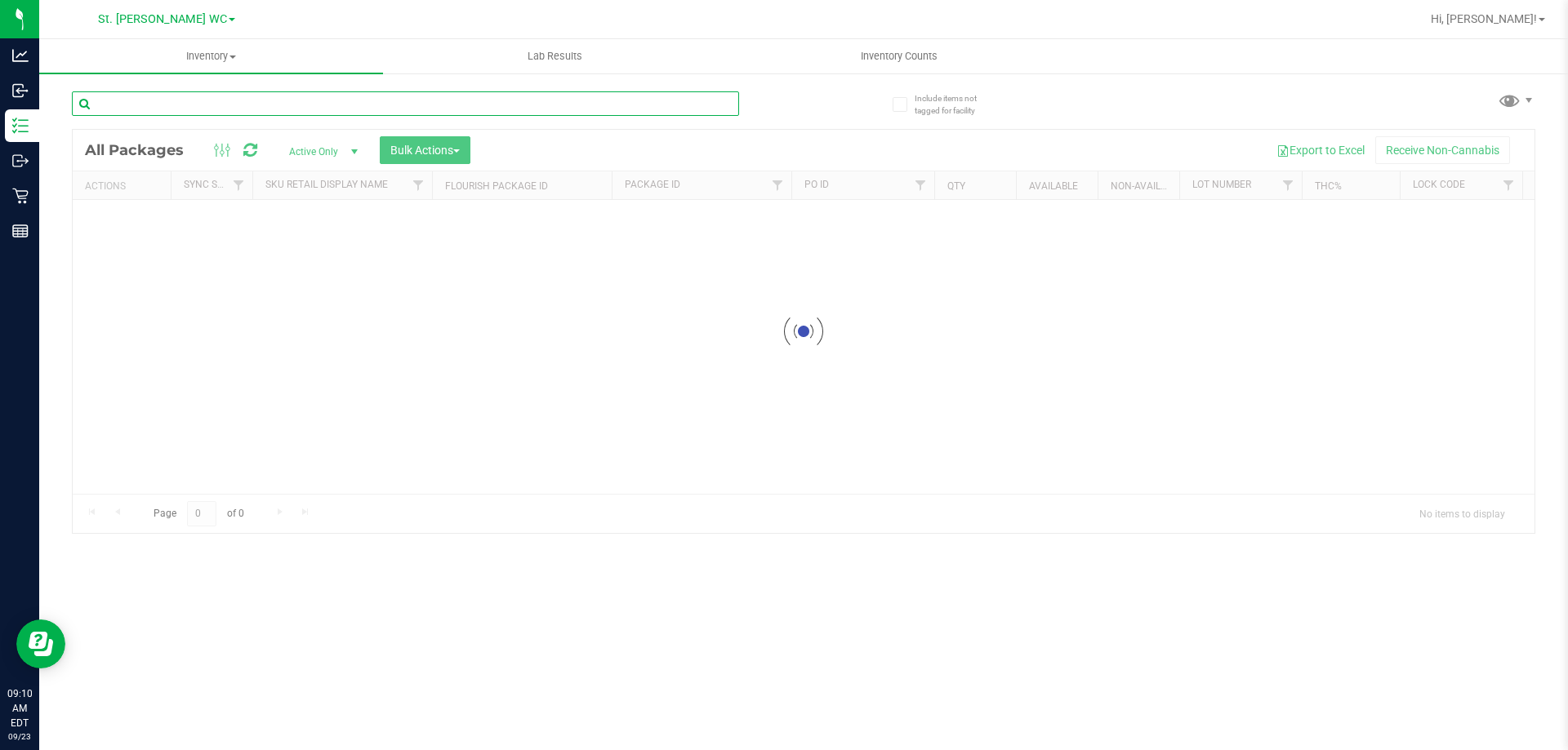
click at [185, 102] on input "text" at bounding box center [406, 103] width 668 height 24
paste input "FT 0.5g Vape Cart Distillate Acapulco Gold (Sativa)"
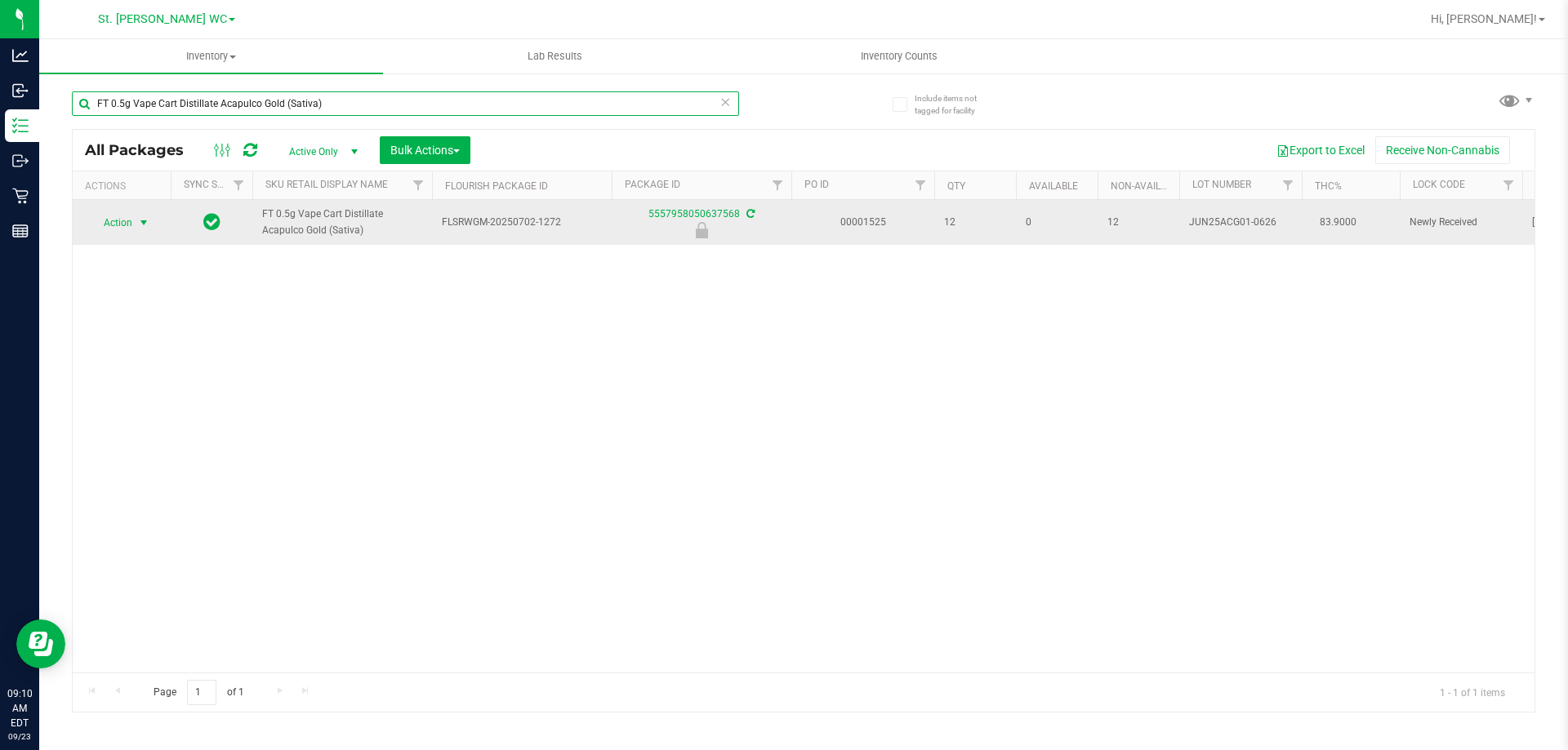
type input "FT 0.5g Vape Cart Distillate Acapulco Gold (Sativa)"
click at [142, 217] on span "select" at bounding box center [144, 223] width 13 height 13
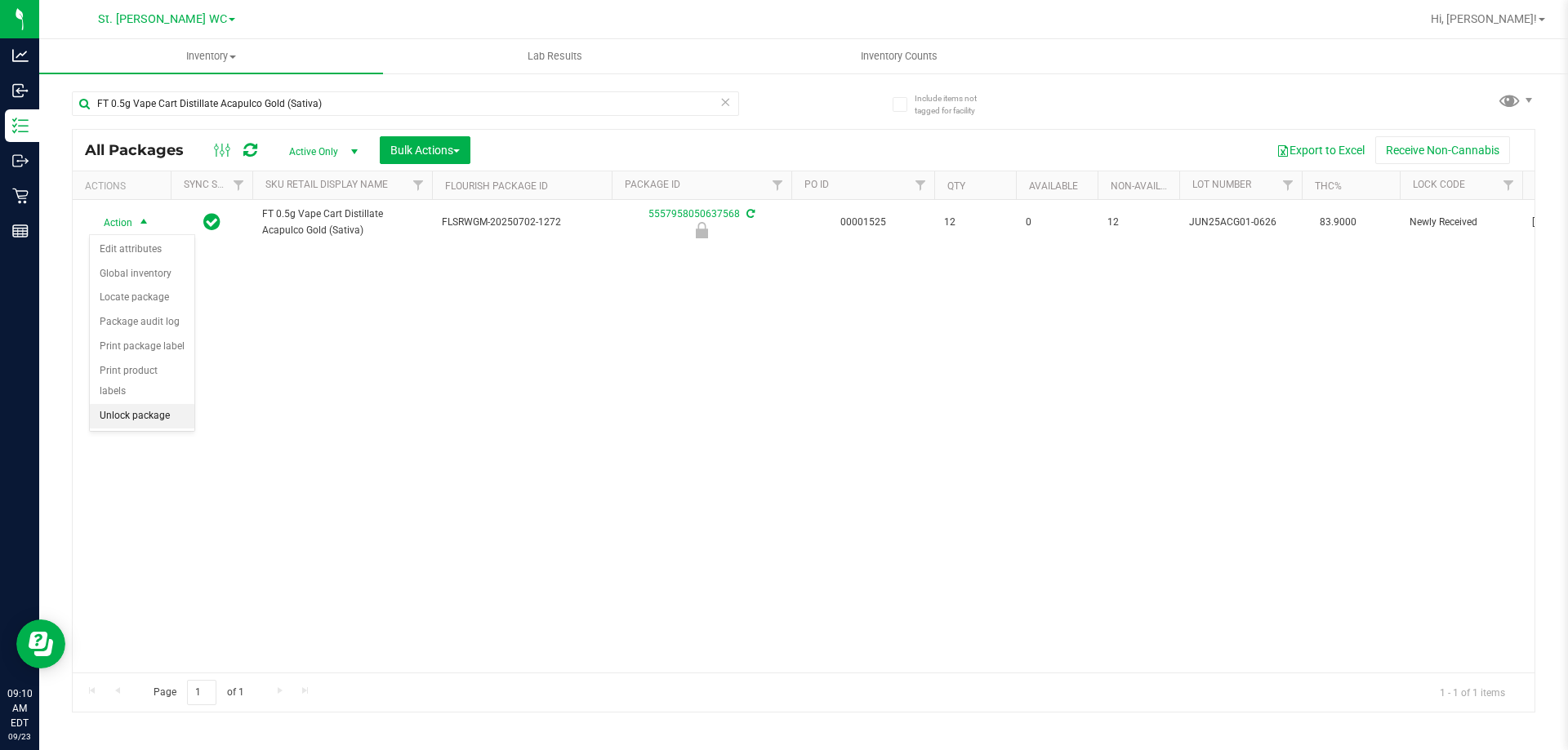
click at [143, 404] on li "Unlock package" at bounding box center [141, 415] width 105 height 24
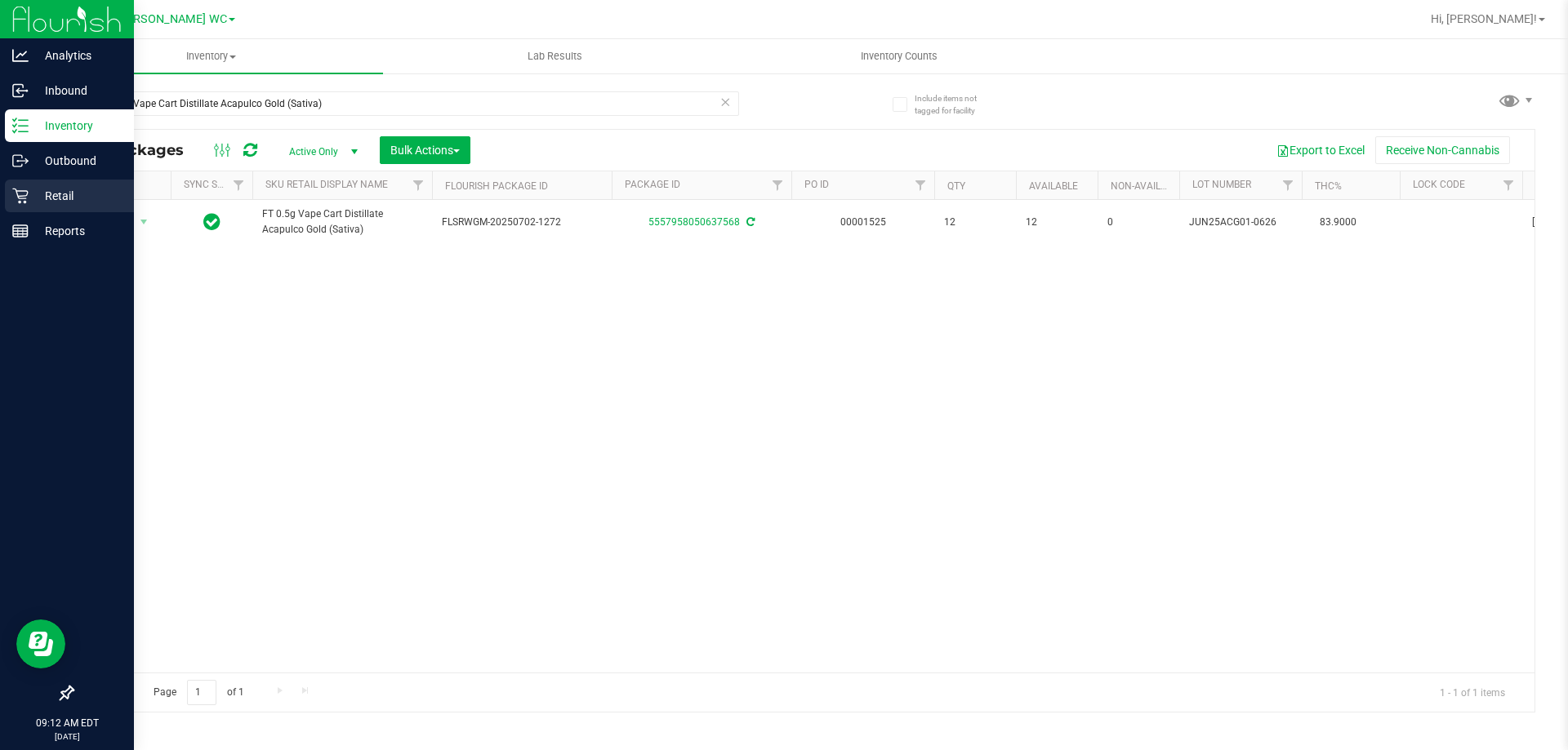
click at [11, 193] on div "Retail" at bounding box center [69, 196] width 129 height 33
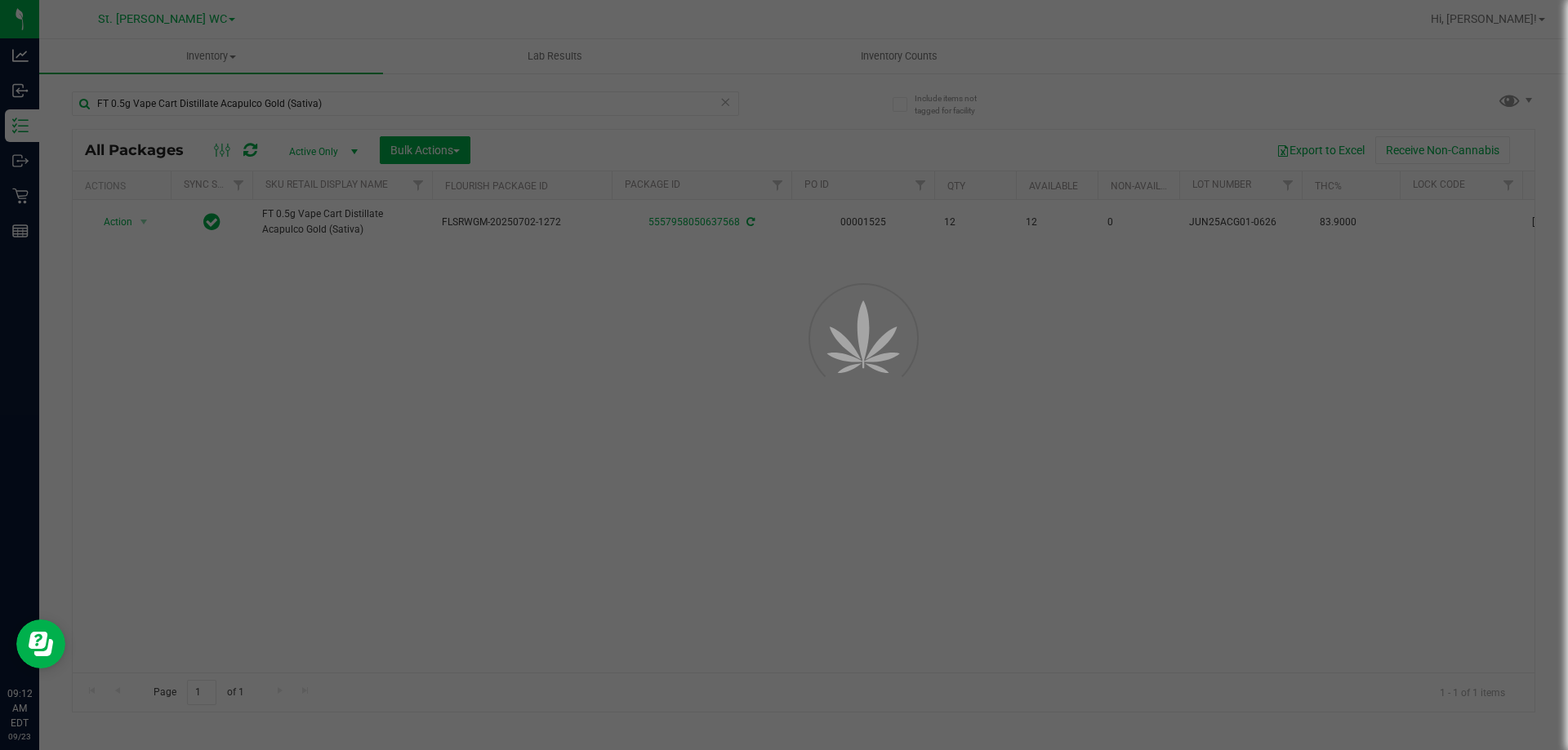
click at [214, 59] on div at bounding box center [784, 375] width 1568 height 750
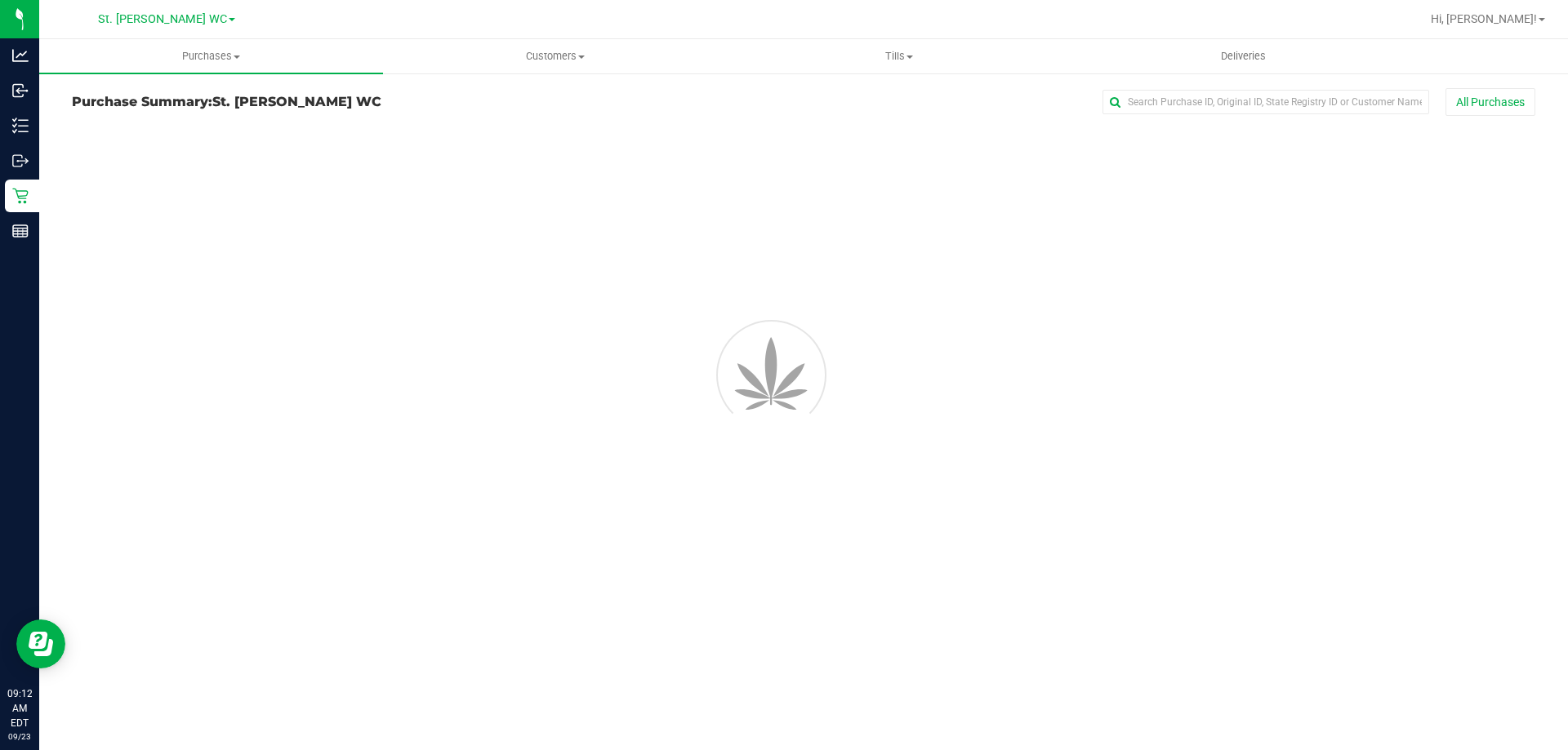
click at [210, 57] on span "Purchases" at bounding box center [211, 56] width 343 height 14
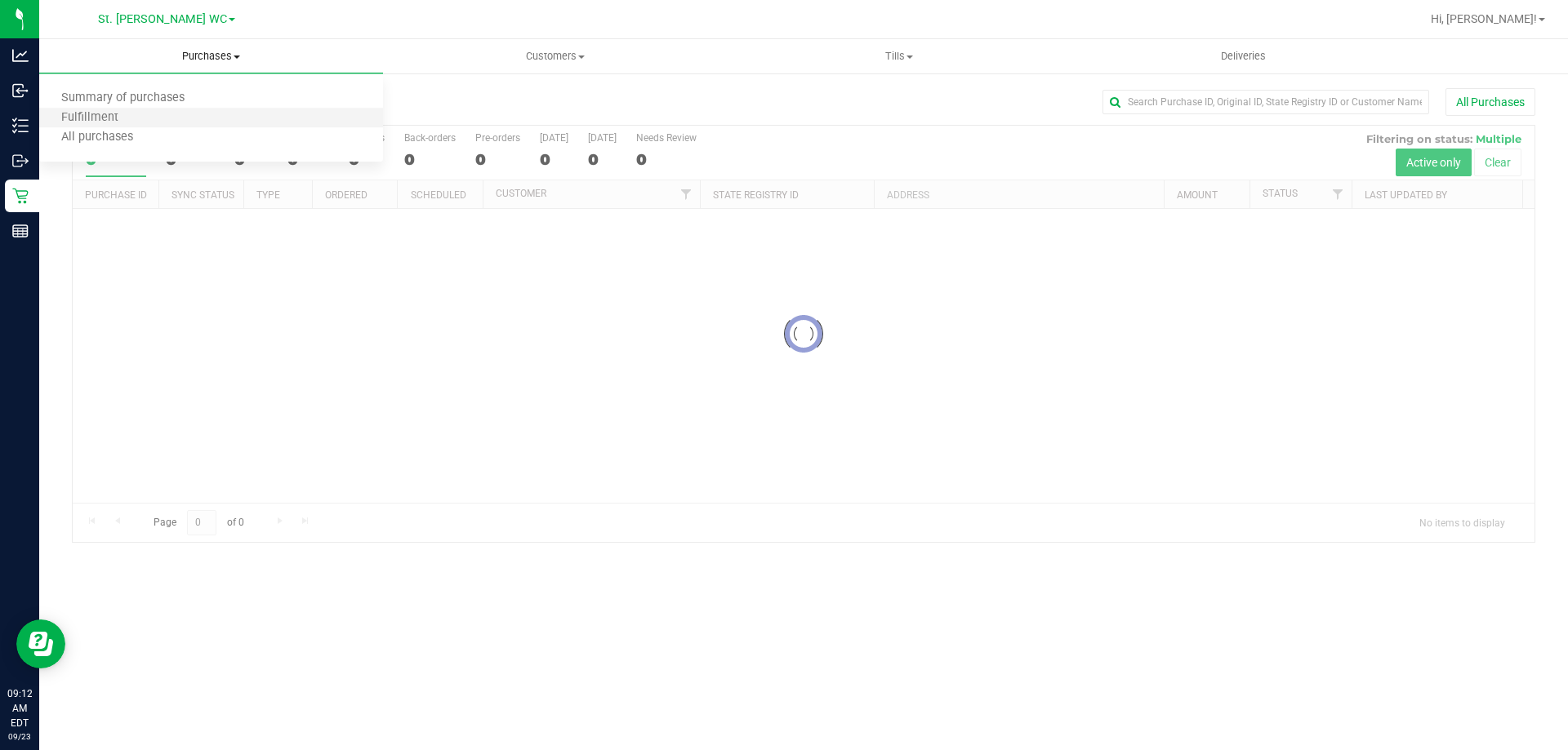
click at [201, 116] on li "Fulfillment" at bounding box center [211, 118] width 343 height 19
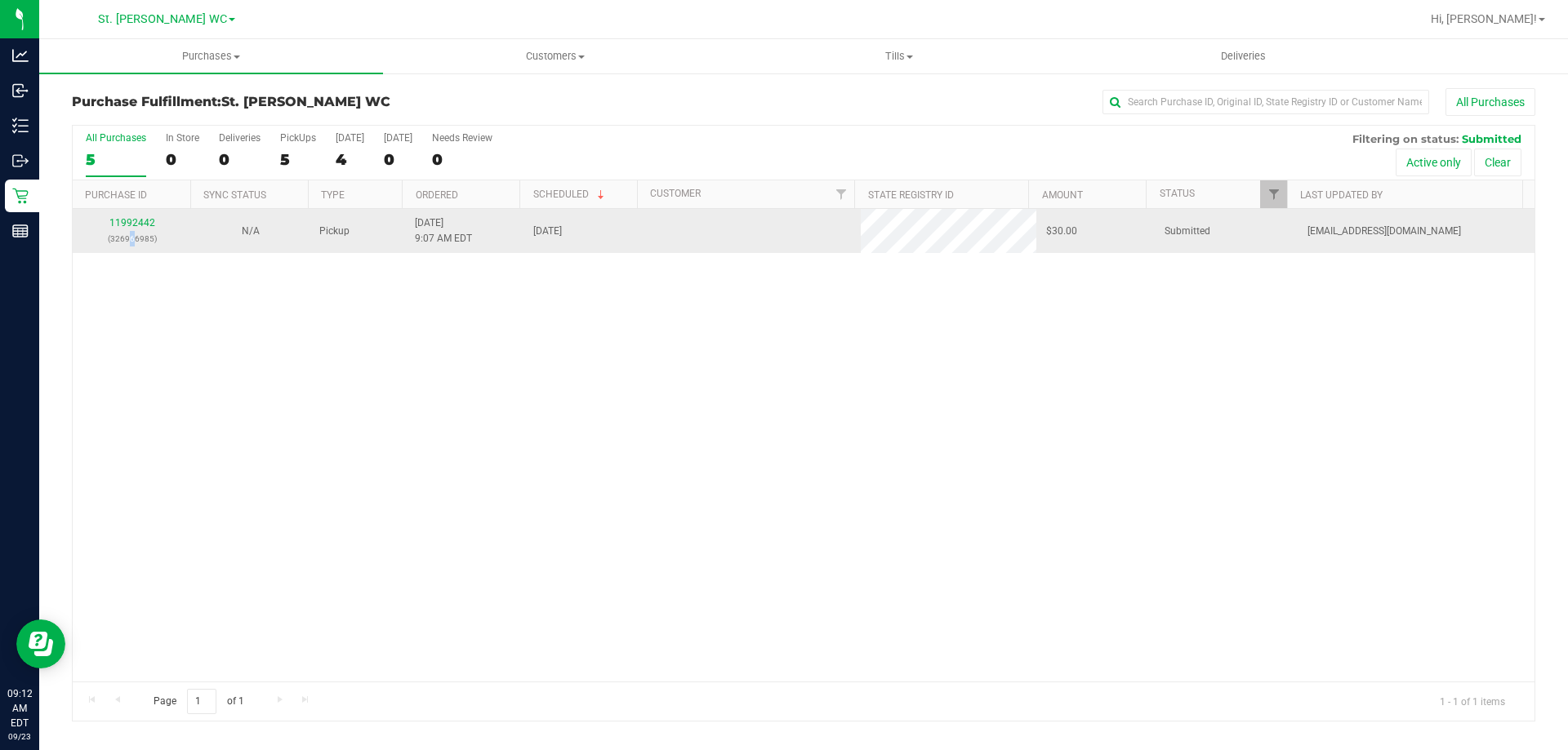
click at [132, 239] on p "(326966985)" at bounding box center [132, 238] width 99 height 15
click at [133, 239] on p "(326966985)" at bounding box center [132, 238] width 99 height 15
click at [133, 234] on p "(326966985)" at bounding box center [132, 238] width 99 height 15
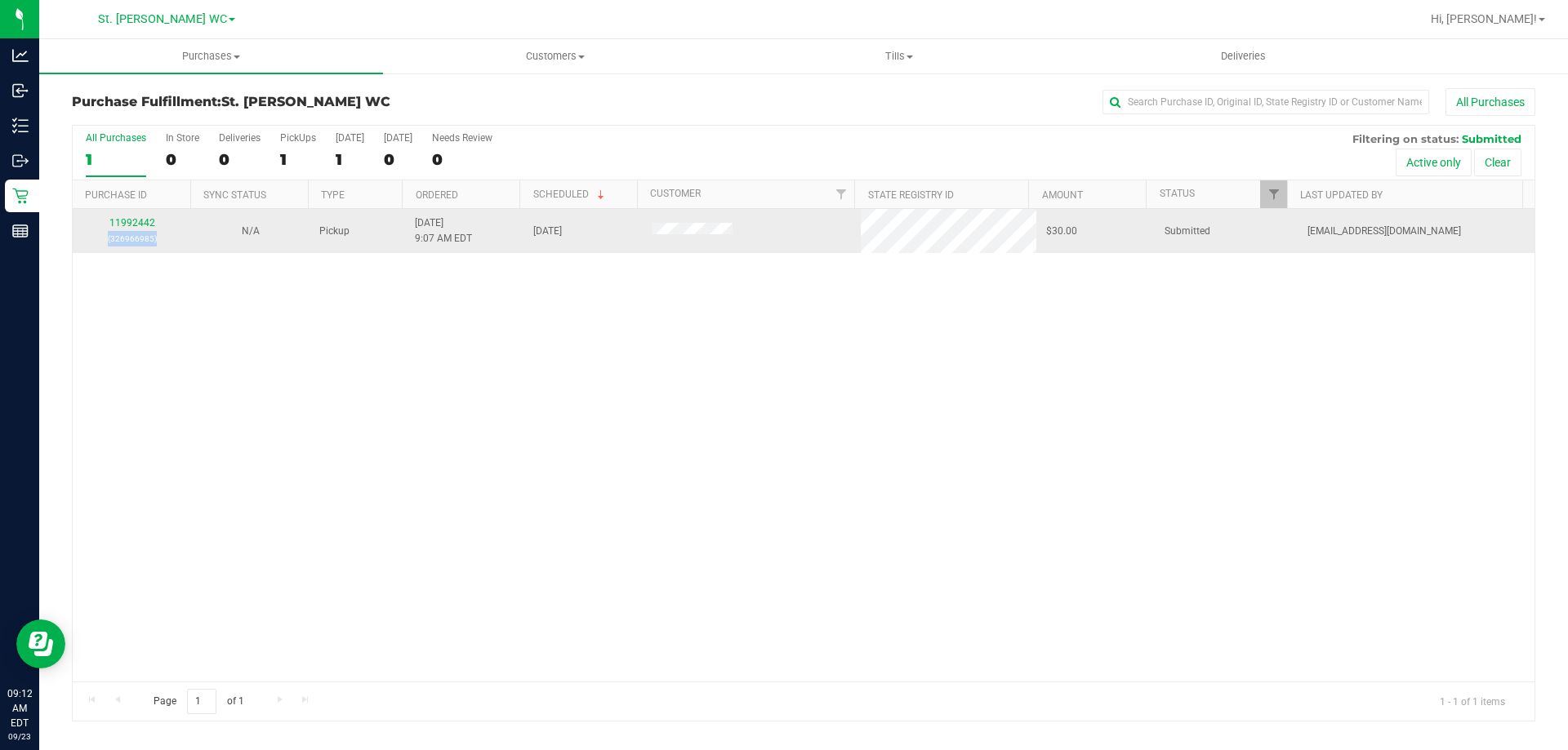
click at [133, 234] on p "(326966985)" at bounding box center [132, 238] width 99 height 15
click at [131, 229] on div "11992442 (326966985)" at bounding box center [132, 231] width 99 height 31
click at [129, 228] on div "11992442 (326966985)" at bounding box center [132, 231] width 99 height 31
click at [129, 228] on link "11992442" at bounding box center [133, 223] width 46 height 12
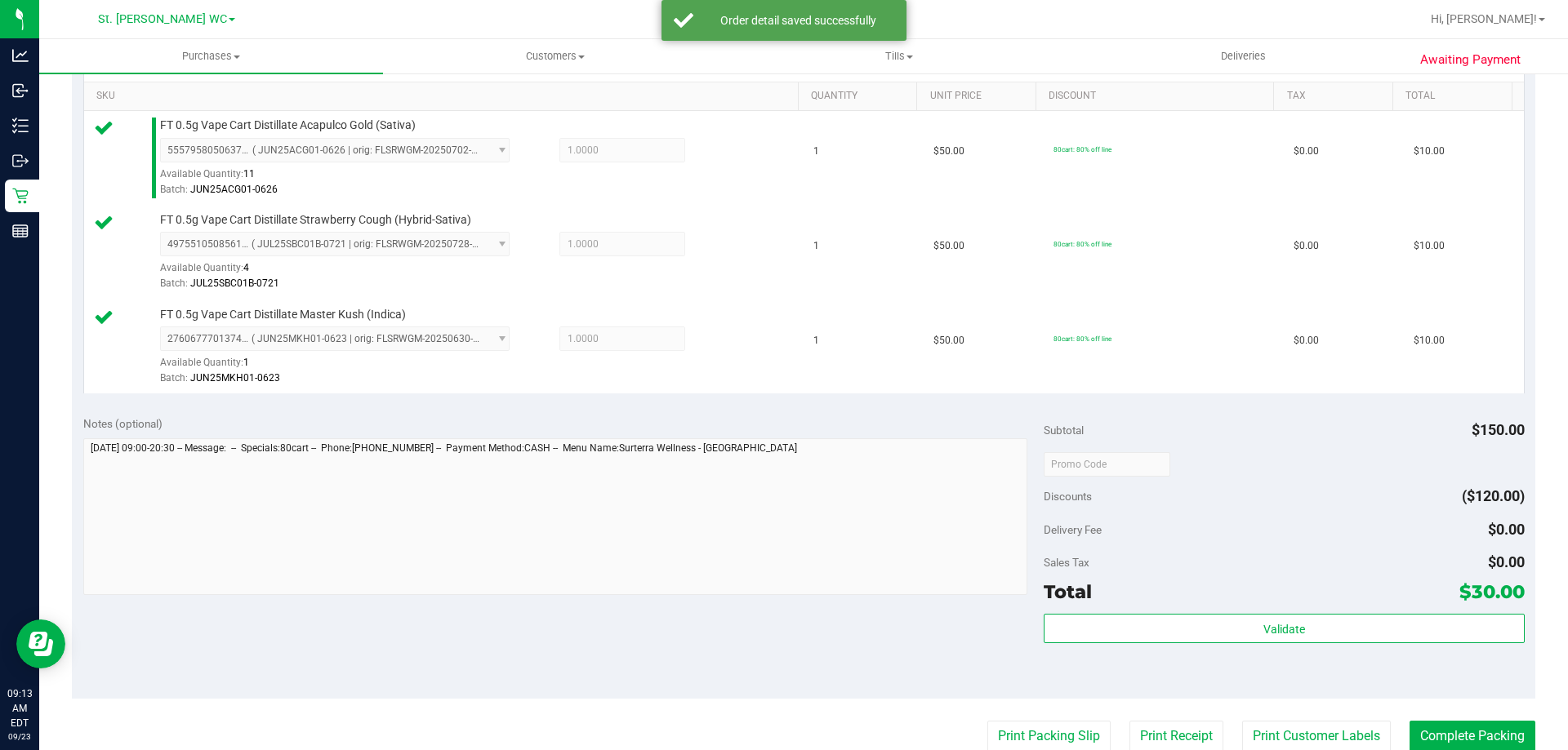
scroll to position [489, 0]
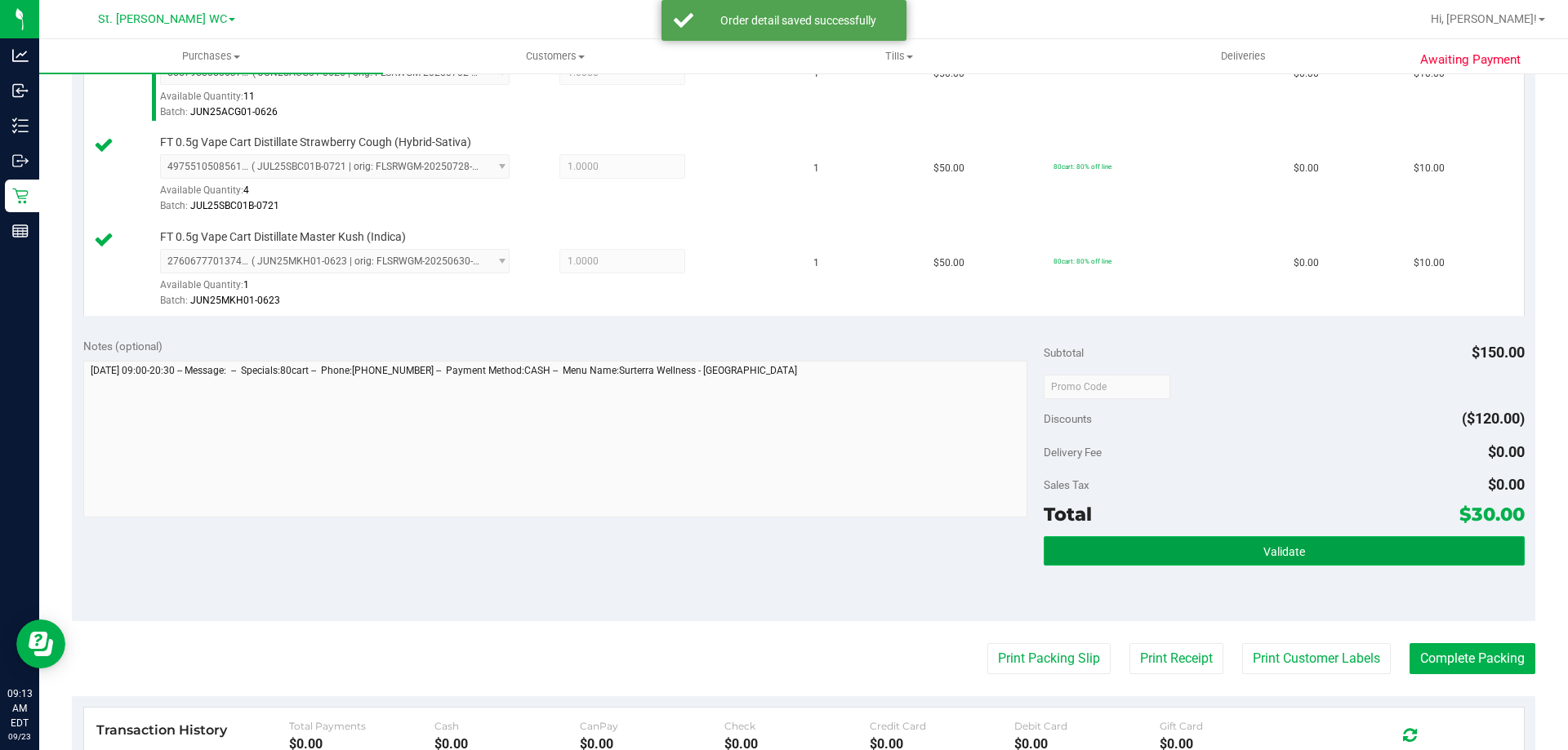
click at [1197, 550] on button "Validate" at bounding box center [1283, 551] width 480 height 30
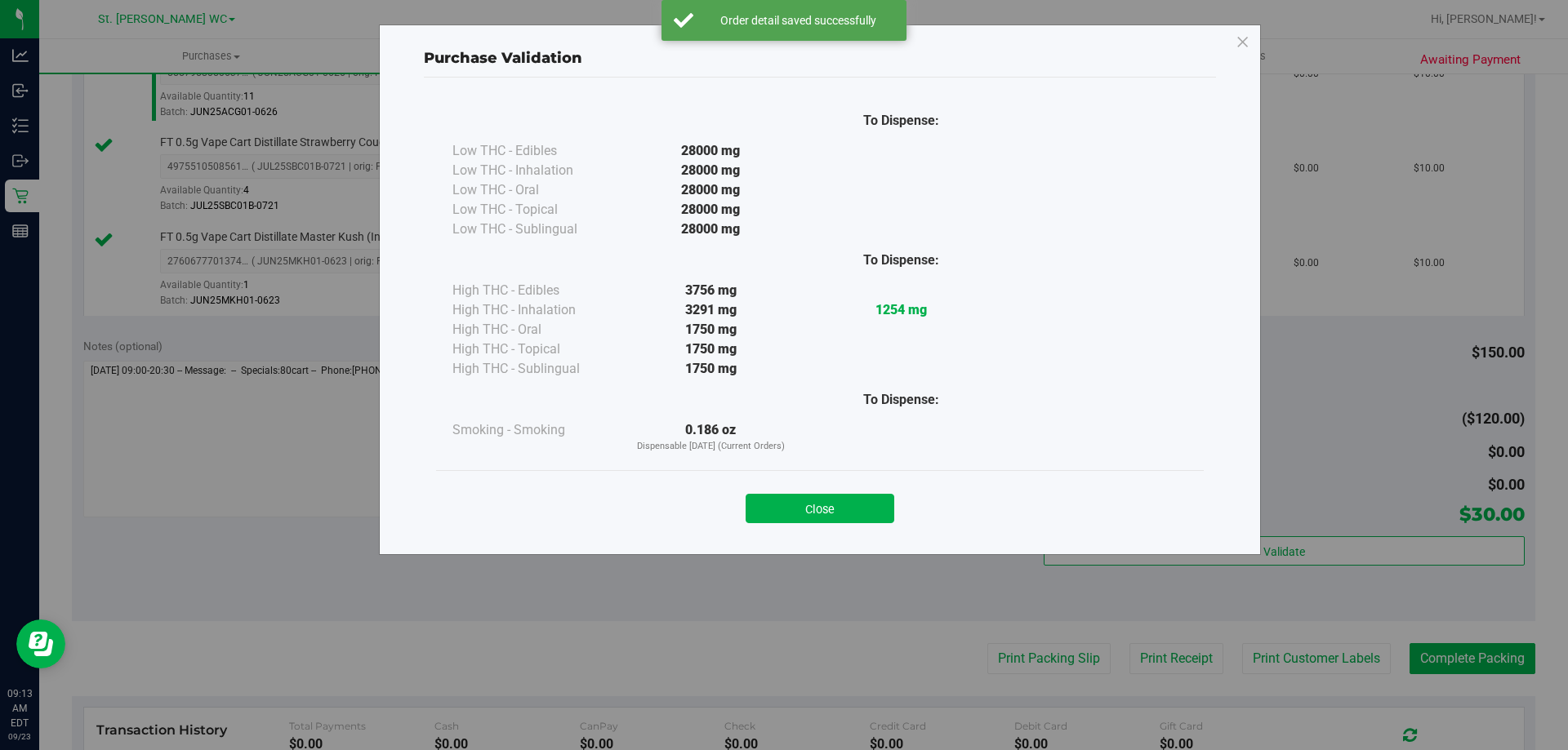
click at [827, 492] on div "Close" at bounding box center [820, 504] width 744 height 40
click at [836, 506] on button "Close" at bounding box center [820, 509] width 149 height 30
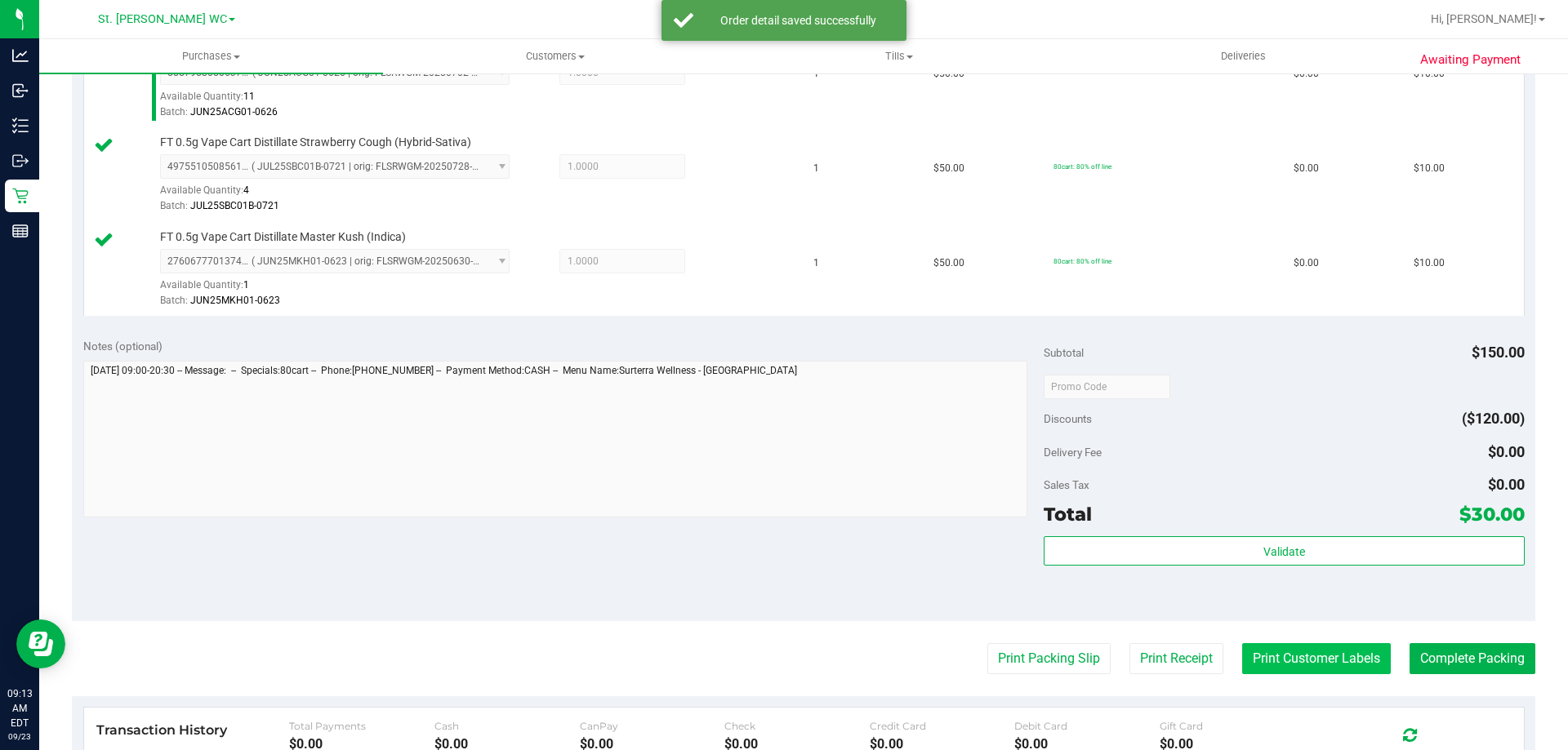
click at [1256, 656] on button "Print Customer Labels" at bounding box center [1316, 659] width 149 height 31
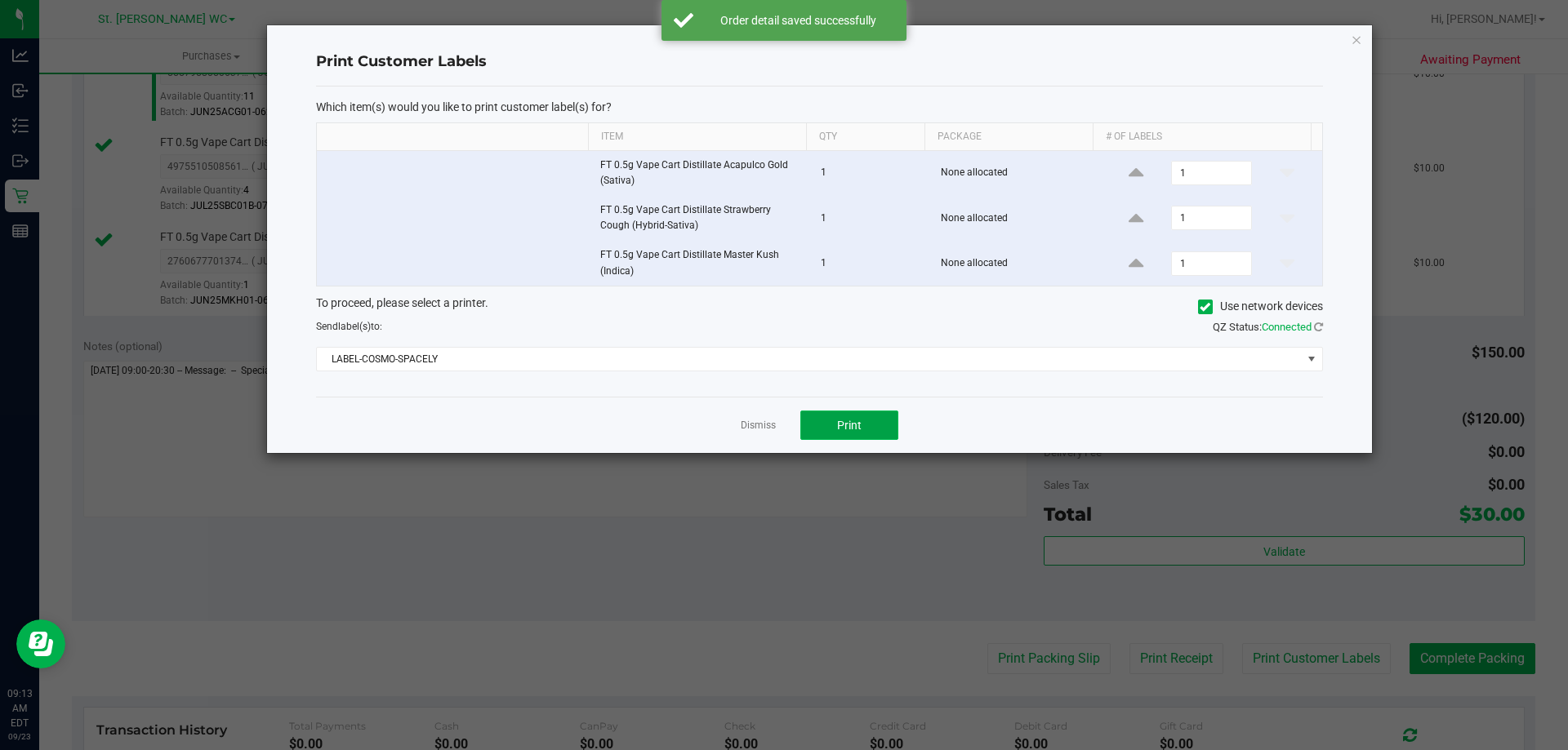
click at [841, 432] on span "Print" at bounding box center [848, 426] width 24 height 13
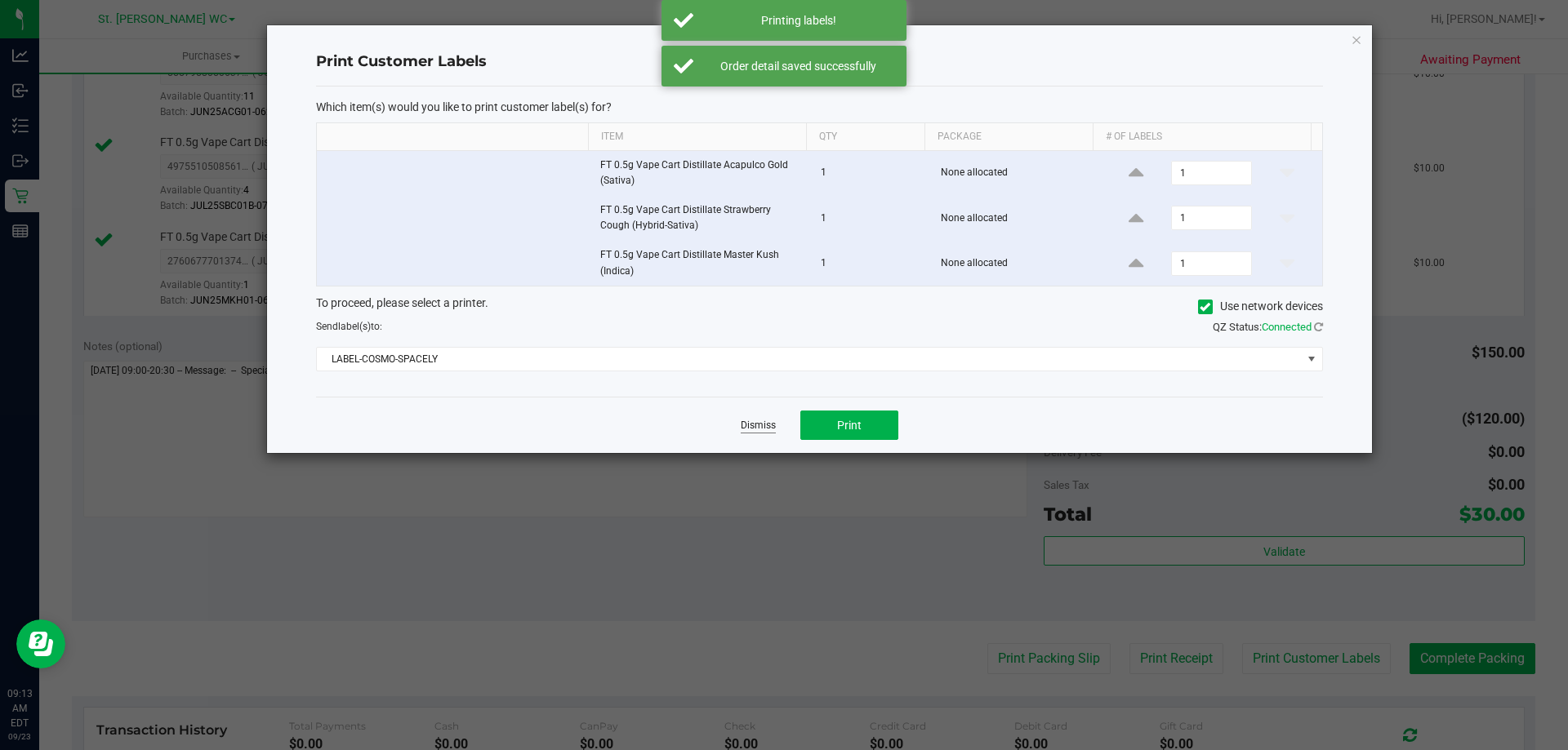
click at [752, 429] on link "Dismiss" at bounding box center [758, 426] width 36 height 13
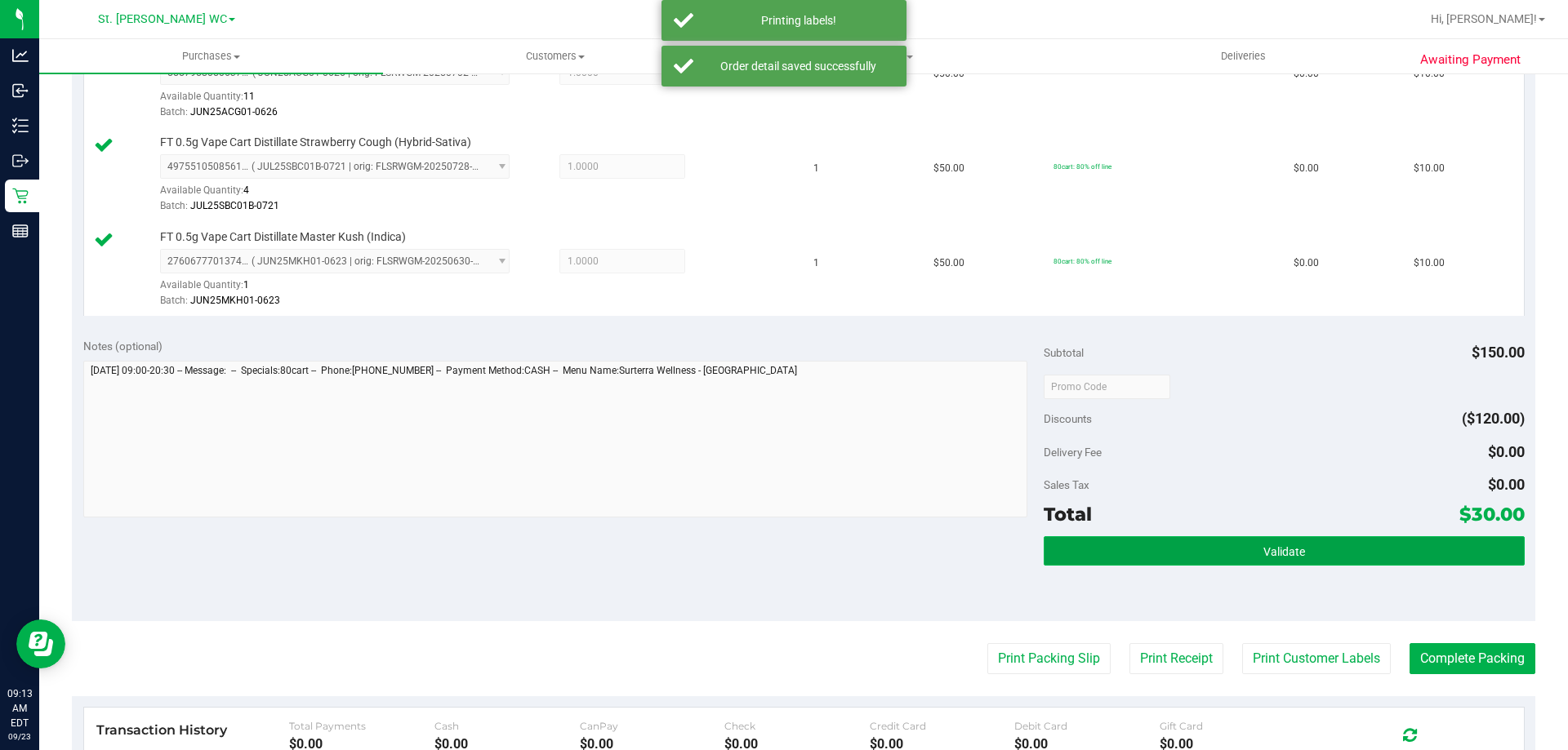
click at [1176, 538] on button "Validate" at bounding box center [1283, 551] width 480 height 30
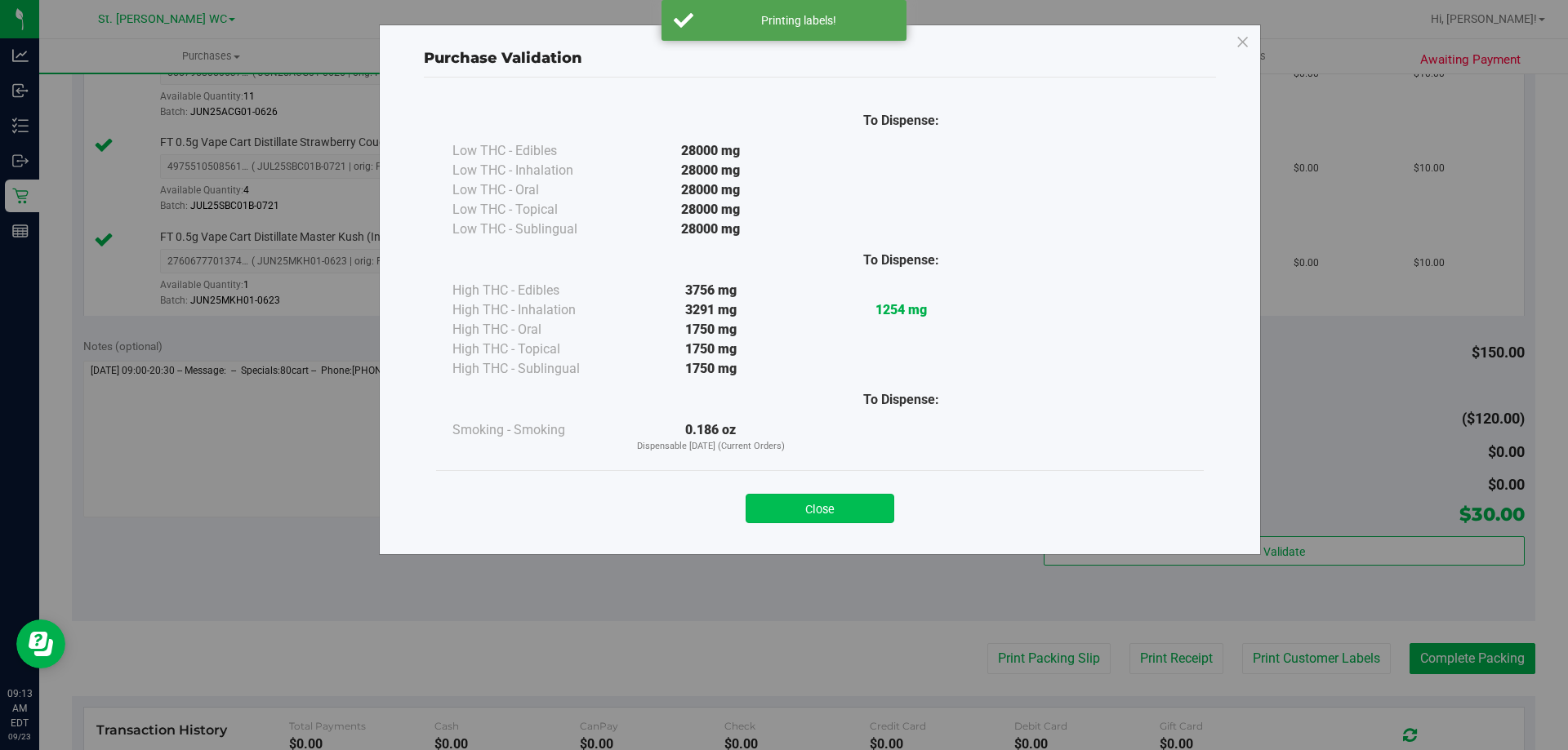
click at [849, 500] on button "Close" at bounding box center [820, 509] width 149 height 30
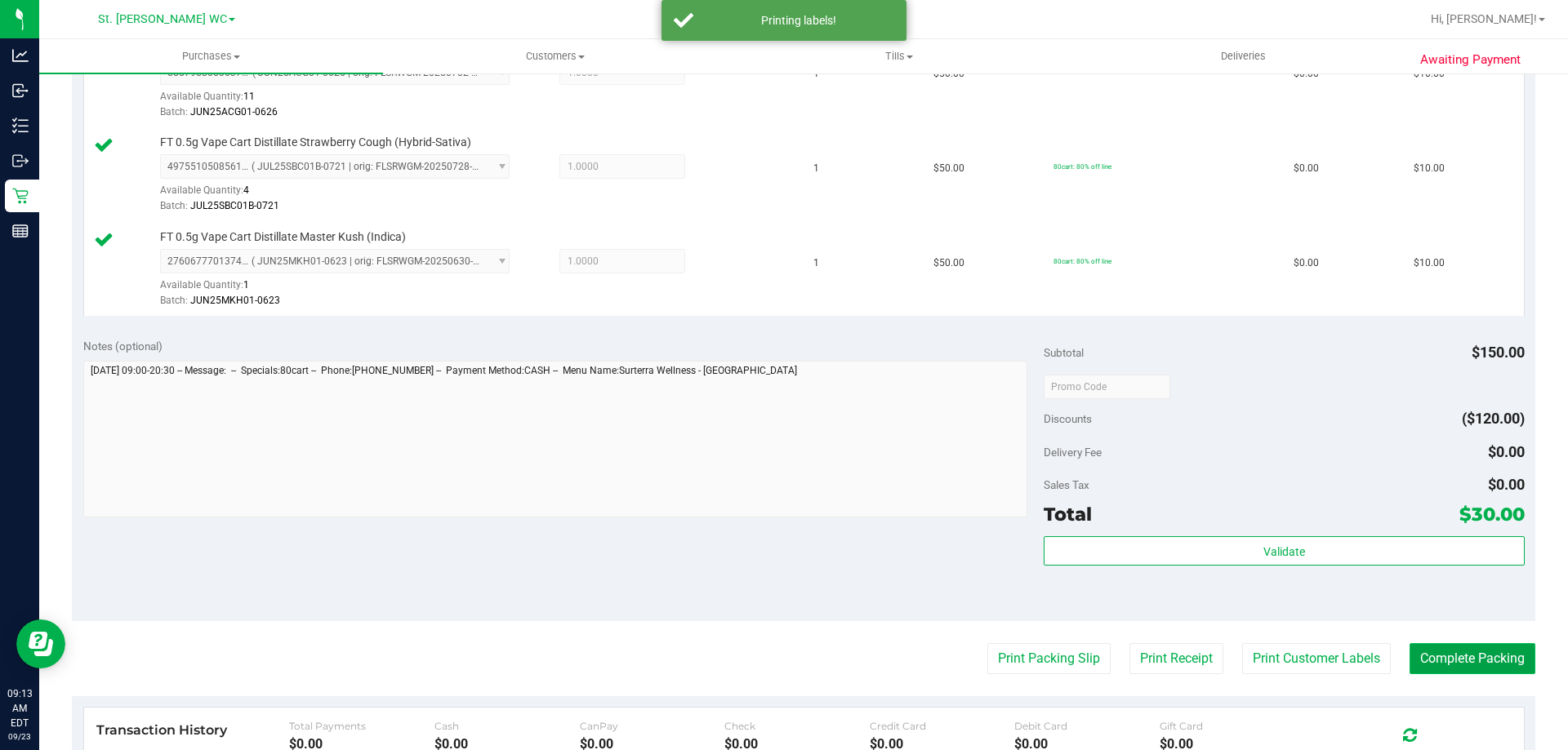
click at [1455, 646] on button "Complete Packing" at bounding box center [1472, 659] width 126 height 31
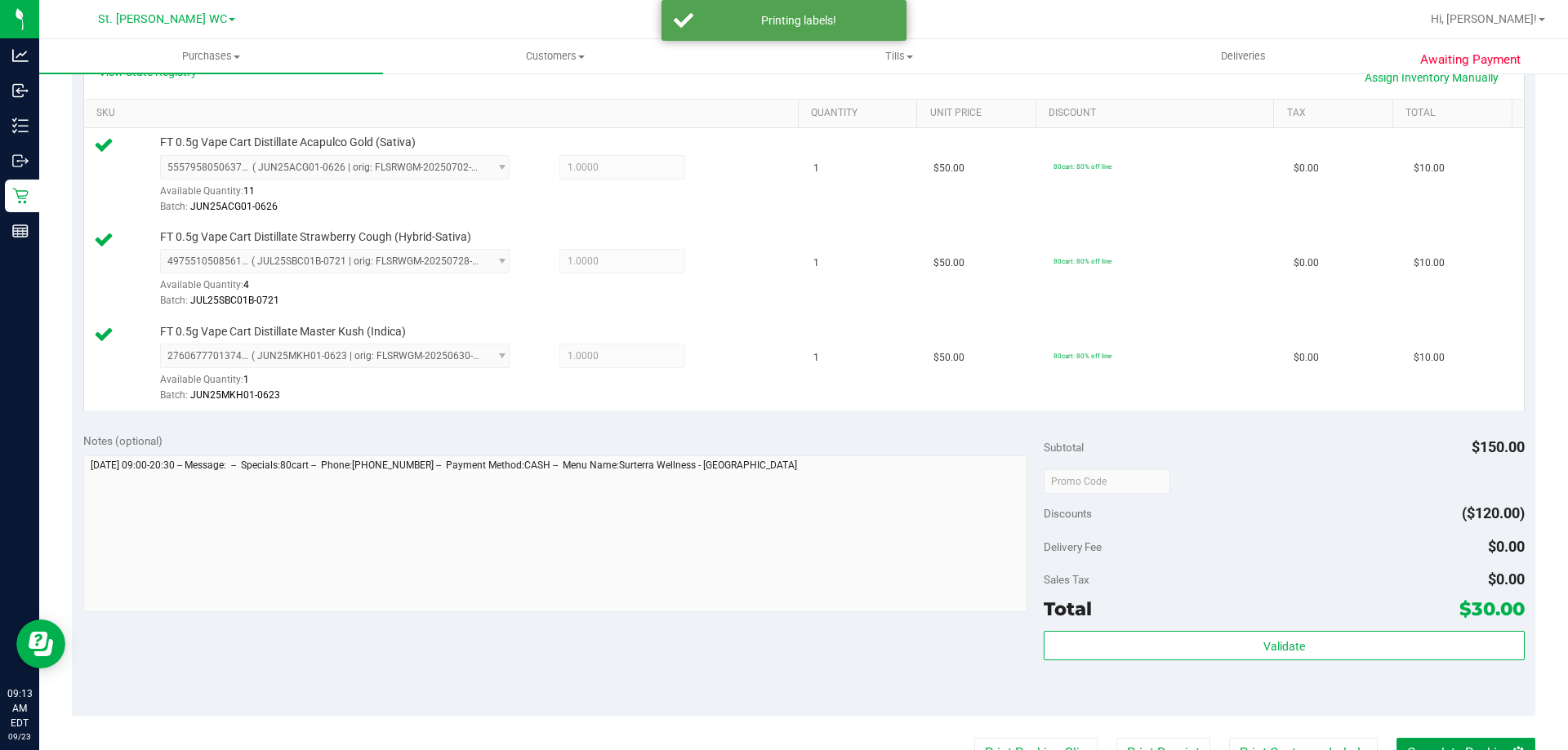
scroll to position [327, 0]
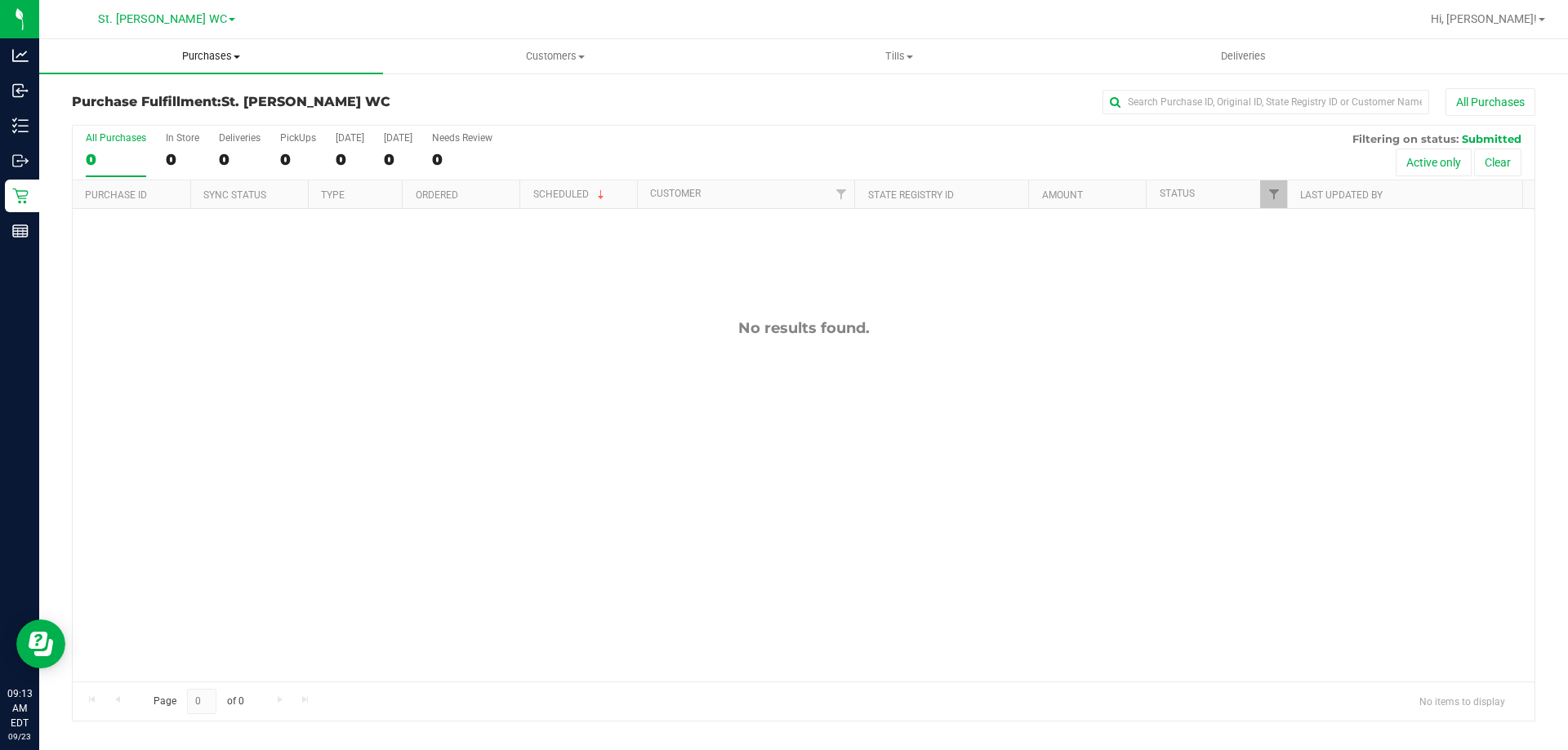
click at [175, 61] on span "Purchases" at bounding box center [211, 56] width 343 height 14
click at [164, 122] on li "Fulfillment" at bounding box center [211, 118] width 343 height 19
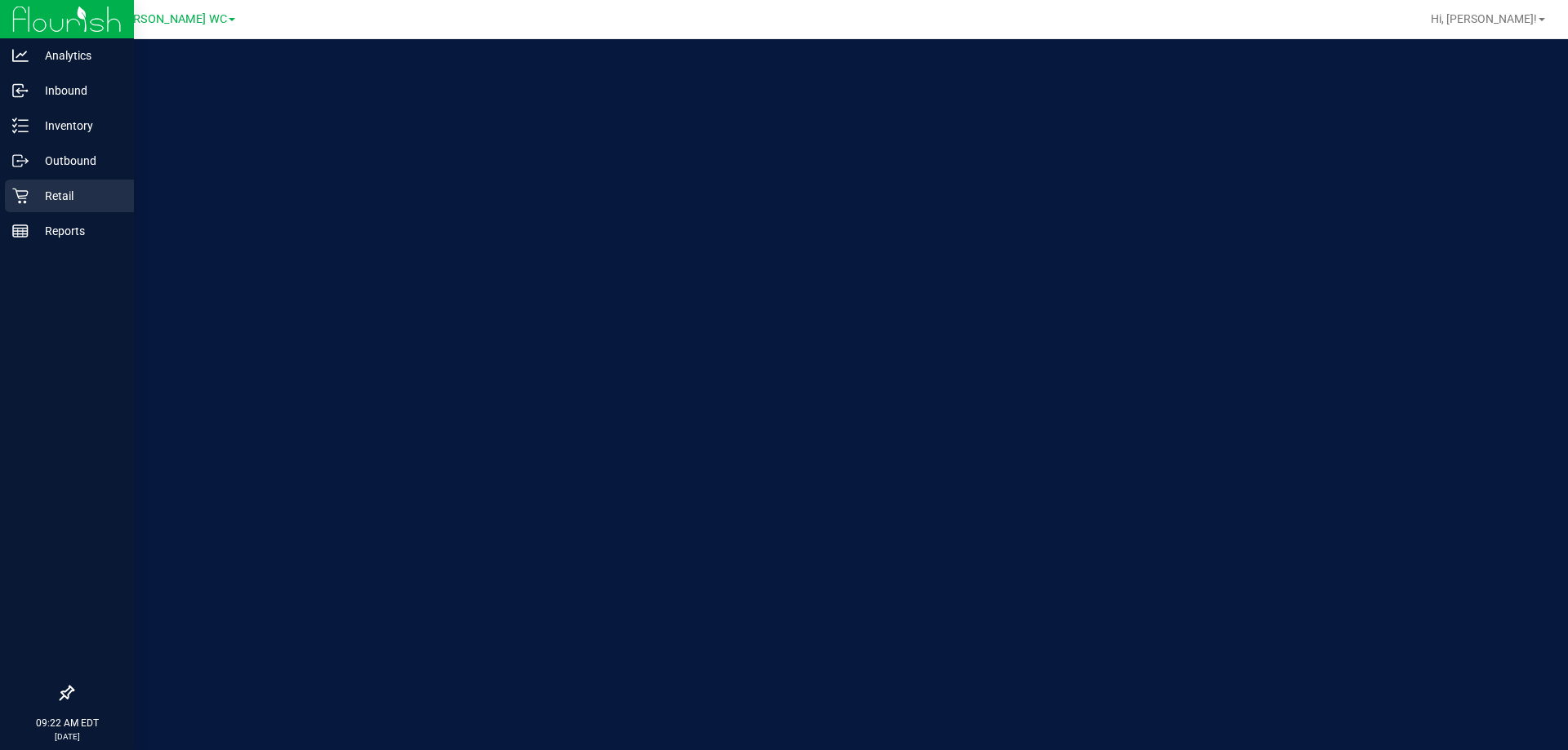
click at [64, 188] on p "Retail" at bounding box center [78, 196] width 98 height 19
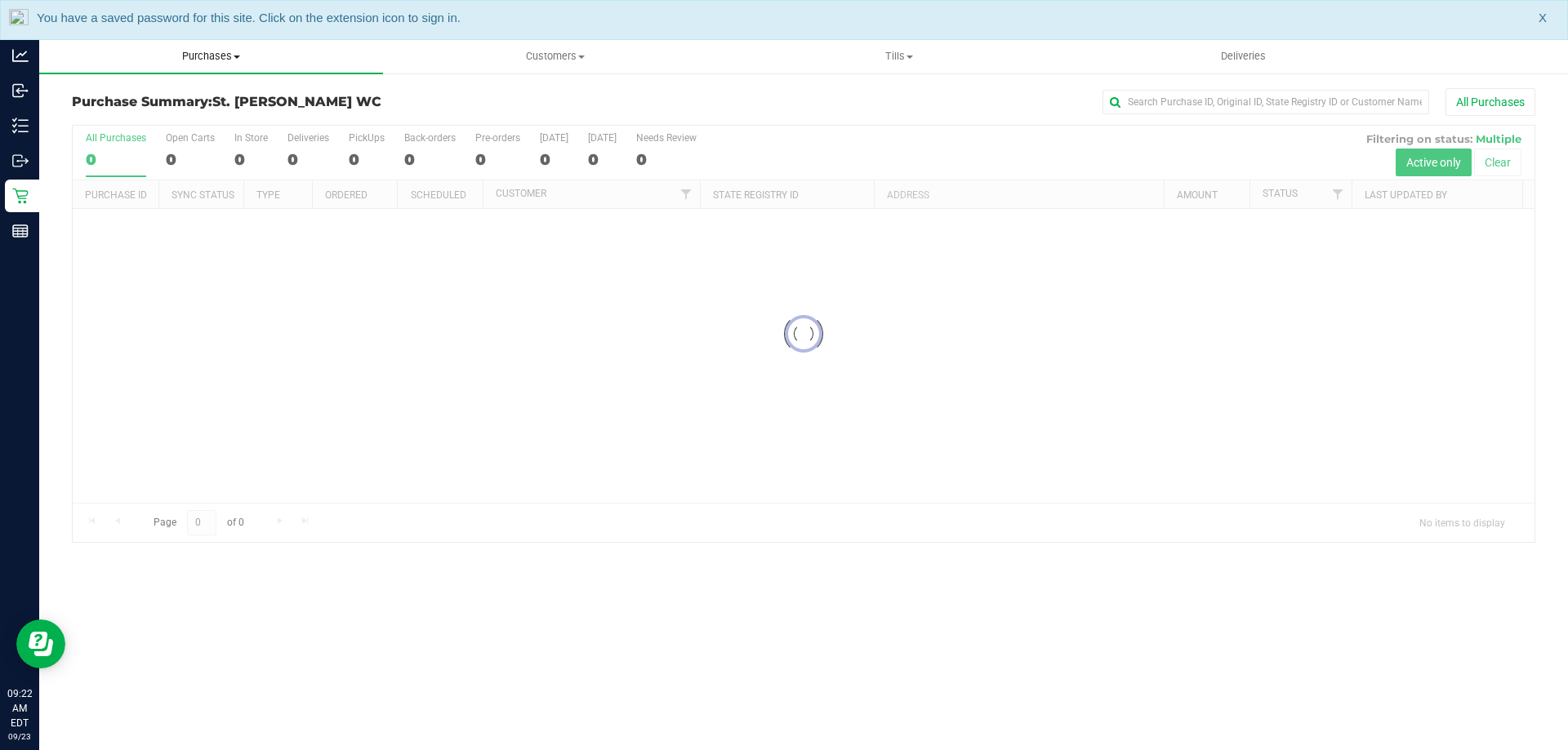
click at [179, 67] on uib-tab-heading "Purchases Summary of purchases Fulfillment All purchases" at bounding box center [211, 57] width 343 height 35
click at [178, 118] on li "Fulfillment" at bounding box center [211, 118] width 343 height 19
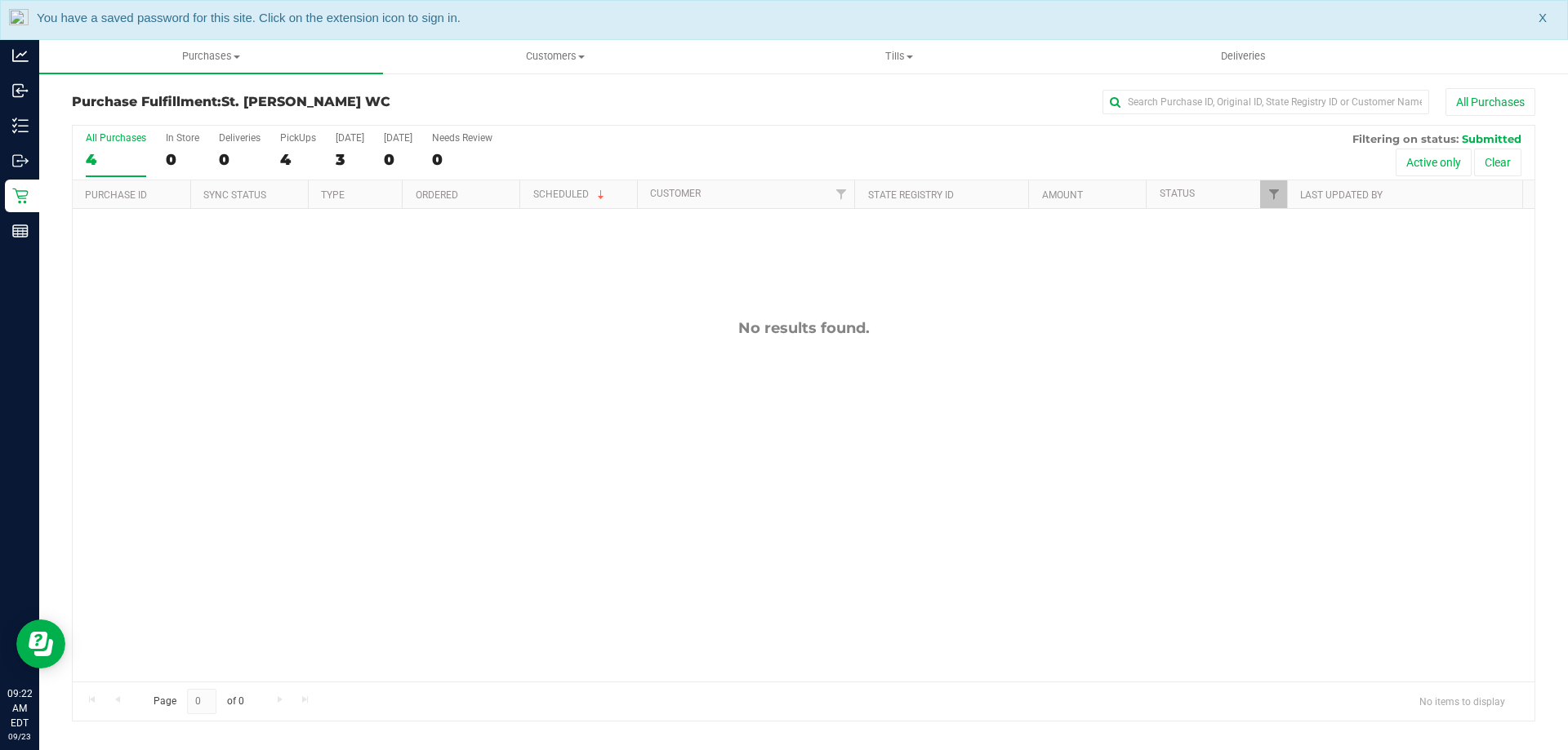
click at [268, 284] on div "No results found." at bounding box center [804, 500] width 1462 height 583
